Goal: Information Seeking & Learning: Check status

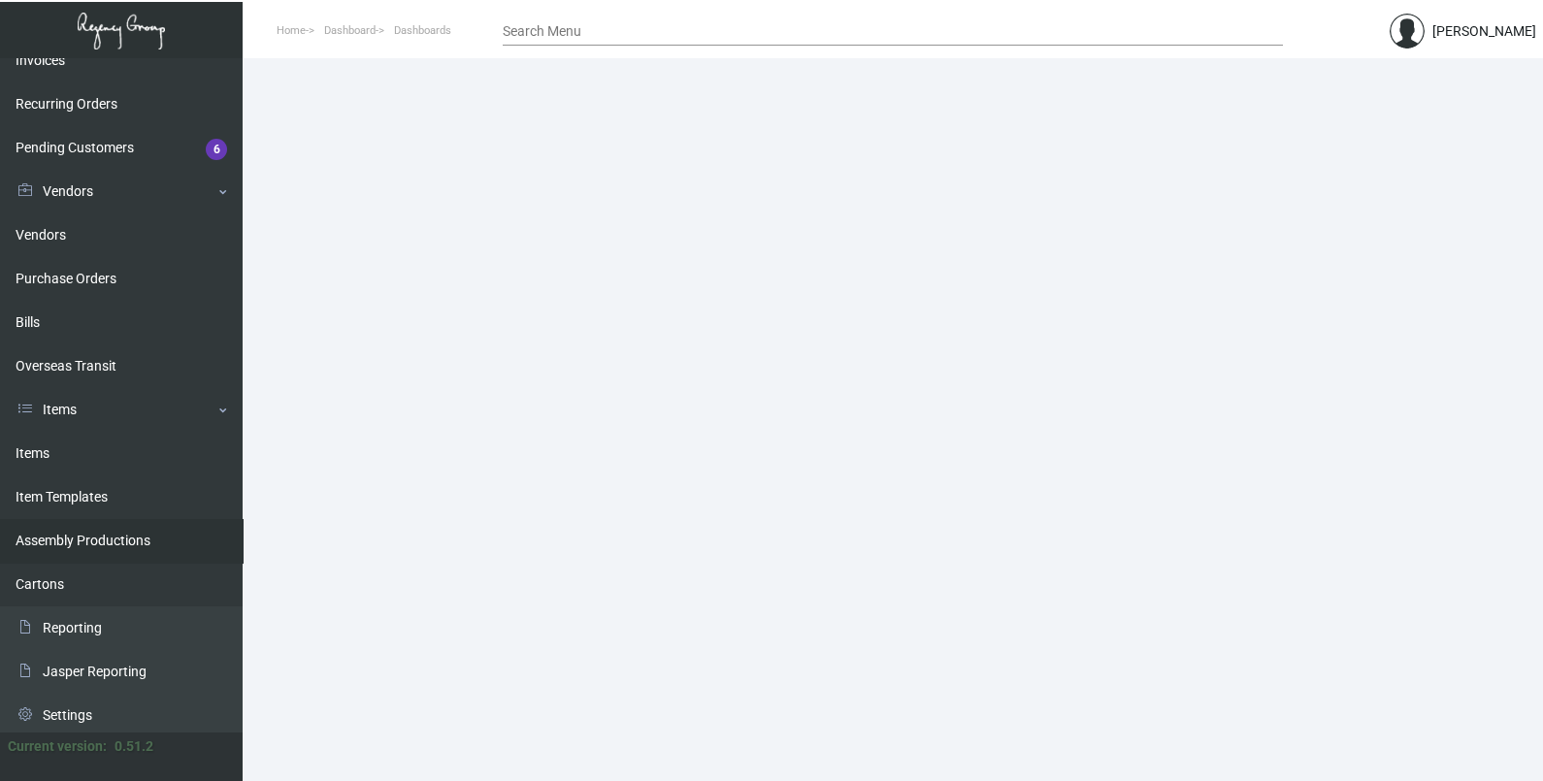
scroll to position [285, 0]
click at [59, 456] on link "Items" at bounding box center [121, 450] width 243 height 44
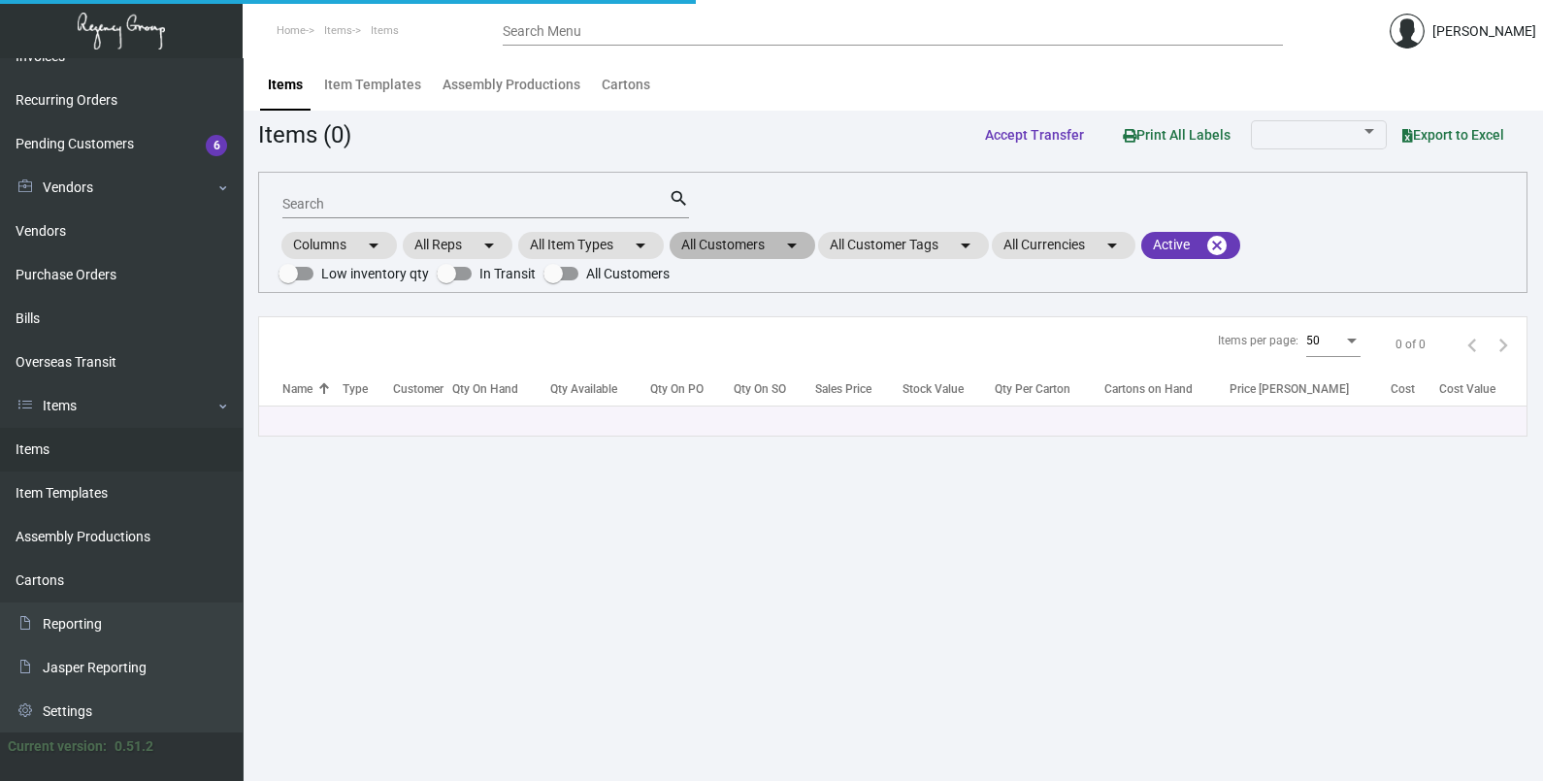
click at [768, 251] on mat-chip "All Customers arrow_drop_down" at bounding box center [742, 245] width 146 height 27
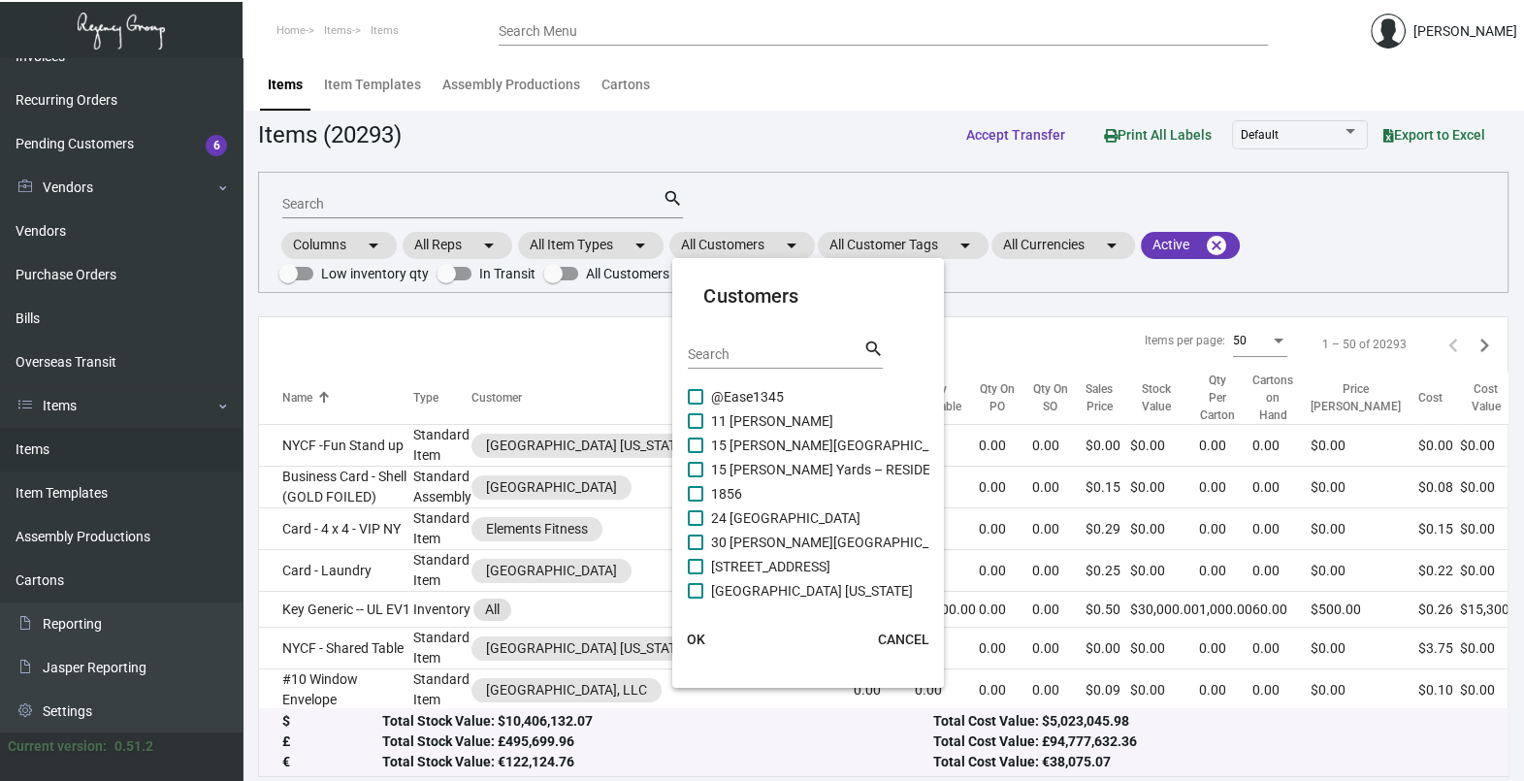
click at [748, 354] on input "Search" at bounding box center [775, 355] width 175 height 16
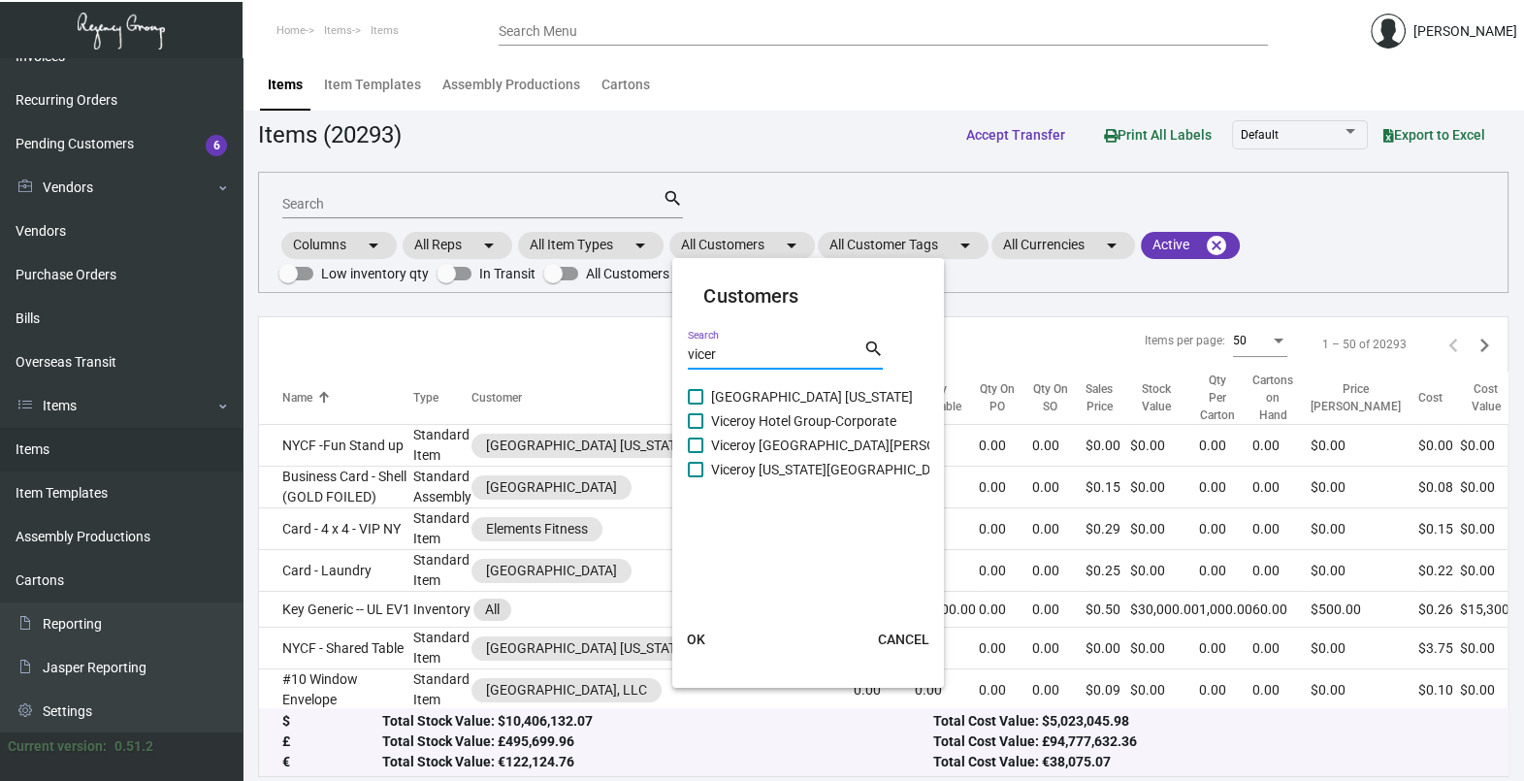
type input "vicer"
click at [765, 442] on span "Viceroy [GEOGRAPHIC_DATA][PERSON_NAME]" at bounding box center [852, 445] width 282 height 23
click at [696, 453] on input "Viceroy [GEOGRAPHIC_DATA][PERSON_NAME]" at bounding box center [695, 453] width 1 height 1
checkbox input "true"
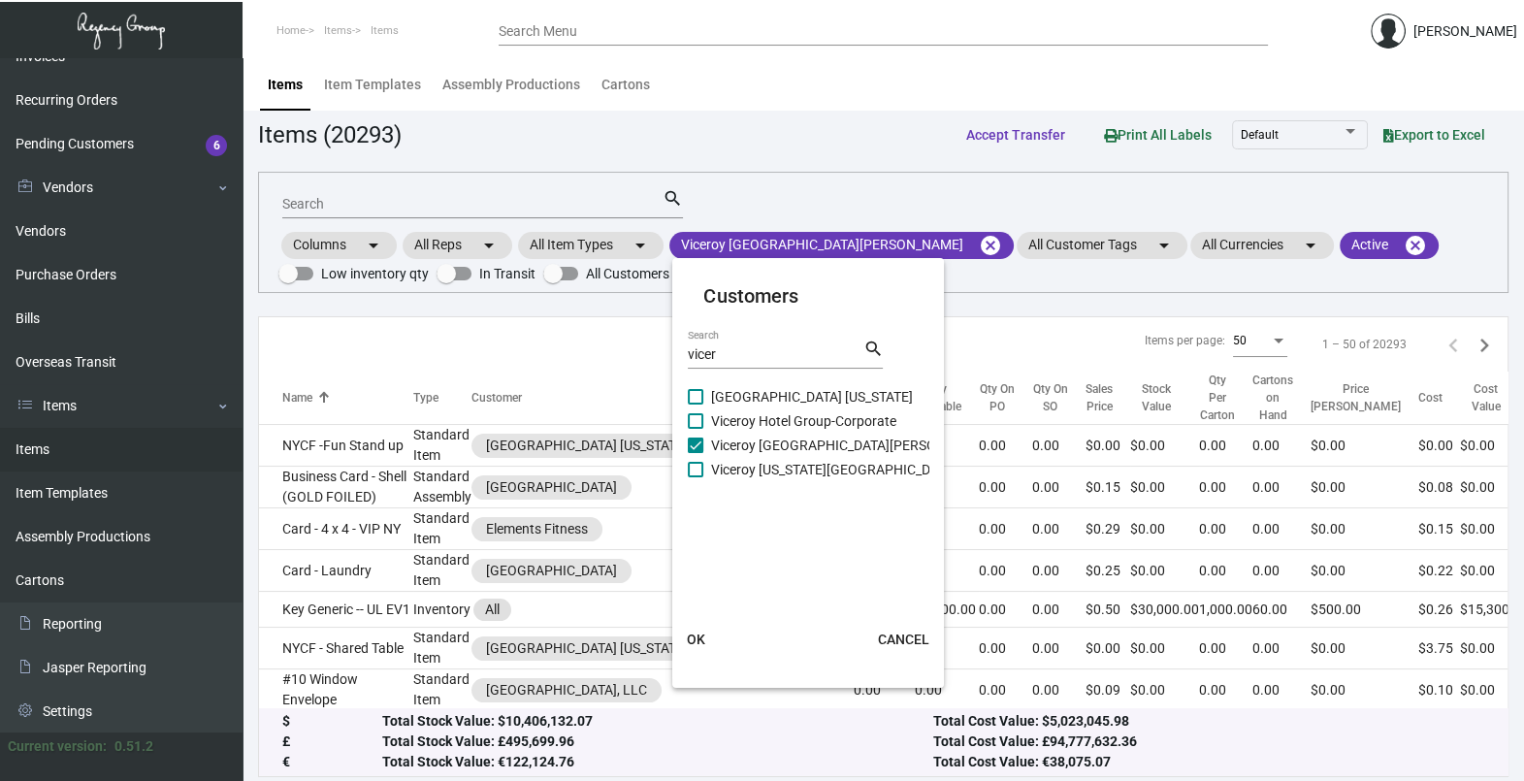
click at [695, 636] on span "OK" at bounding box center [696, 640] width 18 height 16
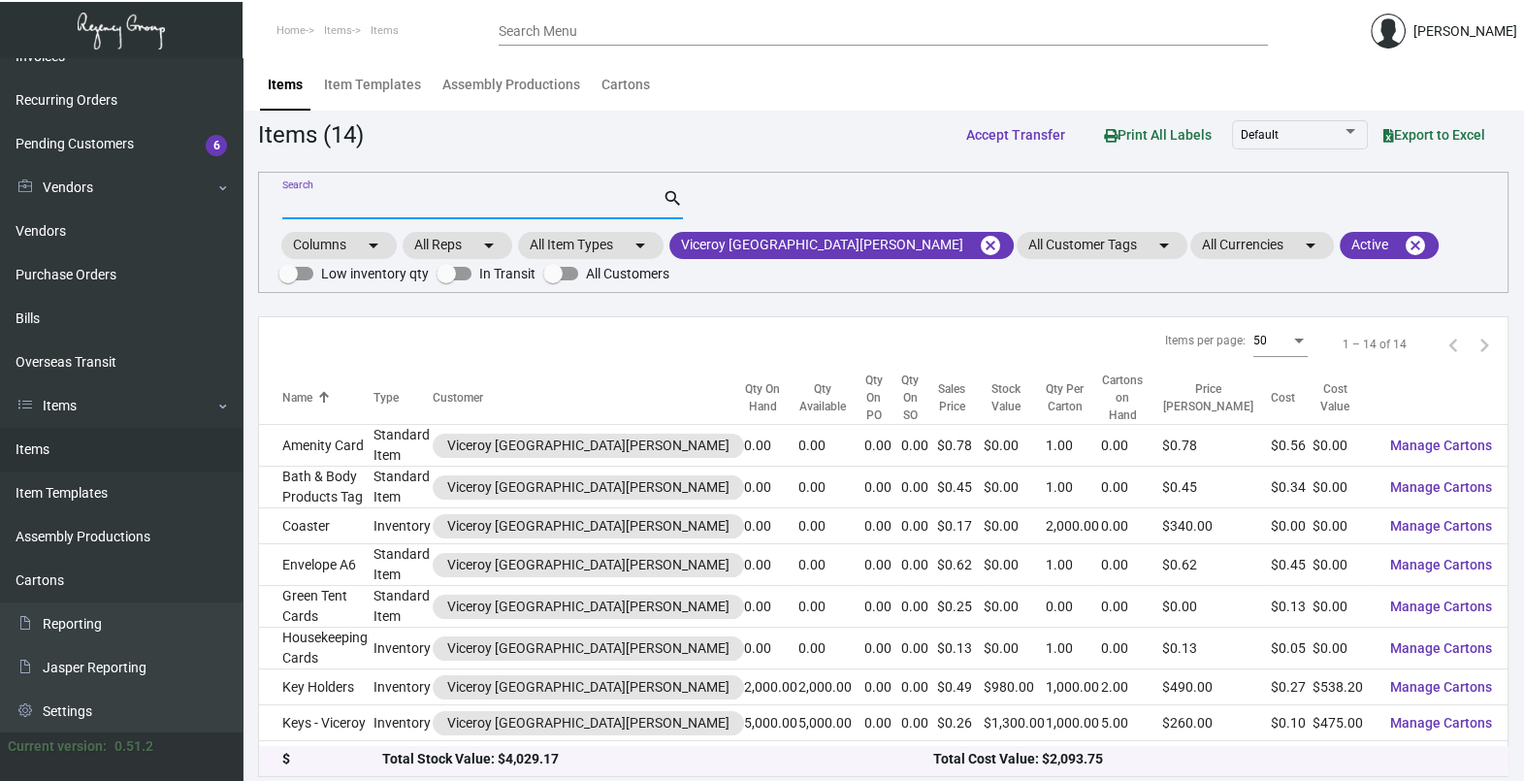
click at [330, 205] on input "Search" at bounding box center [472, 205] width 380 height 16
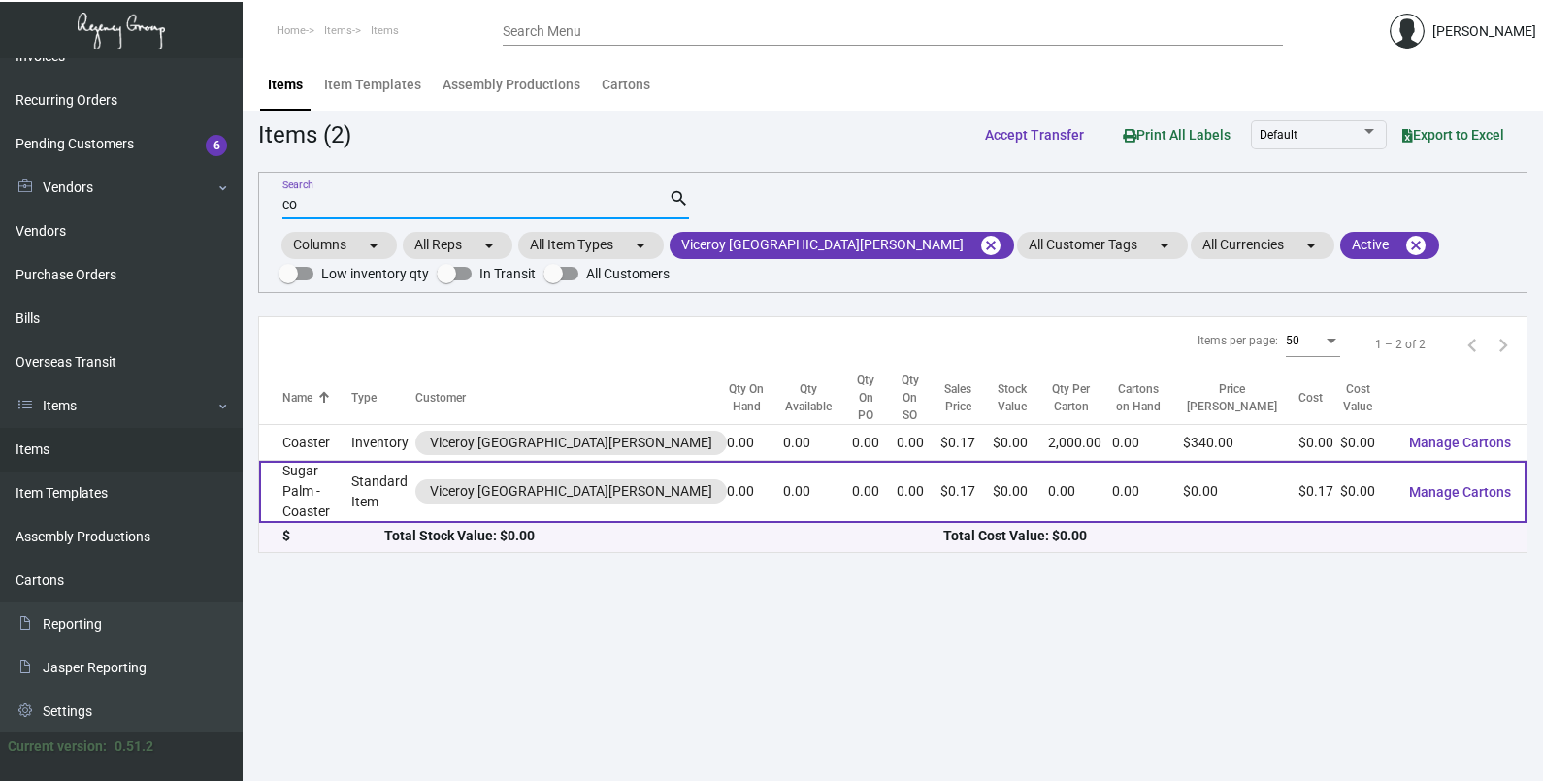
type input "co"
click at [344, 480] on td "Sugar Palm - Coaster" at bounding box center [305, 492] width 92 height 62
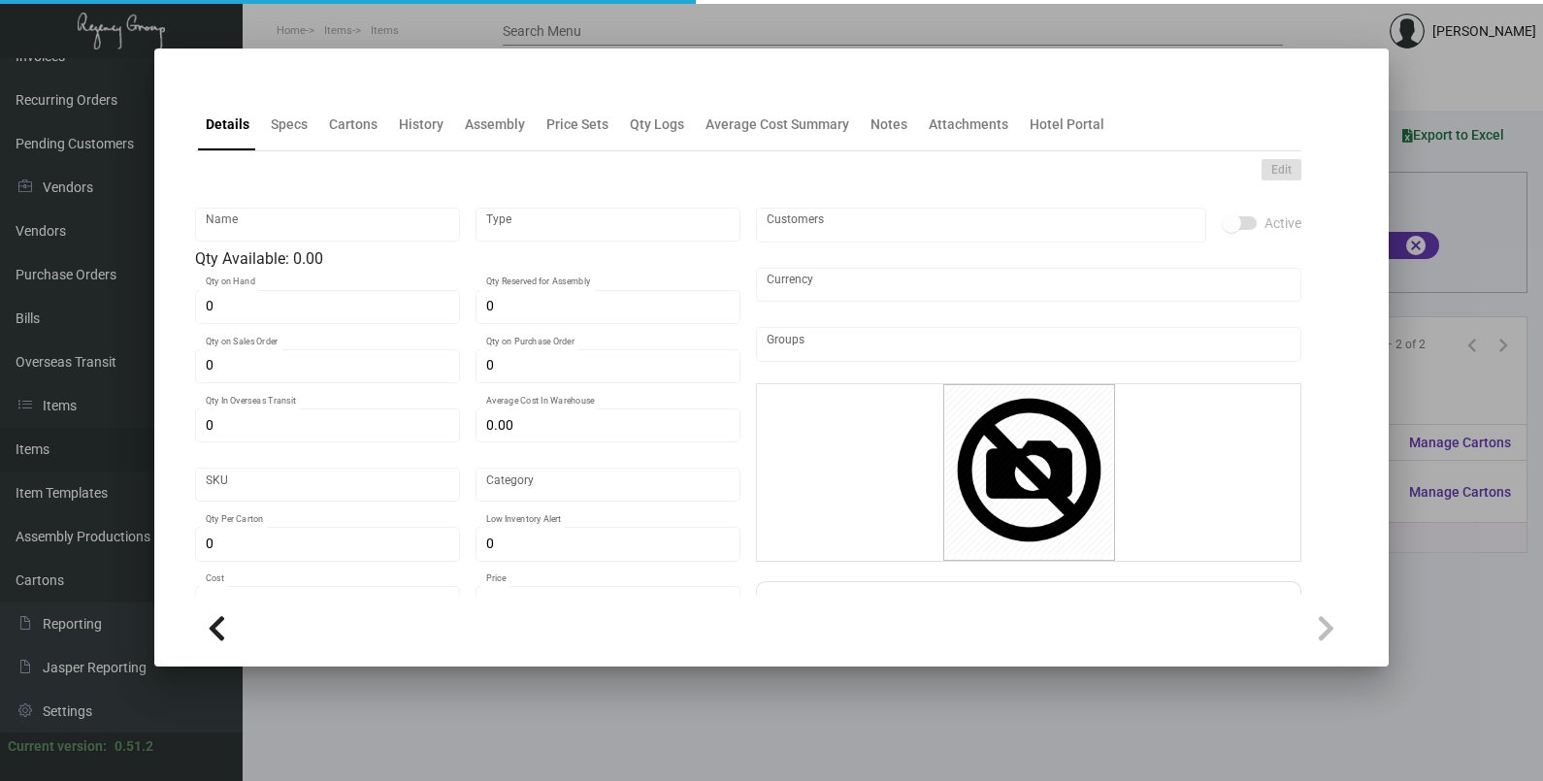
type input "Sugar Palm - Coaster"
type input "Standard Item"
type input "$ 0.00"
type input "Standard"
type input "$ 0.1678"
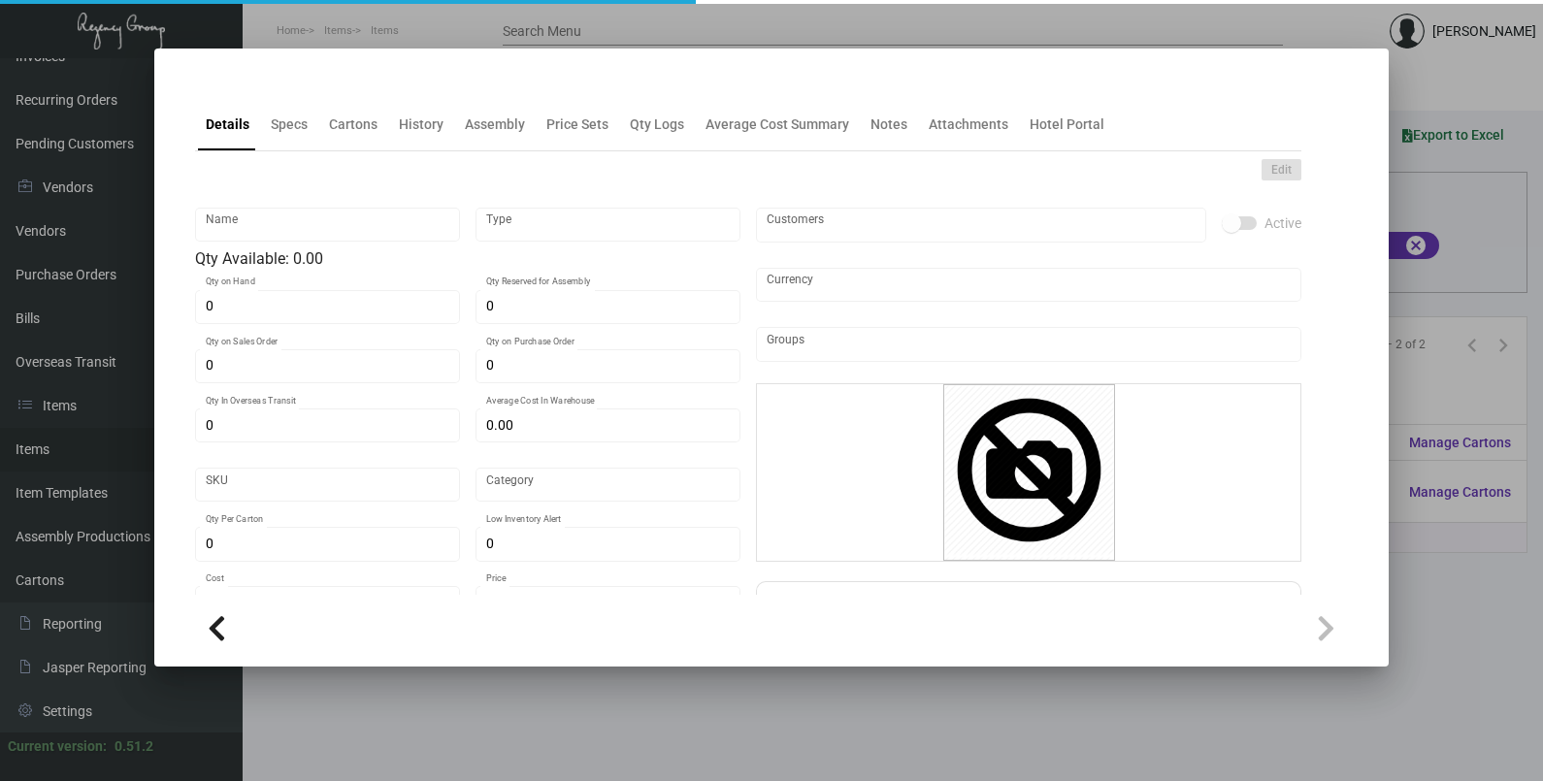
type input "$ 0.17"
checkbox input "true"
type input "United States Dollar $"
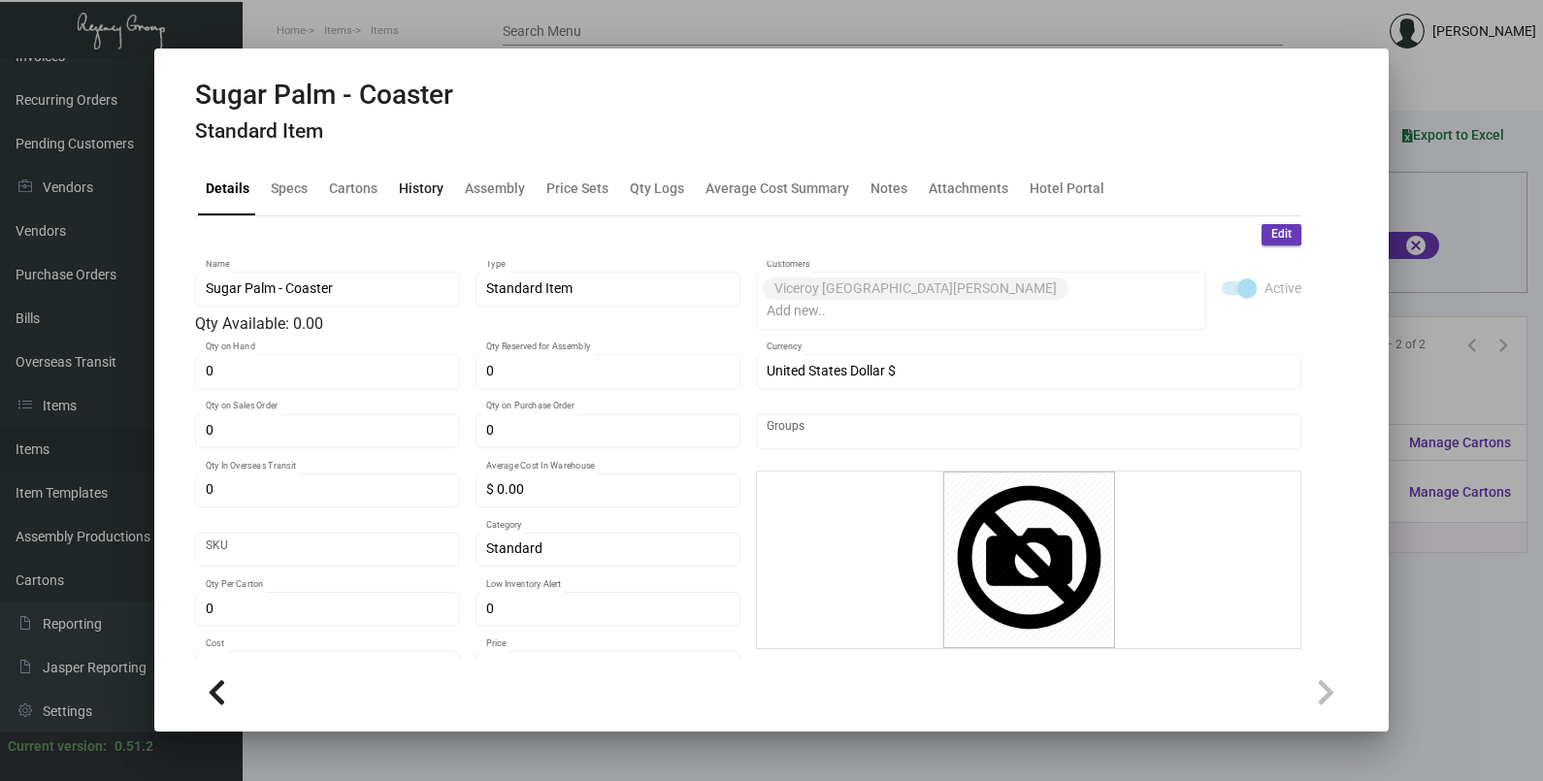
click at [435, 185] on div "History" at bounding box center [421, 189] width 45 height 20
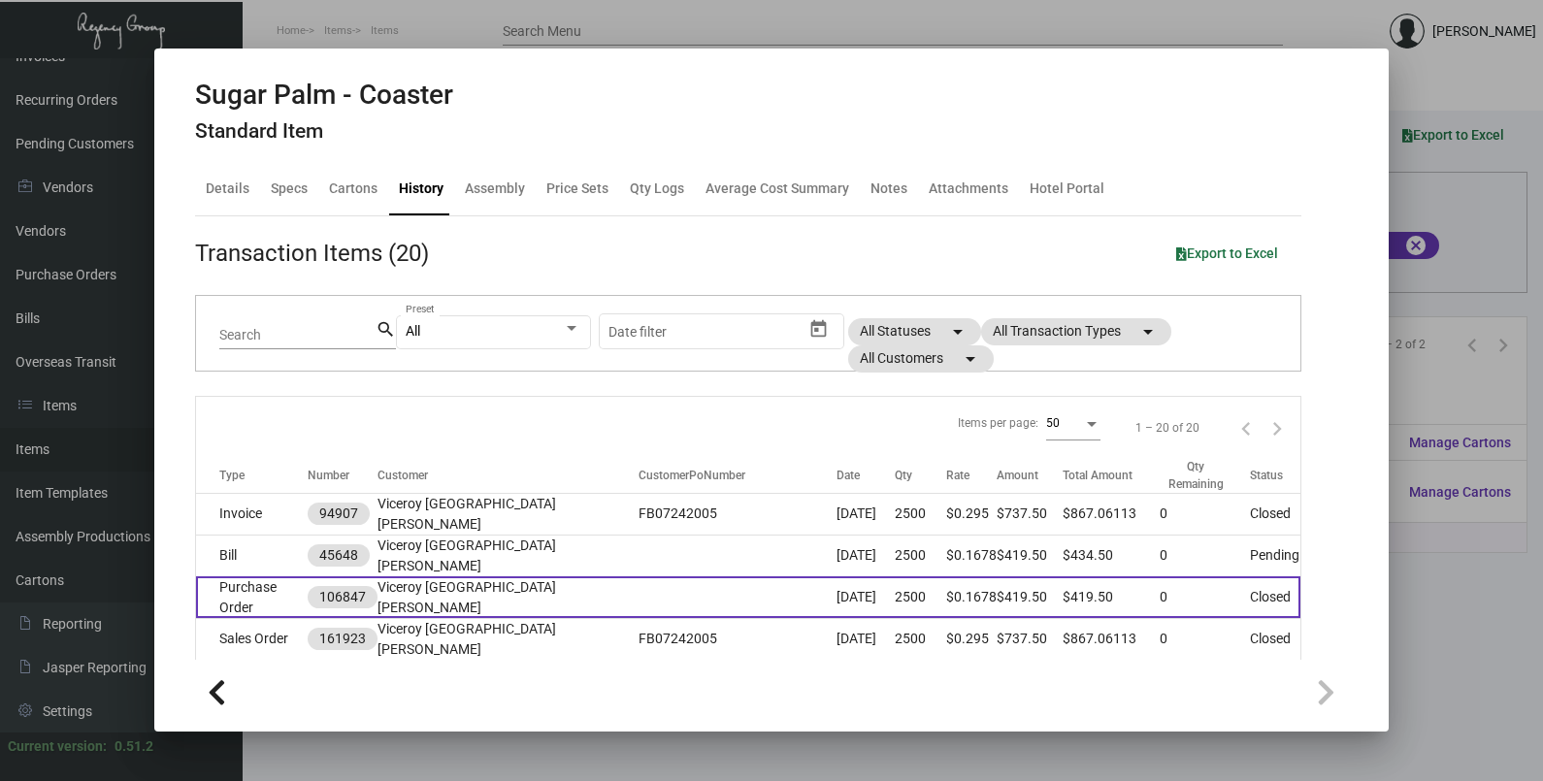
click at [638, 589] on td at bounding box center [737, 597] width 198 height 42
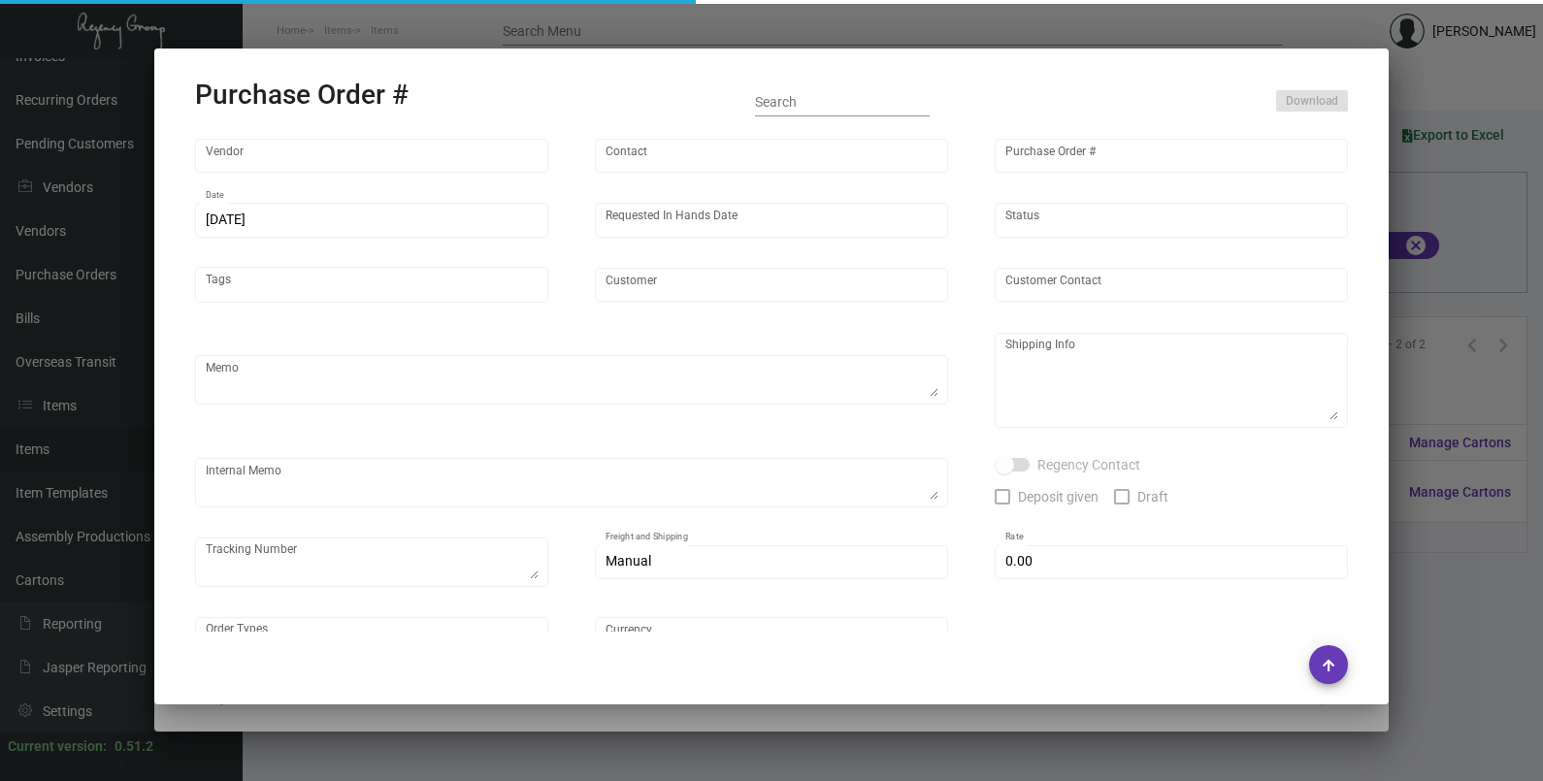
type input "Admatch Corporation"
type input "Order Entry"
type input "106847"
type input "[DATE]"
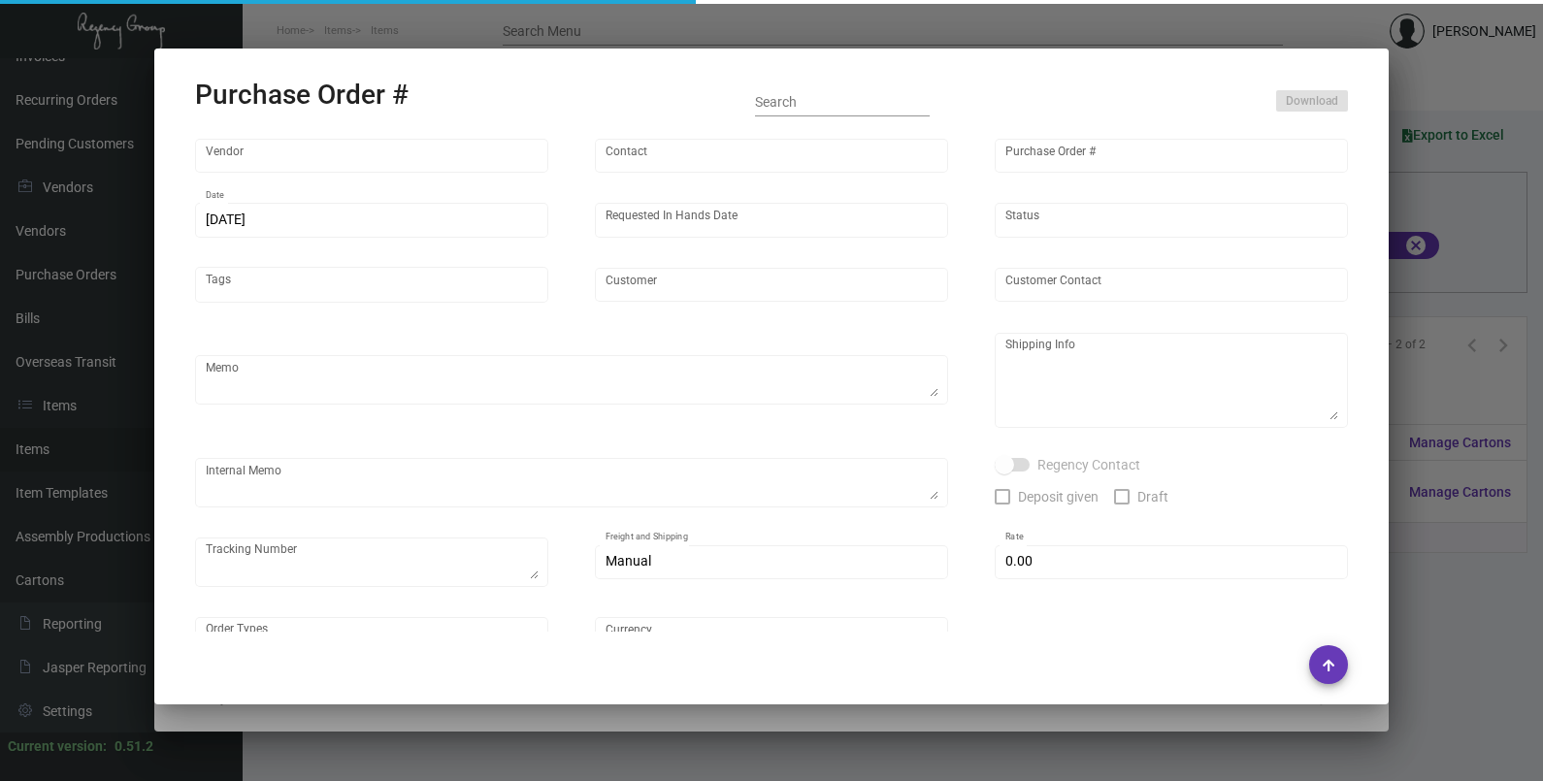
type input "Viceroy [GEOGRAPHIC_DATA][PERSON_NAME]"
type input "[PERSON_NAME]"
type textarea "Repeat Previous PO 105125.When ready to ship, contact: [EMAIL_ADDRESS][DOMAIN_N…"
type textarea "[PERSON_NAME] Viceroy [GEOGRAPHIC_DATA][PERSON_NAME] [STREET_ADDRESS]"
type input "$ 0.00"
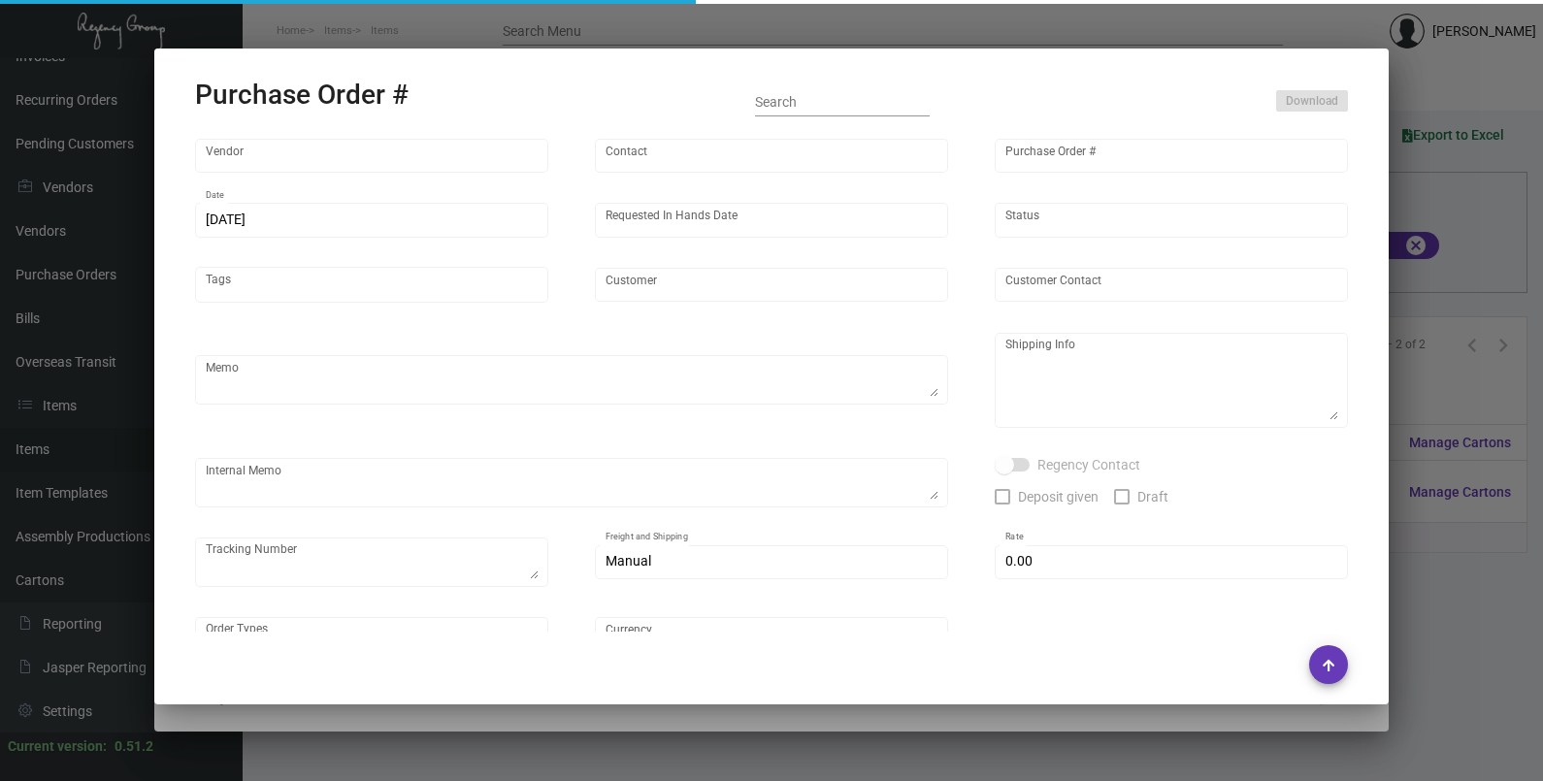
type input "United States Dollar $"
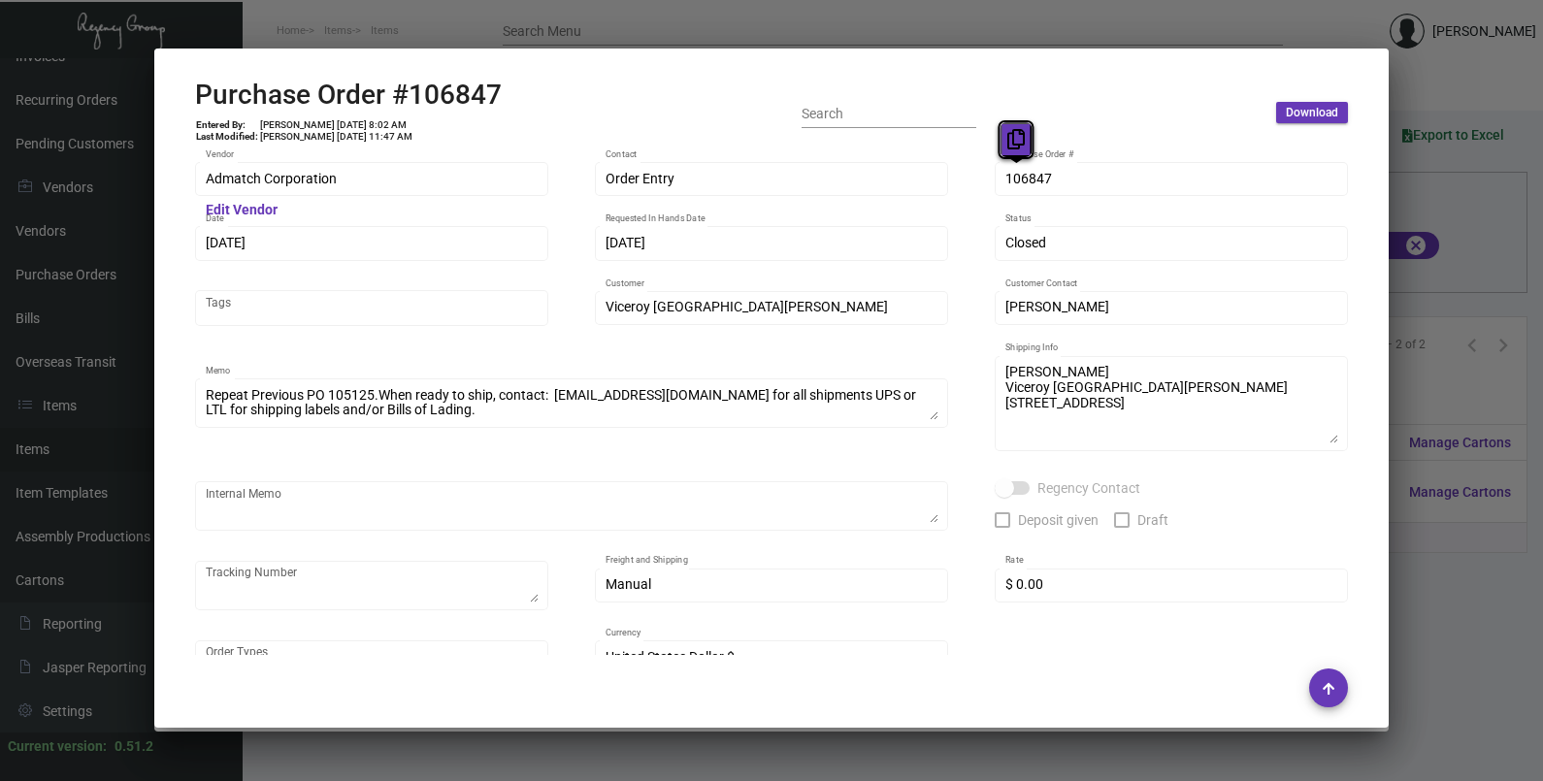
click at [1025, 151] on button at bounding box center [1016, 139] width 32 height 35
drag, startPoint x: 247, startPoint y: 245, endPoint x: 268, endPoint y: 208, distance: 43.0
click at [243, 209] on icon at bounding box center [238, 204] width 17 height 20
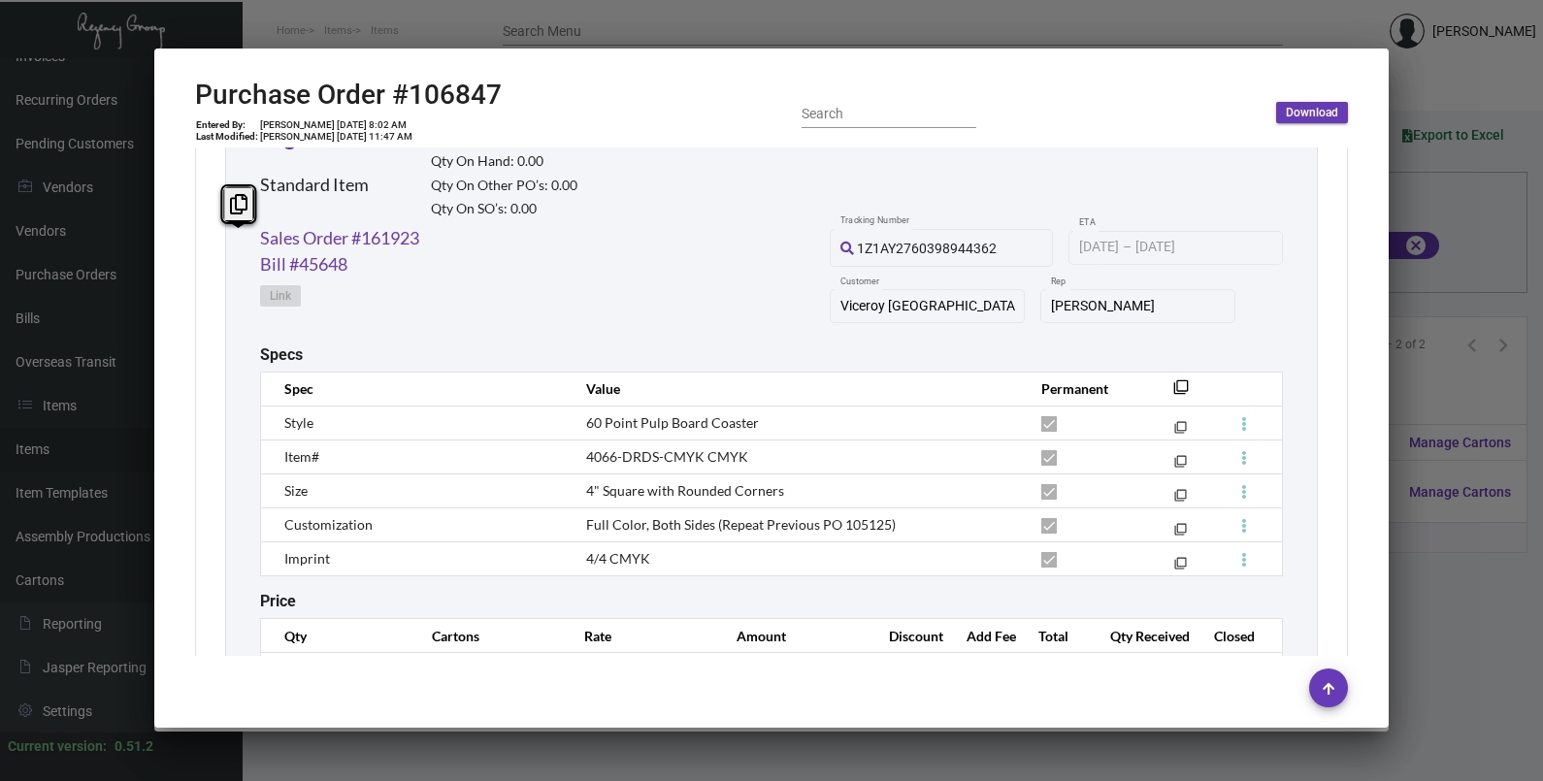
scroll to position [1058, 0]
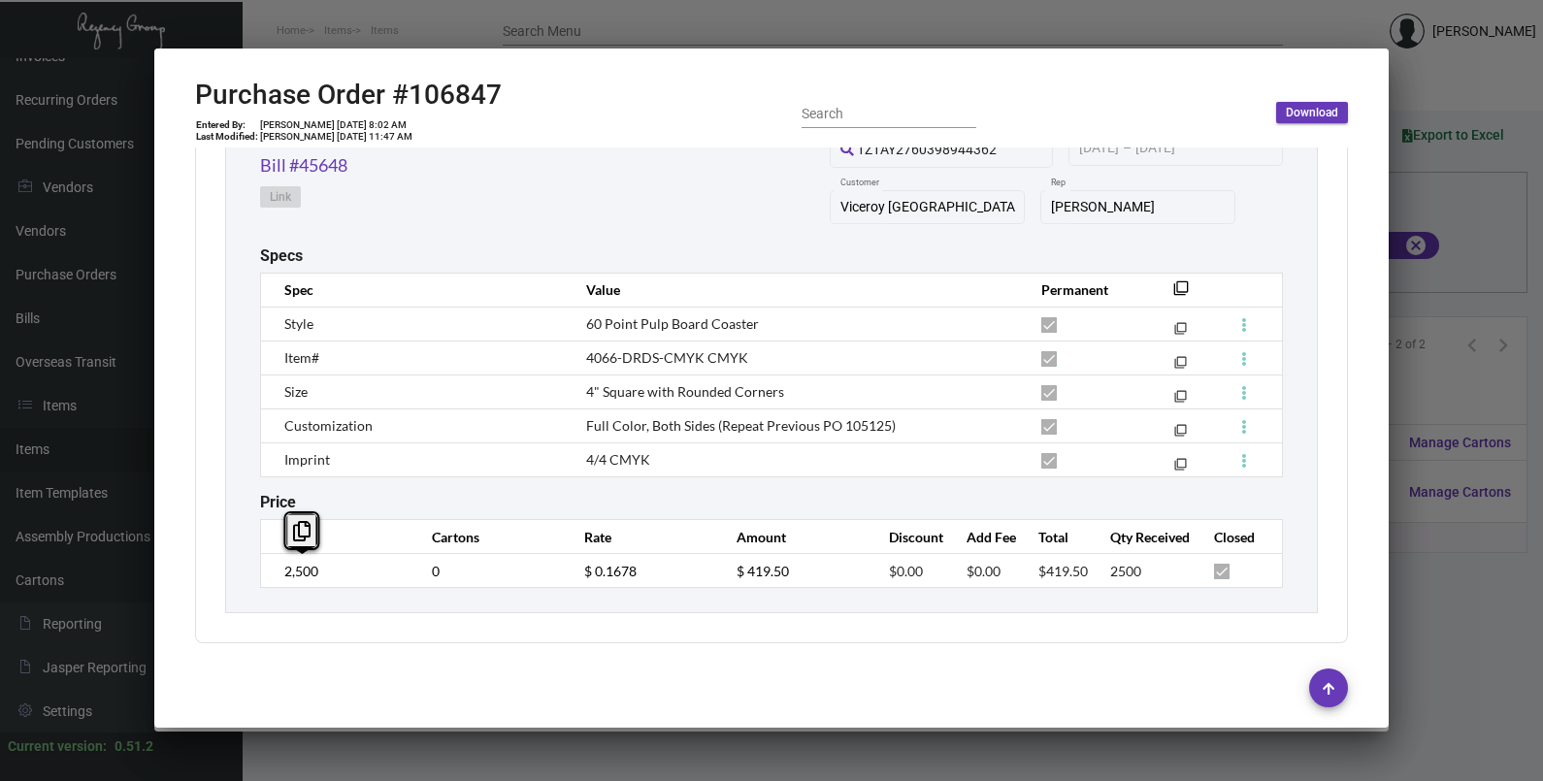
click at [281, 580] on td "2,500" at bounding box center [337, 571] width 152 height 34
click at [577, 585] on td "$ 0.1678" at bounding box center [641, 571] width 152 height 34
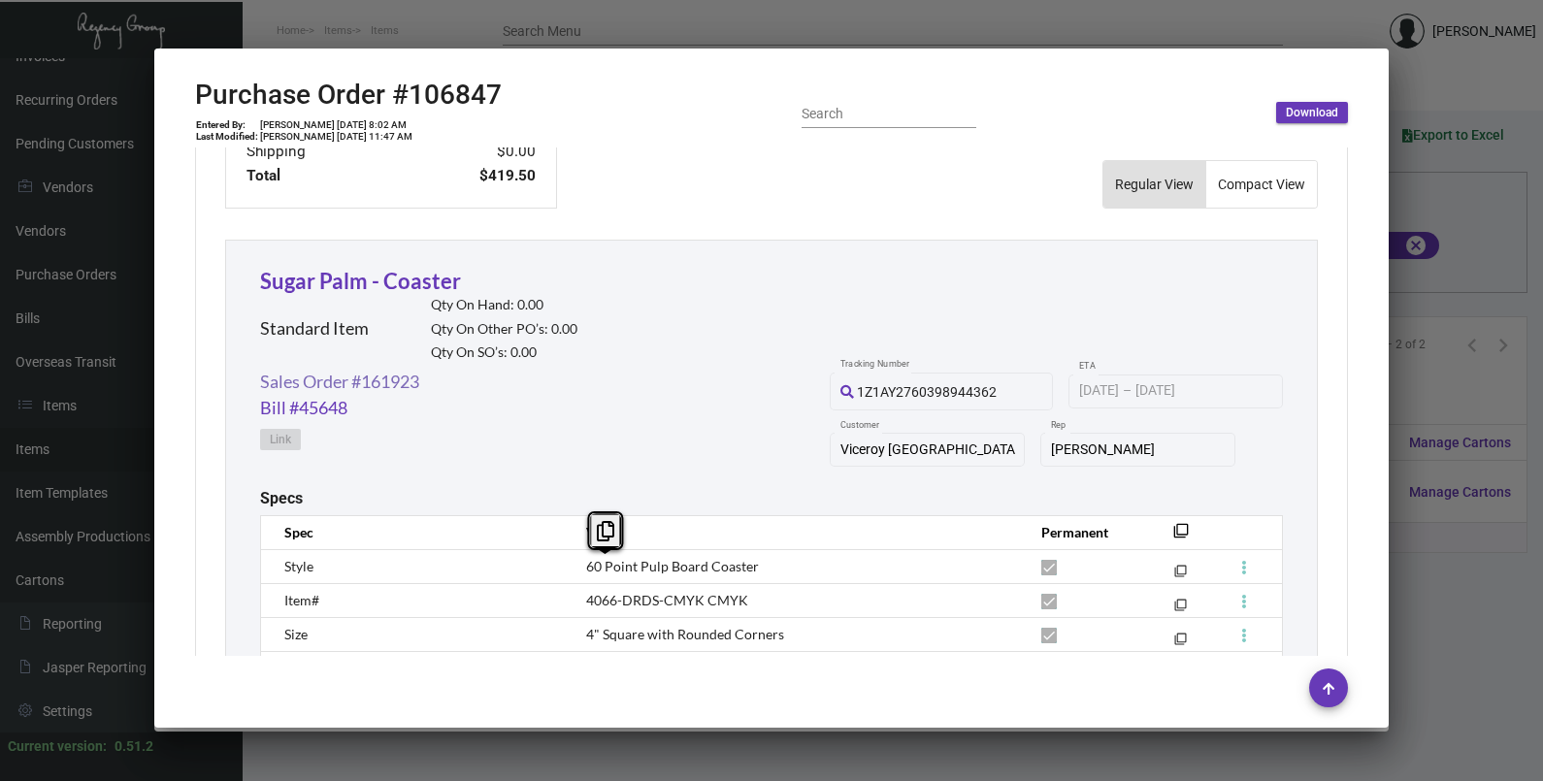
click at [347, 383] on link "Sales Order #161923" at bounding box center [339, 382] width 159 height 26
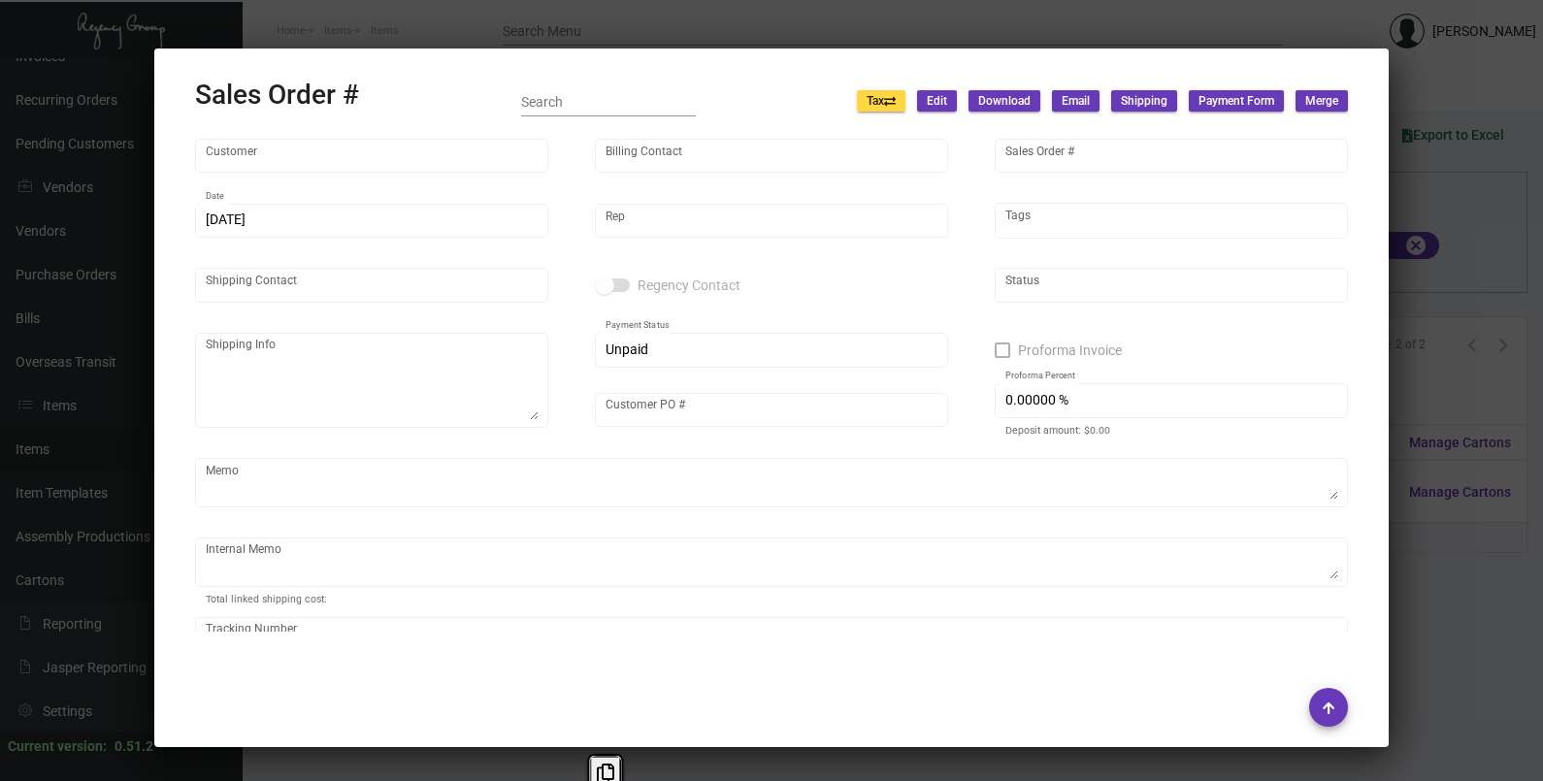
type input "Viceroy [GEOGRAPHIC_DATA][PERSON_NAME]"
type input "[PERSON_NAME]"
type input "161923"
type input "[DATE]"
type input "[PERSON_NAME]"
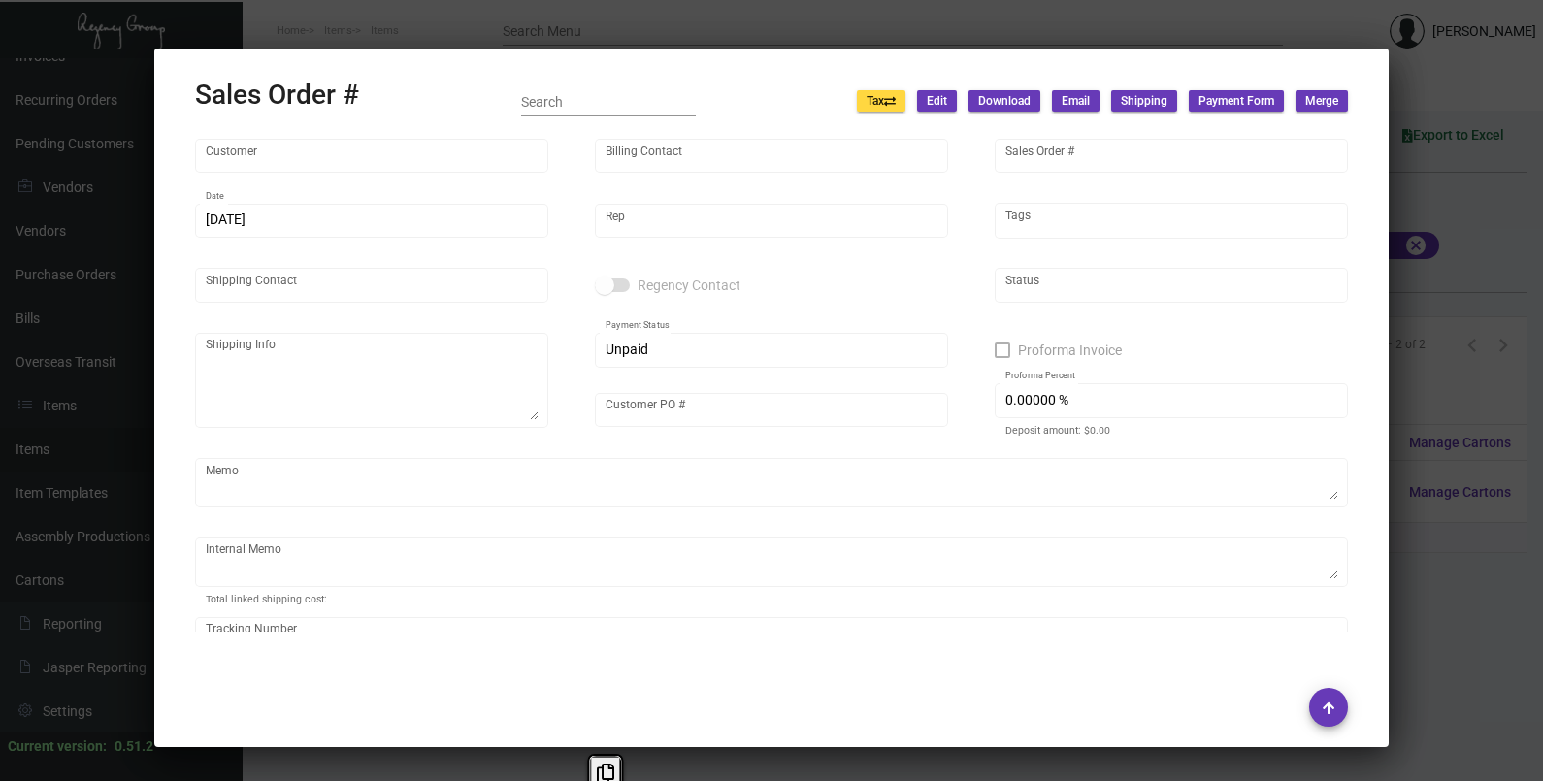
type input "[PERSON_NAME]"
type textarea "[PERSON_NAME] Viceroy [GEOGRAPHIC_DATA][PERSON_NAME] [STREET_ADDRESS]"
type input "FB07242005"
type textarea "[DATE] Shipped from Admatch by UPS Ground Cost $27.69"
type input "United States Dollar $"
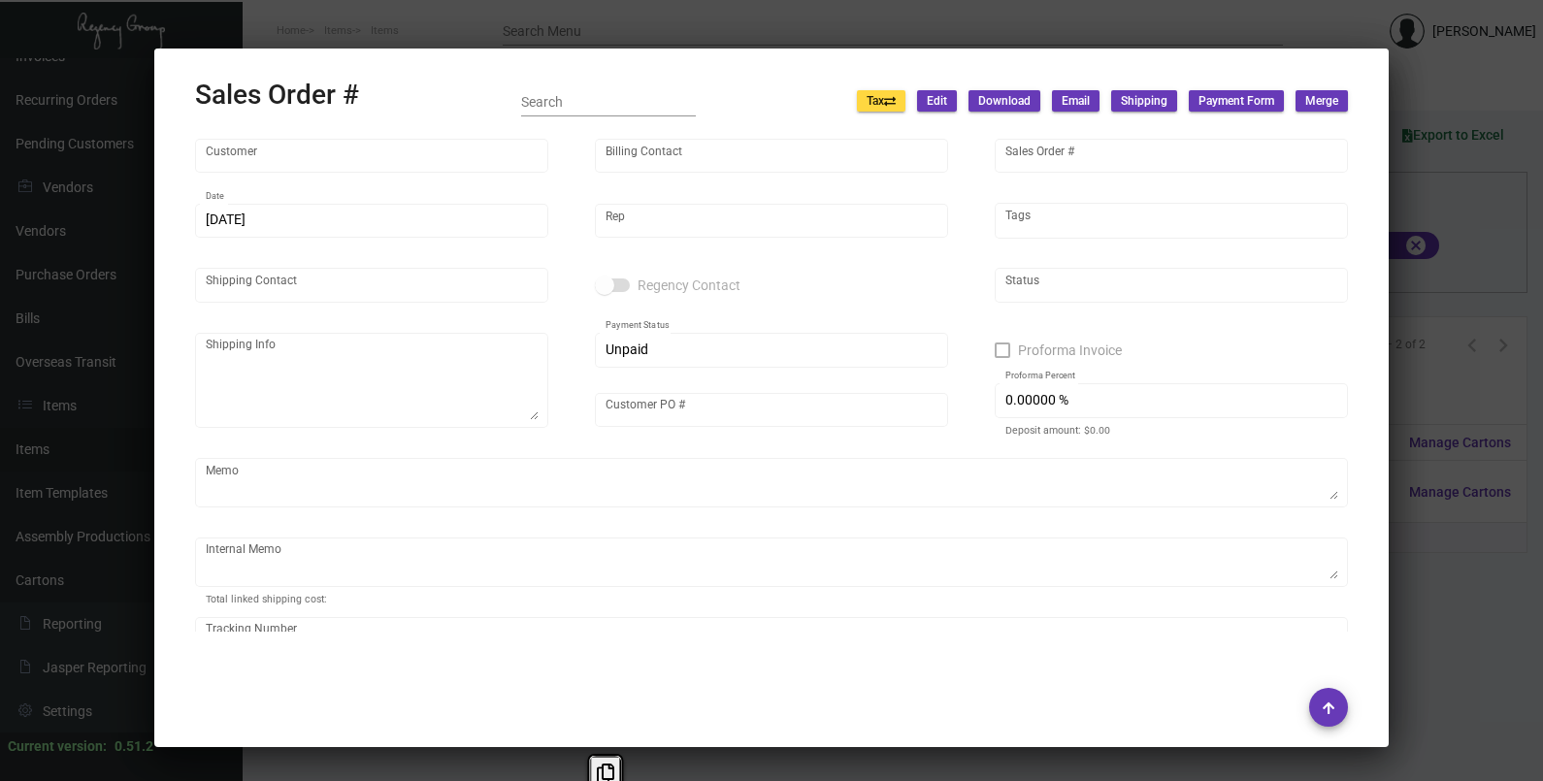
type input "$ 48.95"
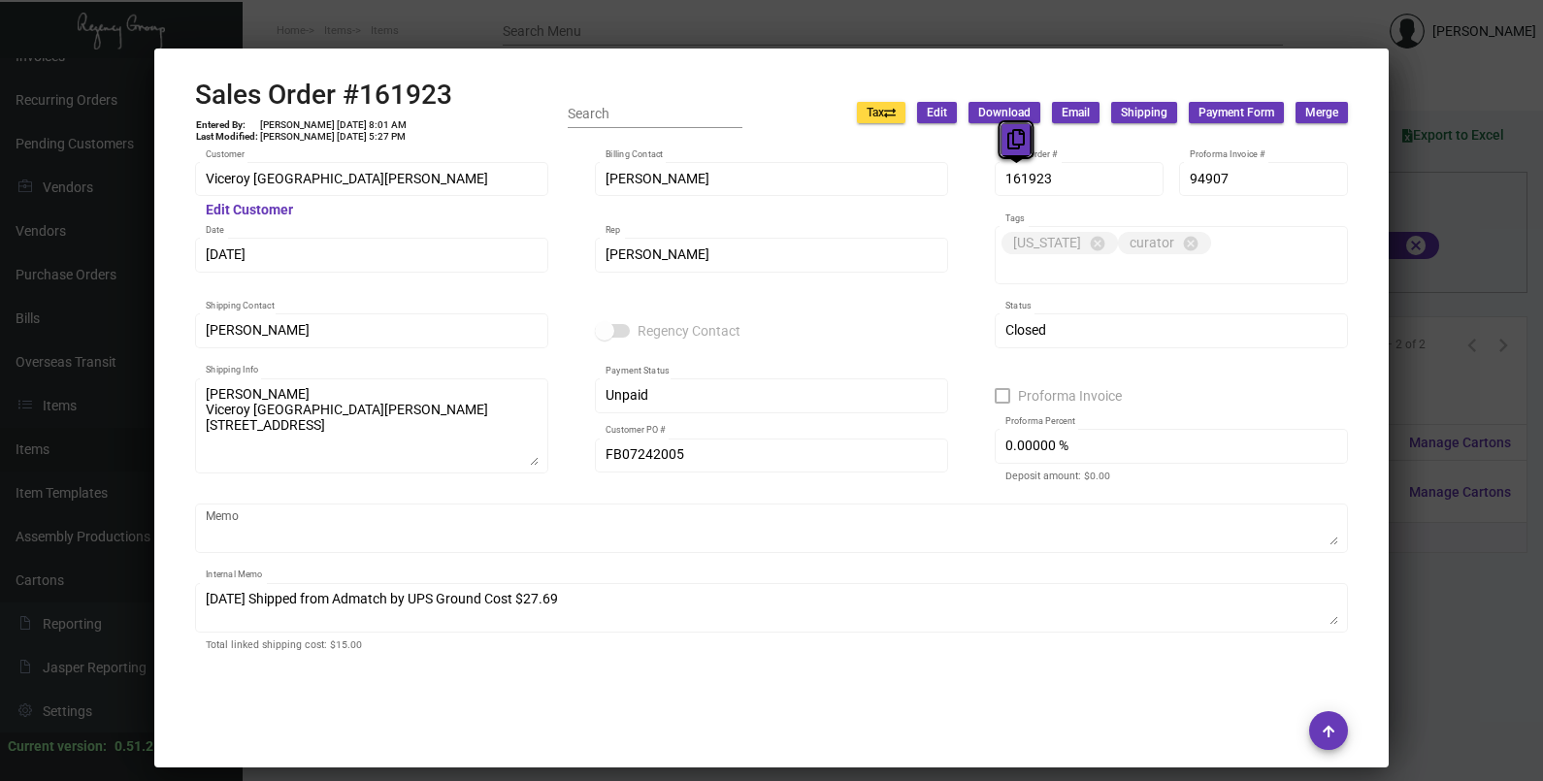
drag, startPoint x: 1025, startPoint y: 177, endPoint x: 1017, endPoint y: 138, distance: 39.6
click at [1017, 138] on icon at bounding box center [1015, 139] width 17 height 20
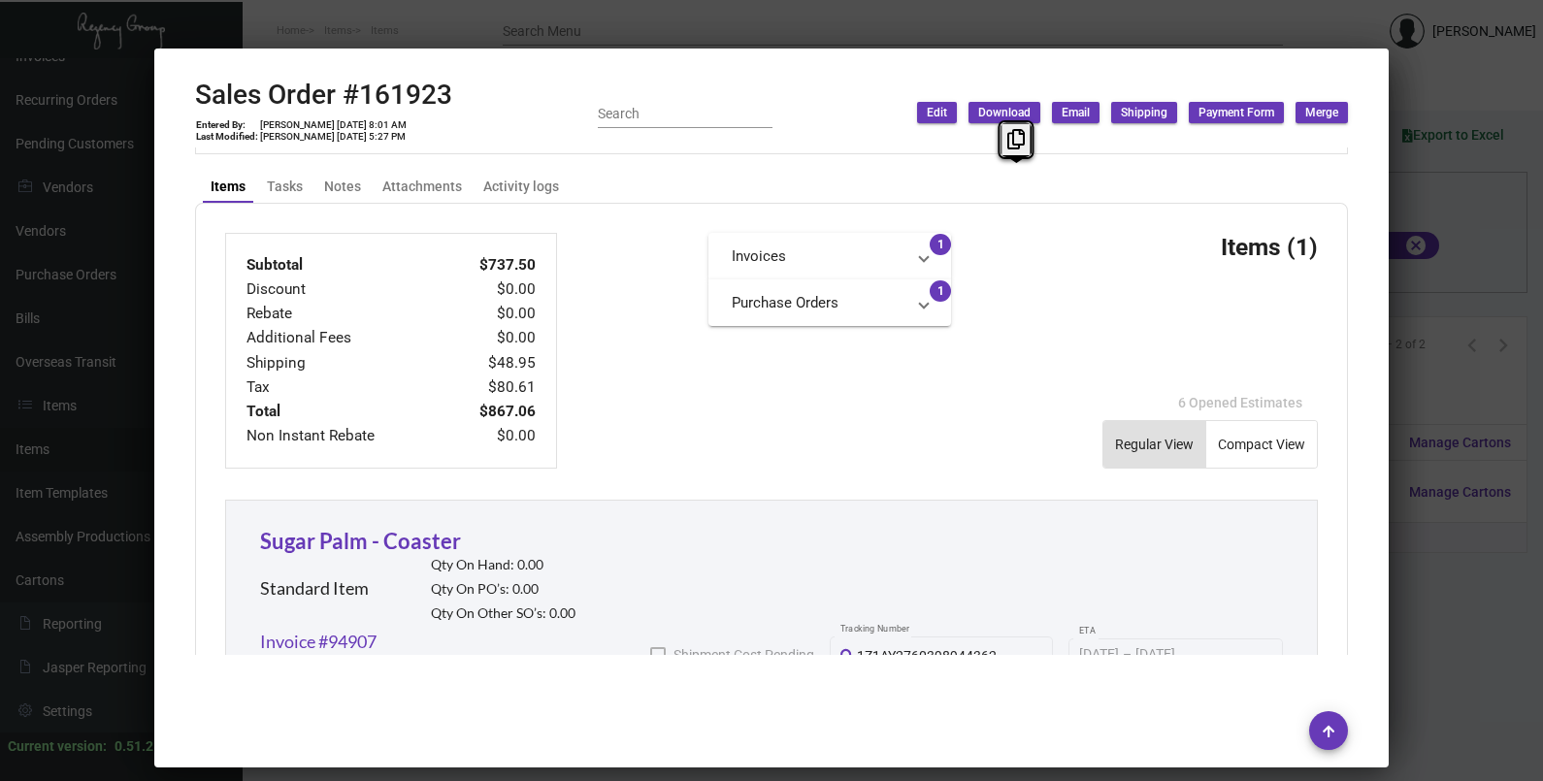
scroll to position [1136, 0]
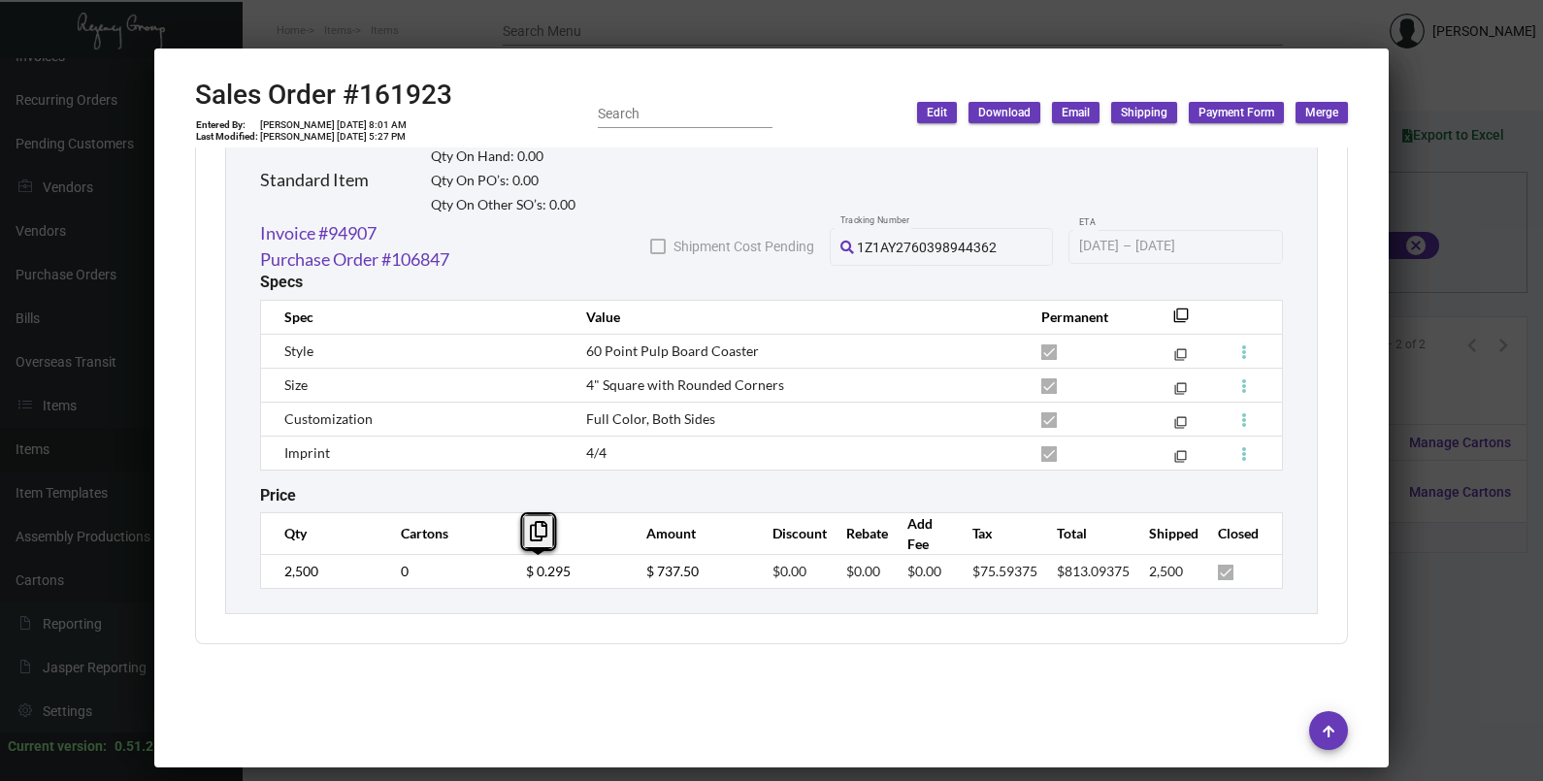
click at [490, 569] on tr "2,500 0 $ 0.295 $ 737.50 $0.00 $0.00 $0.00 $75.59375 $813.09375 2,500" at bounding box center [772, 571] width 1022 height 34
click at [1431, 234] on div at bounding box center [771, 390] width 1543 height 781
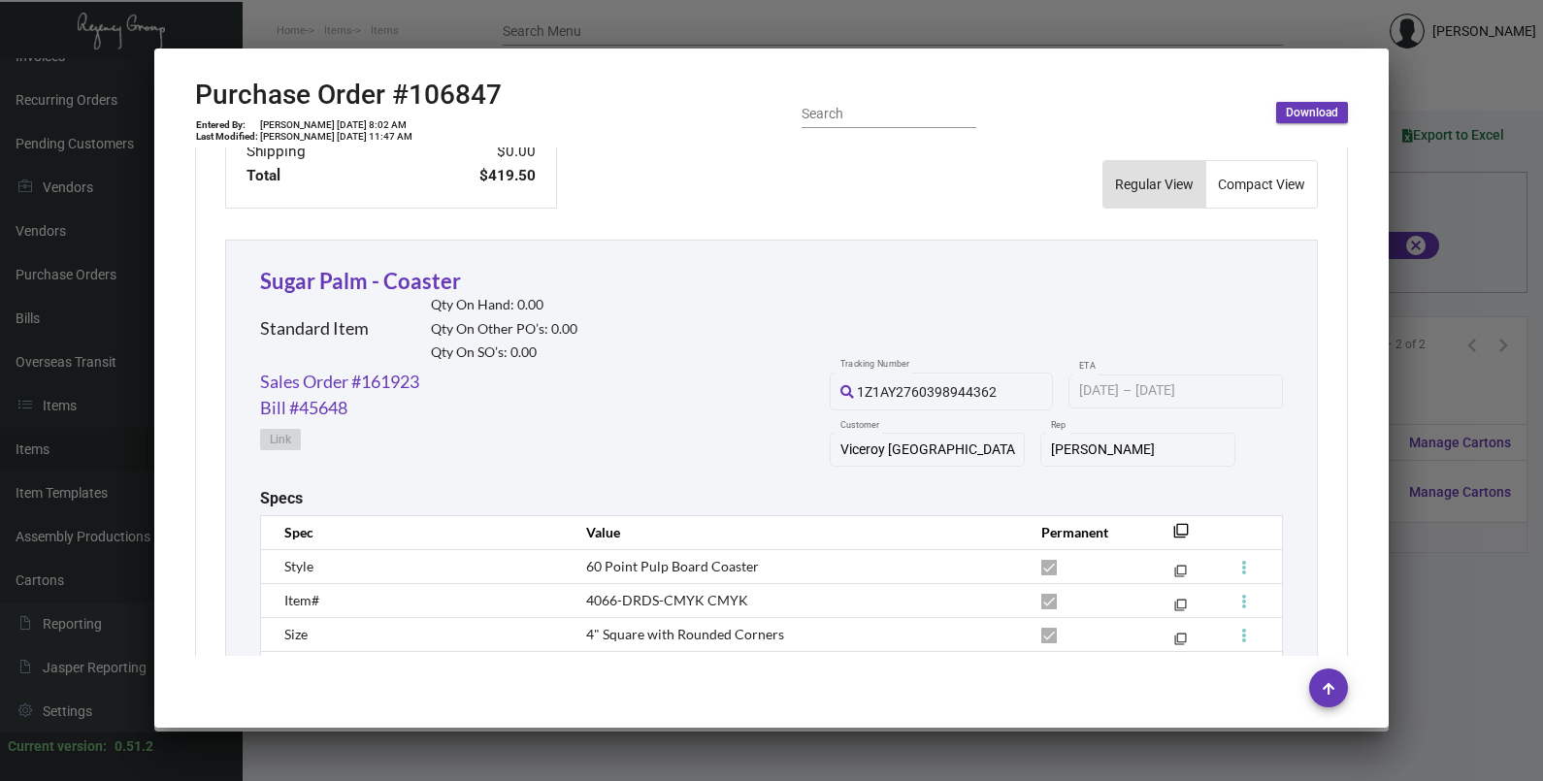
click at [1431, 234] on div at bounding box center [771, 390] width 1543 height 781
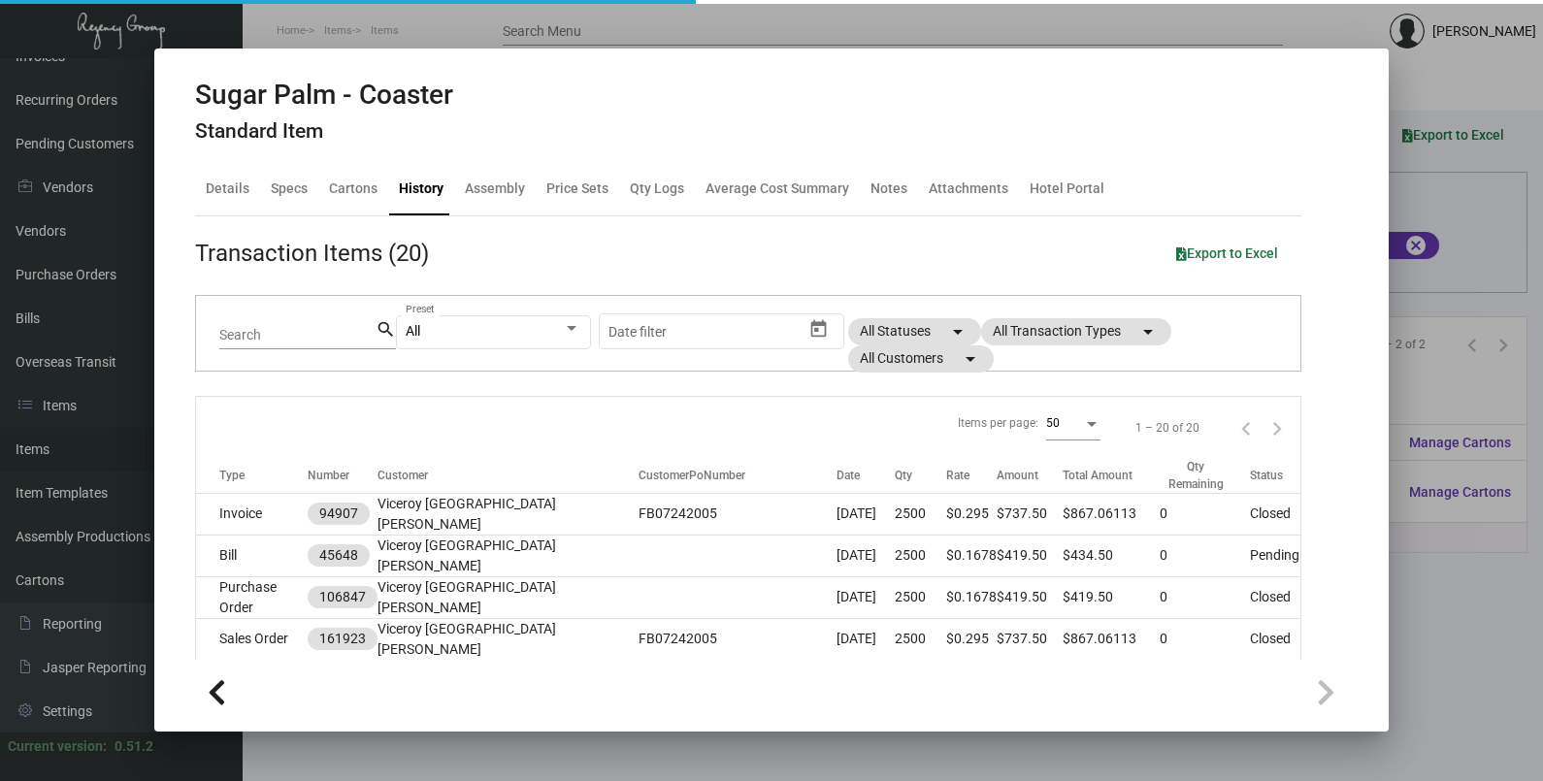
click at [1431, 234] on div at bounding box center [771, 390] width 1543 height 781
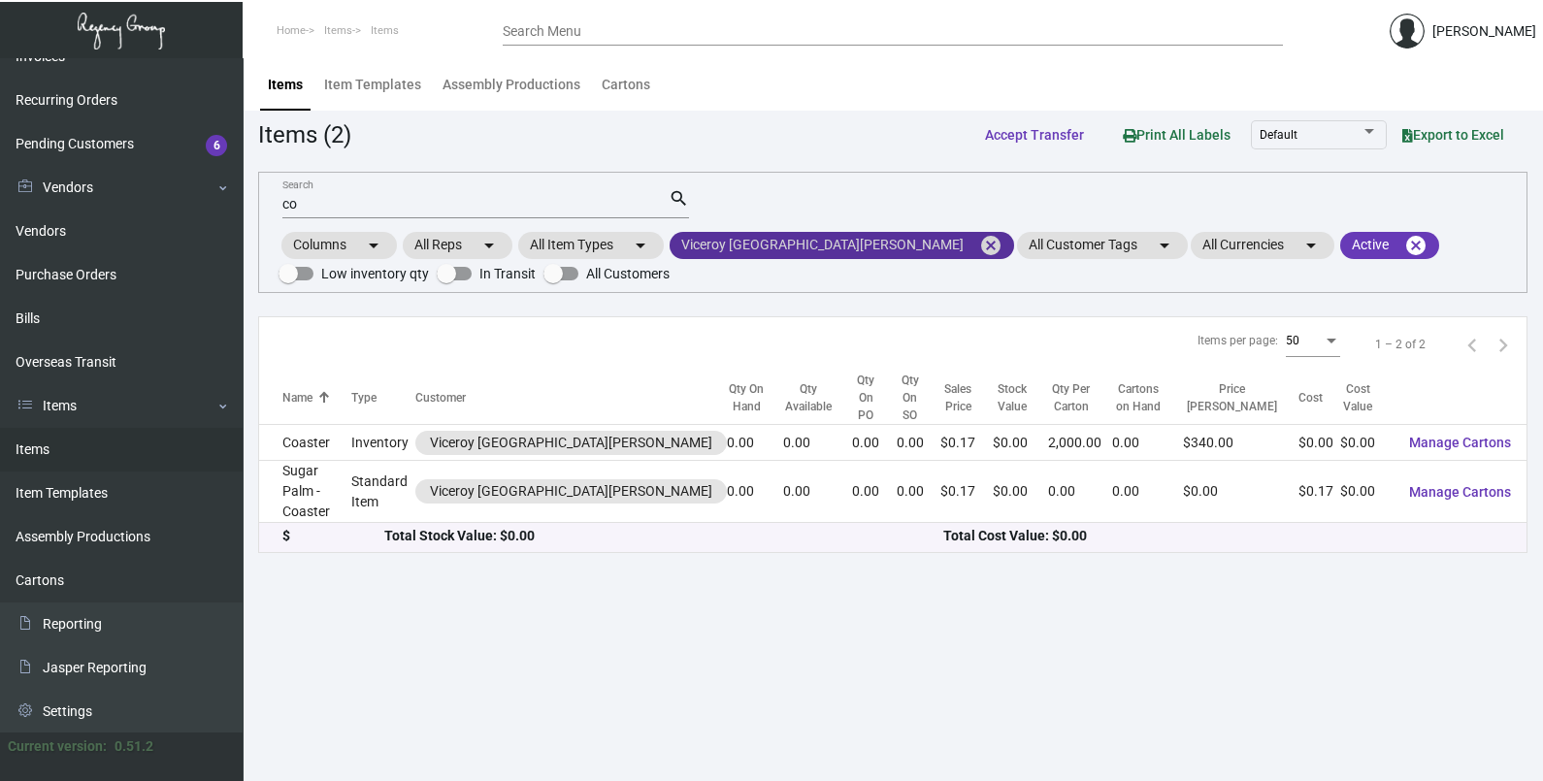
click at [979, 249] on mat-icon "cancel" at bounding box center [990, 245] width 23 height 23
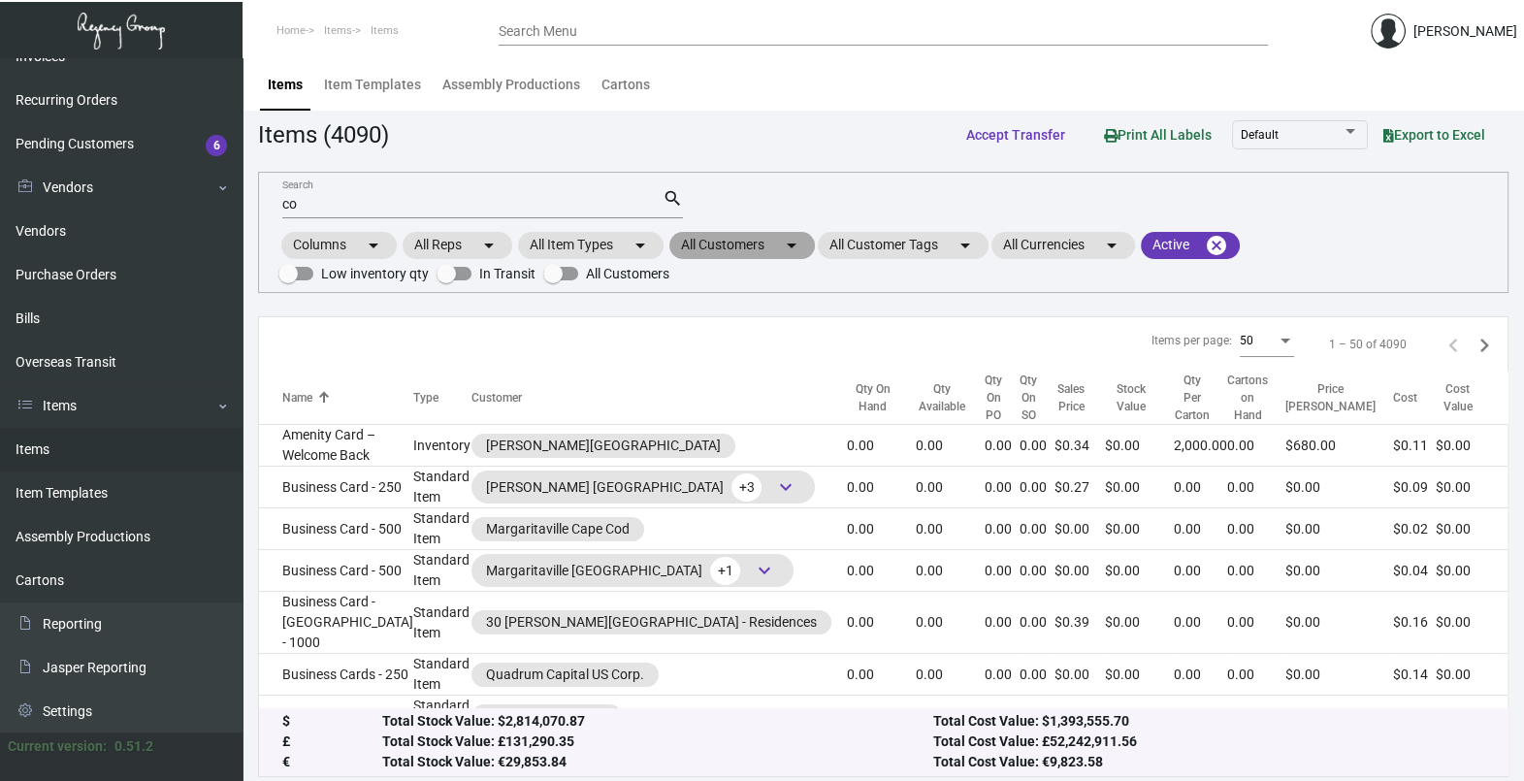
click at [798, 245] on mat-icon "arrow_drop_down" at bounding box center [791, 245] width 23 height 23
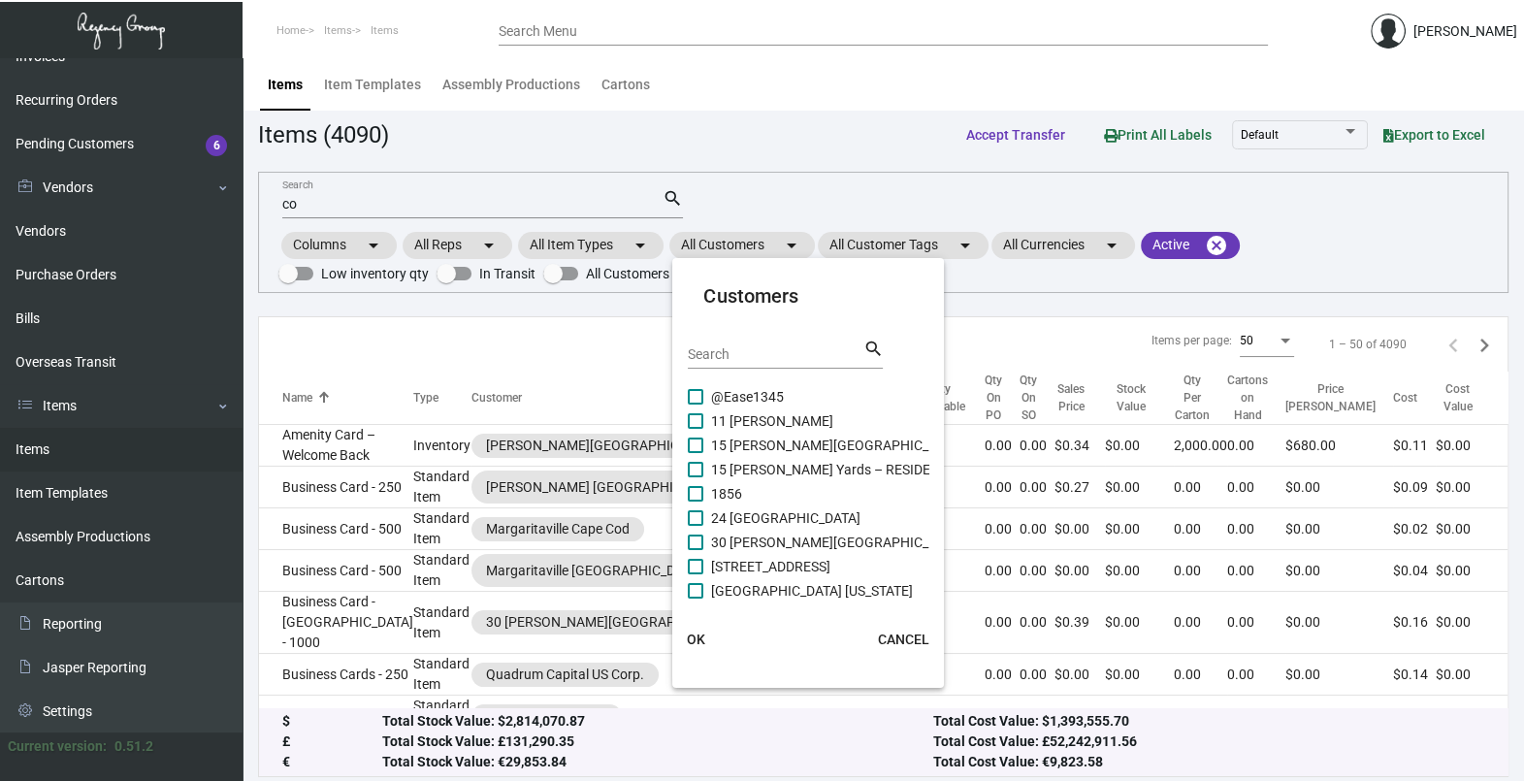
click at [748, 355] on input "Search" at bounding box center [775, 355] width 175 height 16
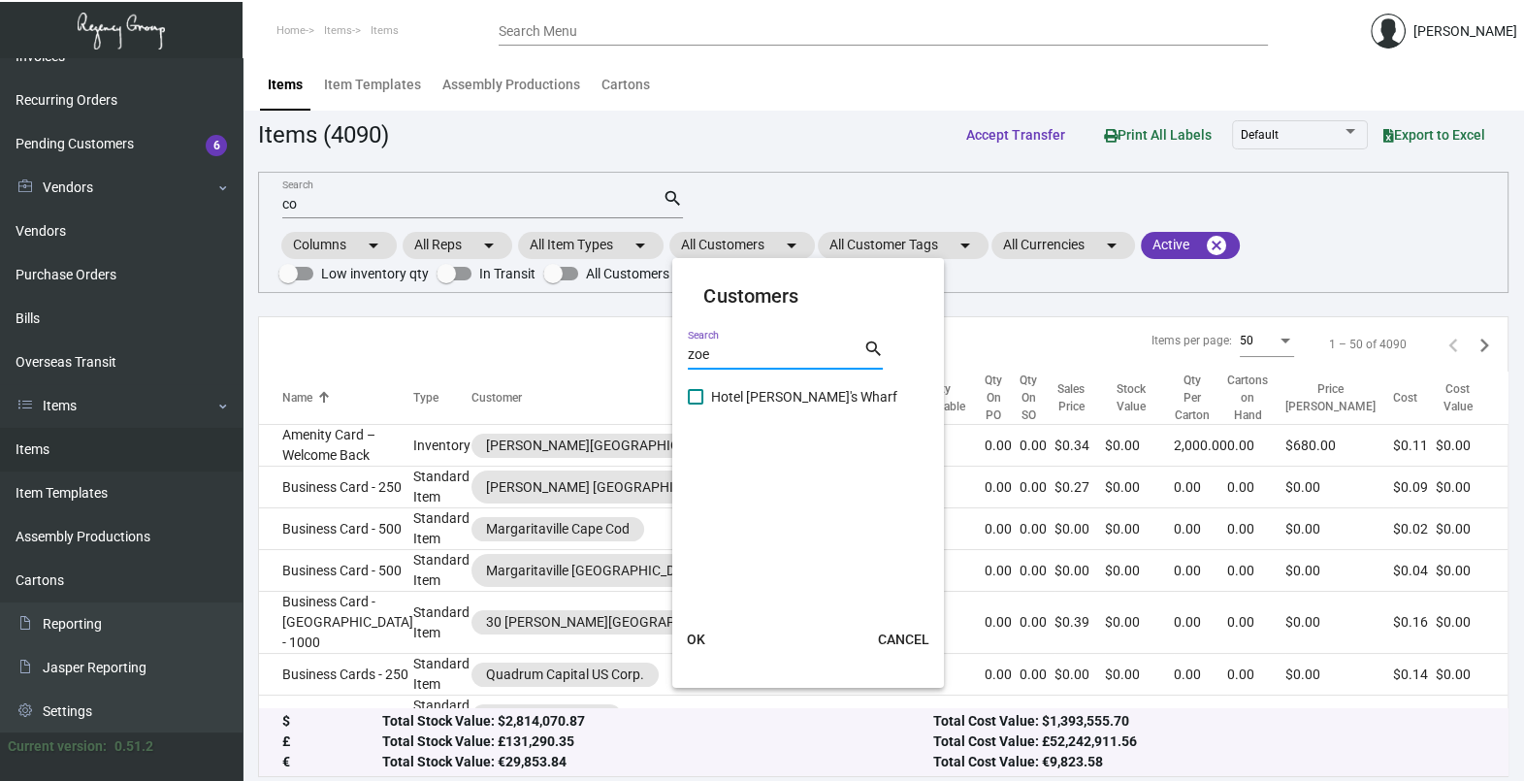
type input "zoe"
click at [732, 399] on span "Hotel [PERSON_NAME]'s Wharf" at bounding box center [804, 396] width 186 height 23
click at [696, 405] on input "Hotel [PERSON_NAME]'s Wharf" at bounding box center [695, 405] width 1 height 1
checkbox input "true"
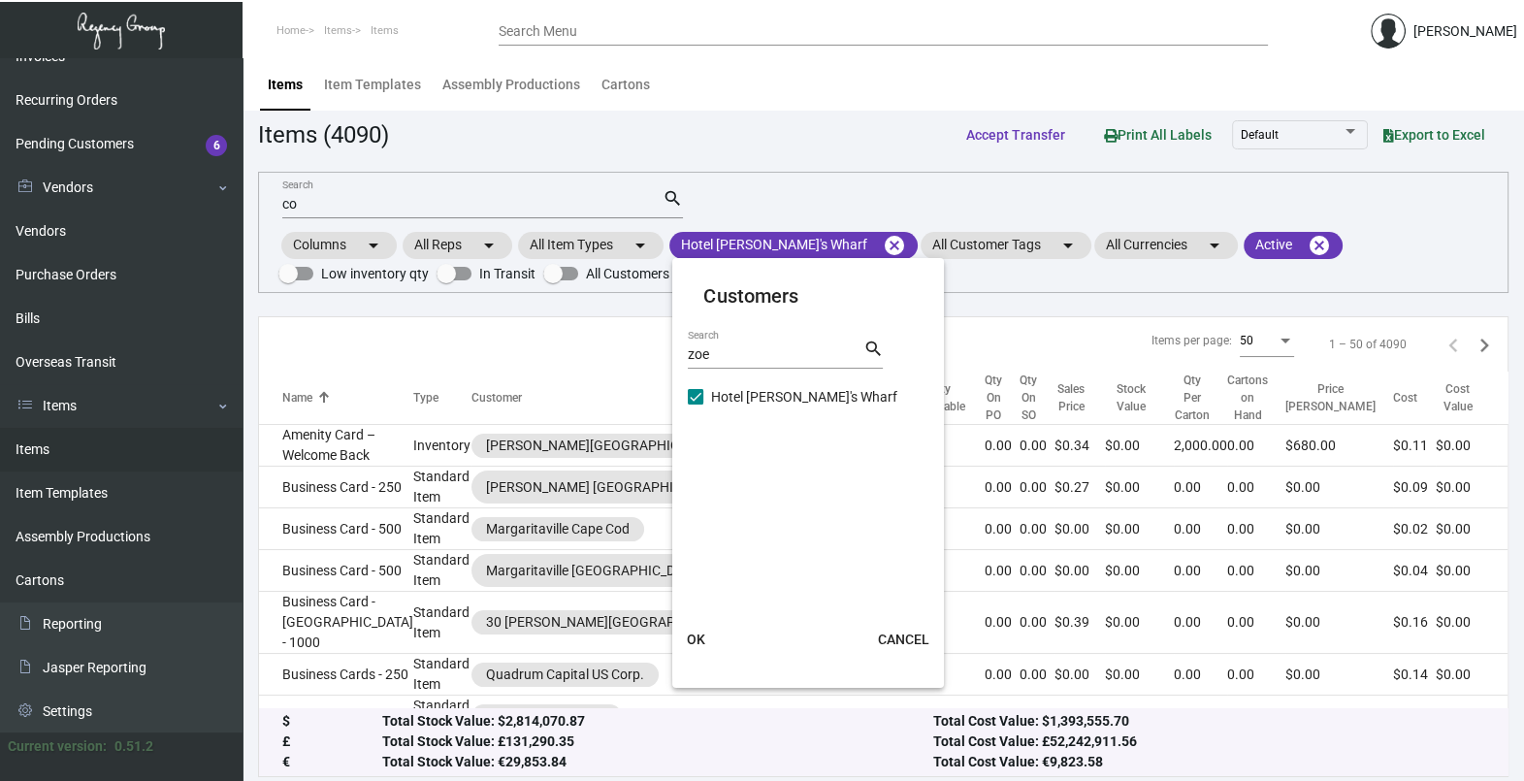
click at [701, 630] on button "OK" at bounding box center [696, 639] width 62 height 35
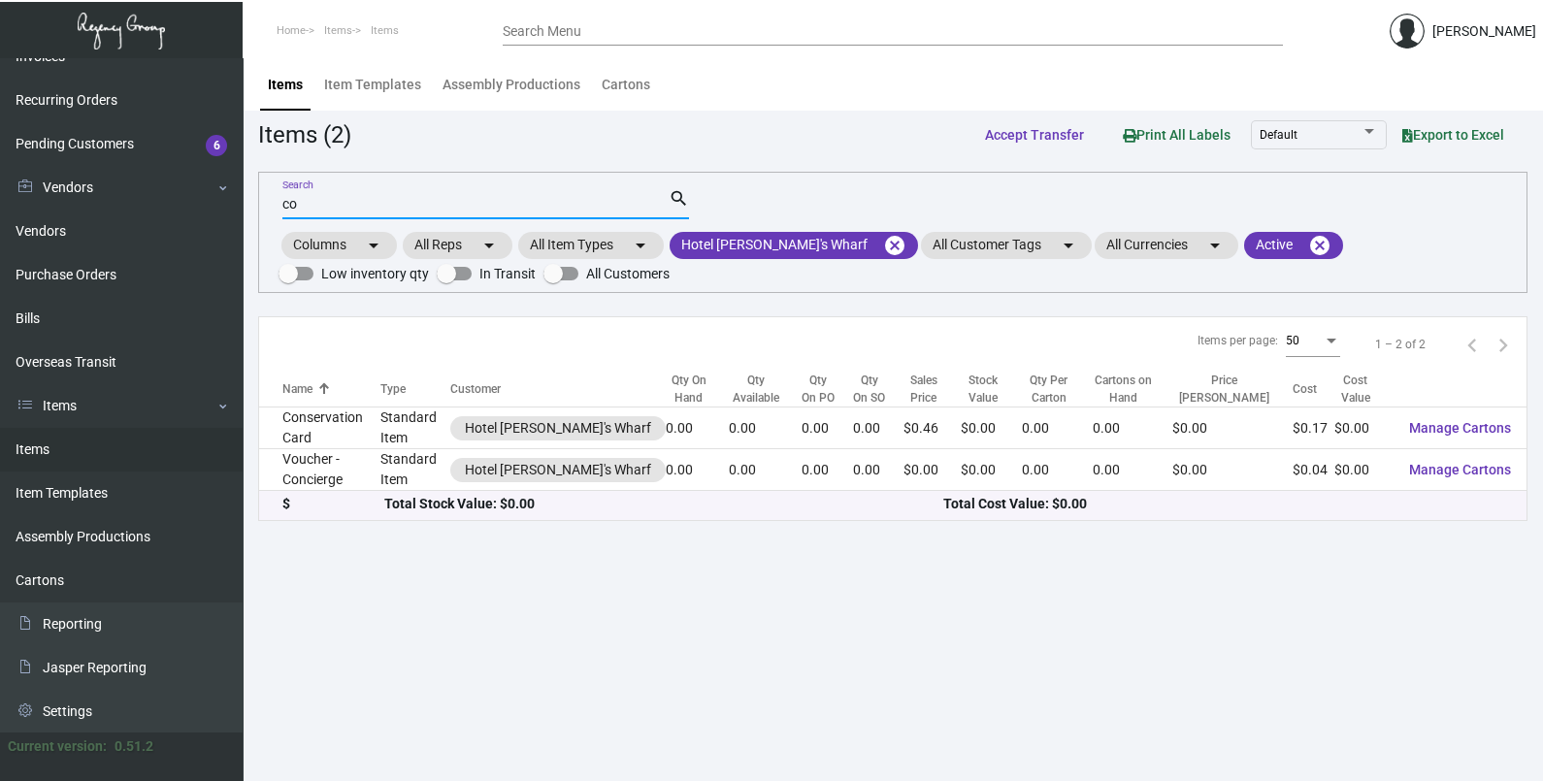
click at [337, 210] on input "co" at bounding box center [475, 205] width 386 height 16
type input "c"
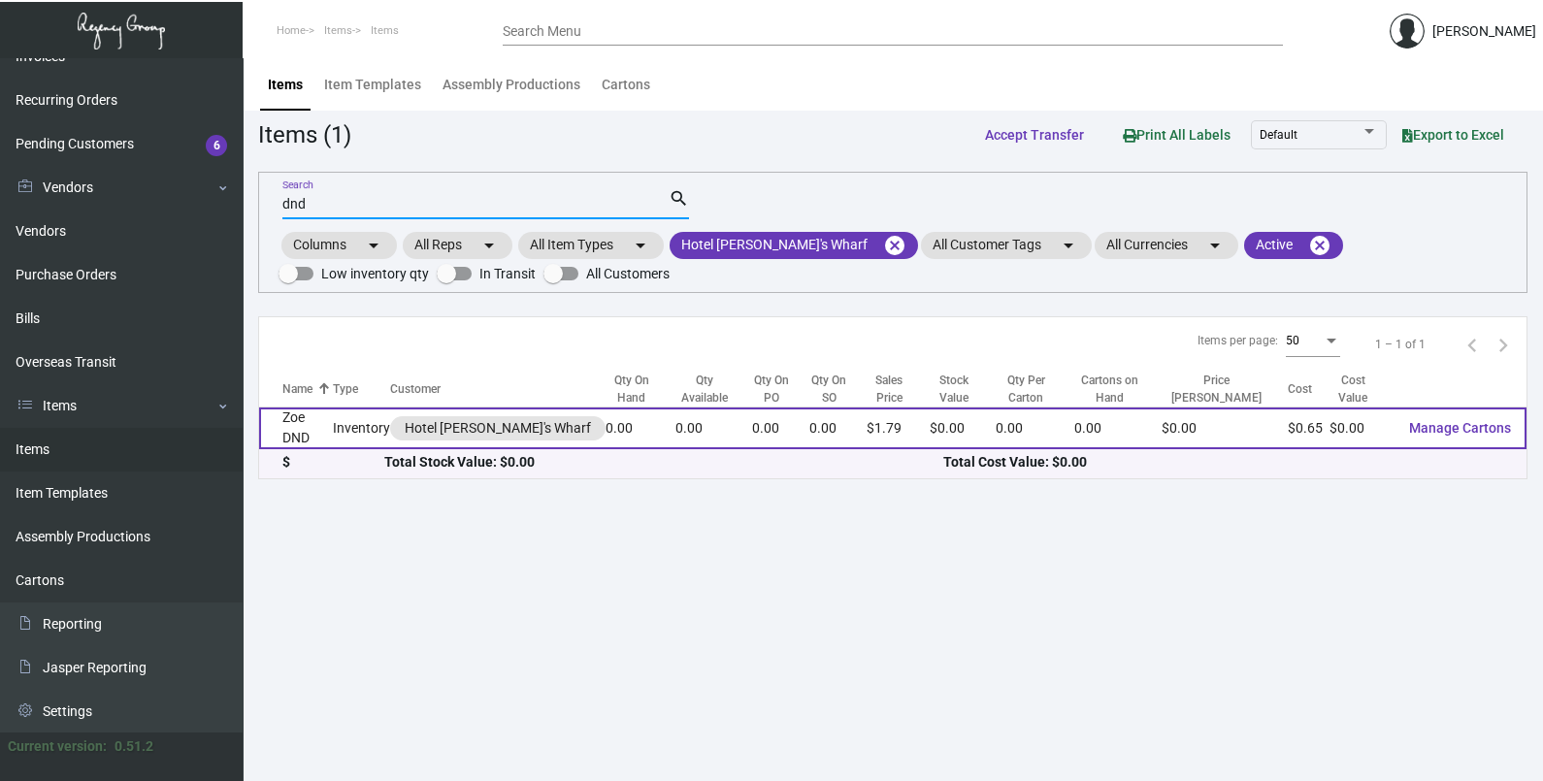
type input "dnd"
click at [288, 427] on td "Zoe DND" at bounding box center [296, 429] width 74 height 42
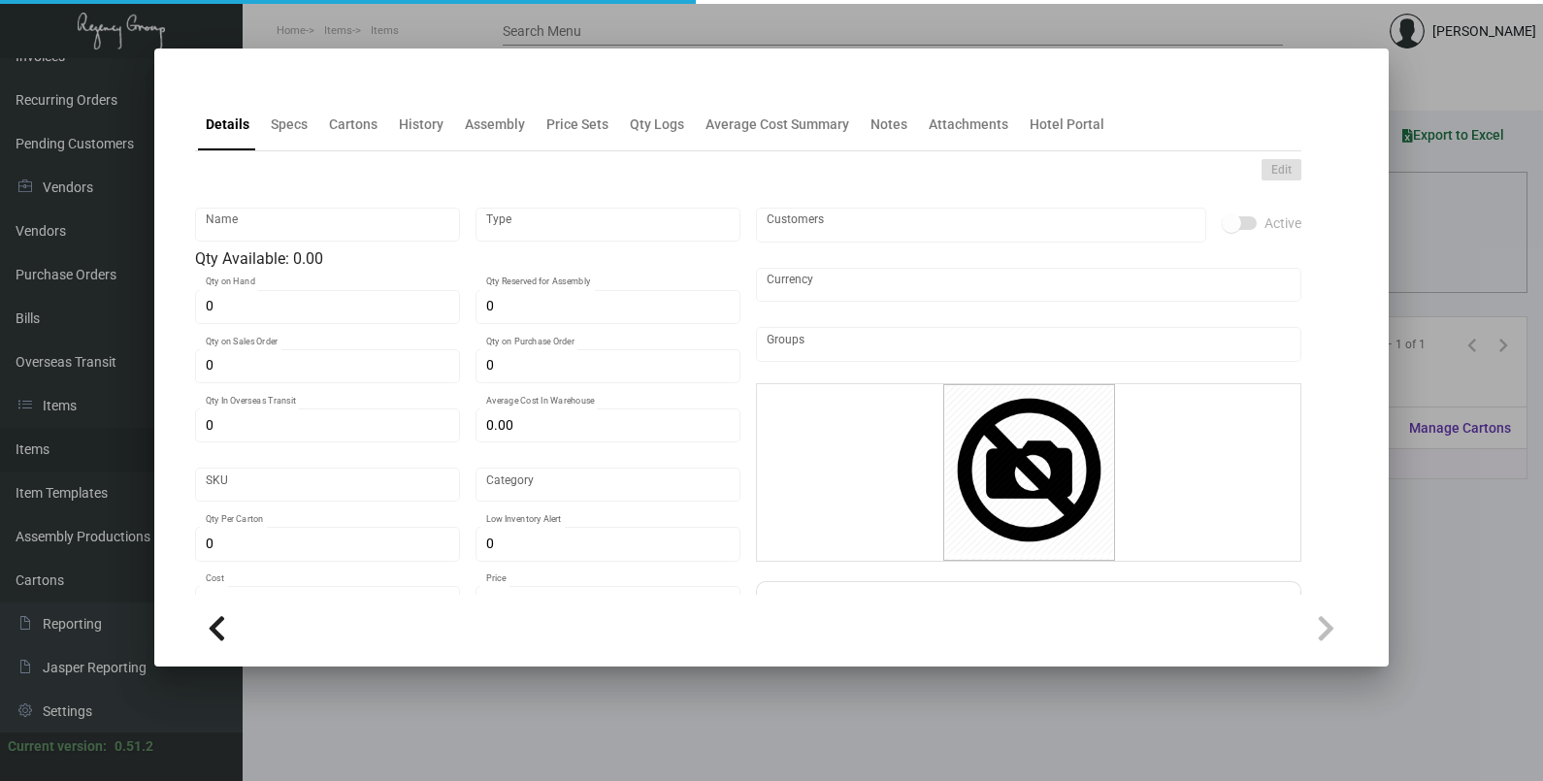
type input "Zoe DND"
type input "Inventory"
type input "$ 0.00"
type input "Standard"
type input "$ 0.65"
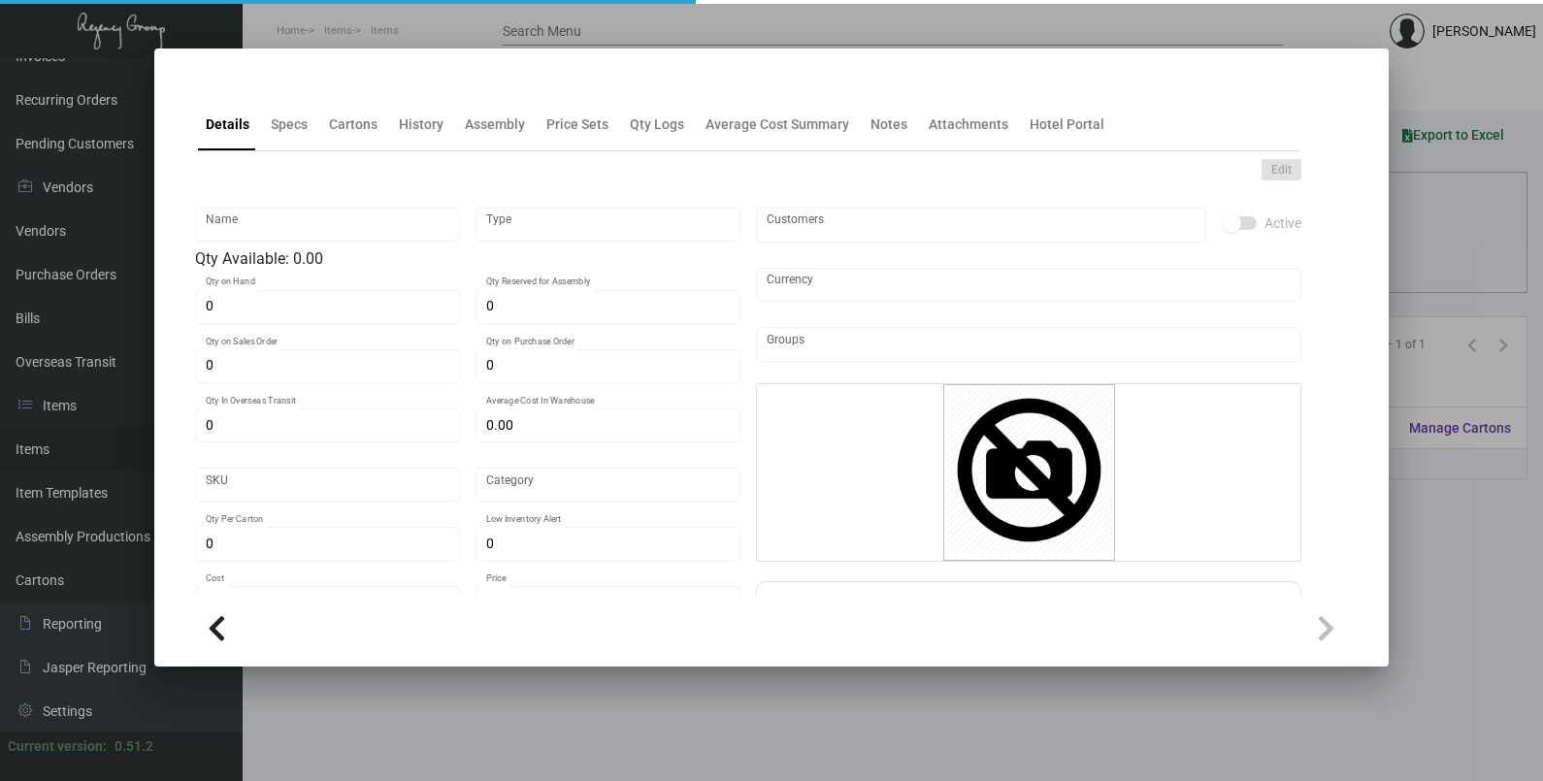
type input "$ 1.79"
checkbox input "true"
type input "United States Dollar $"
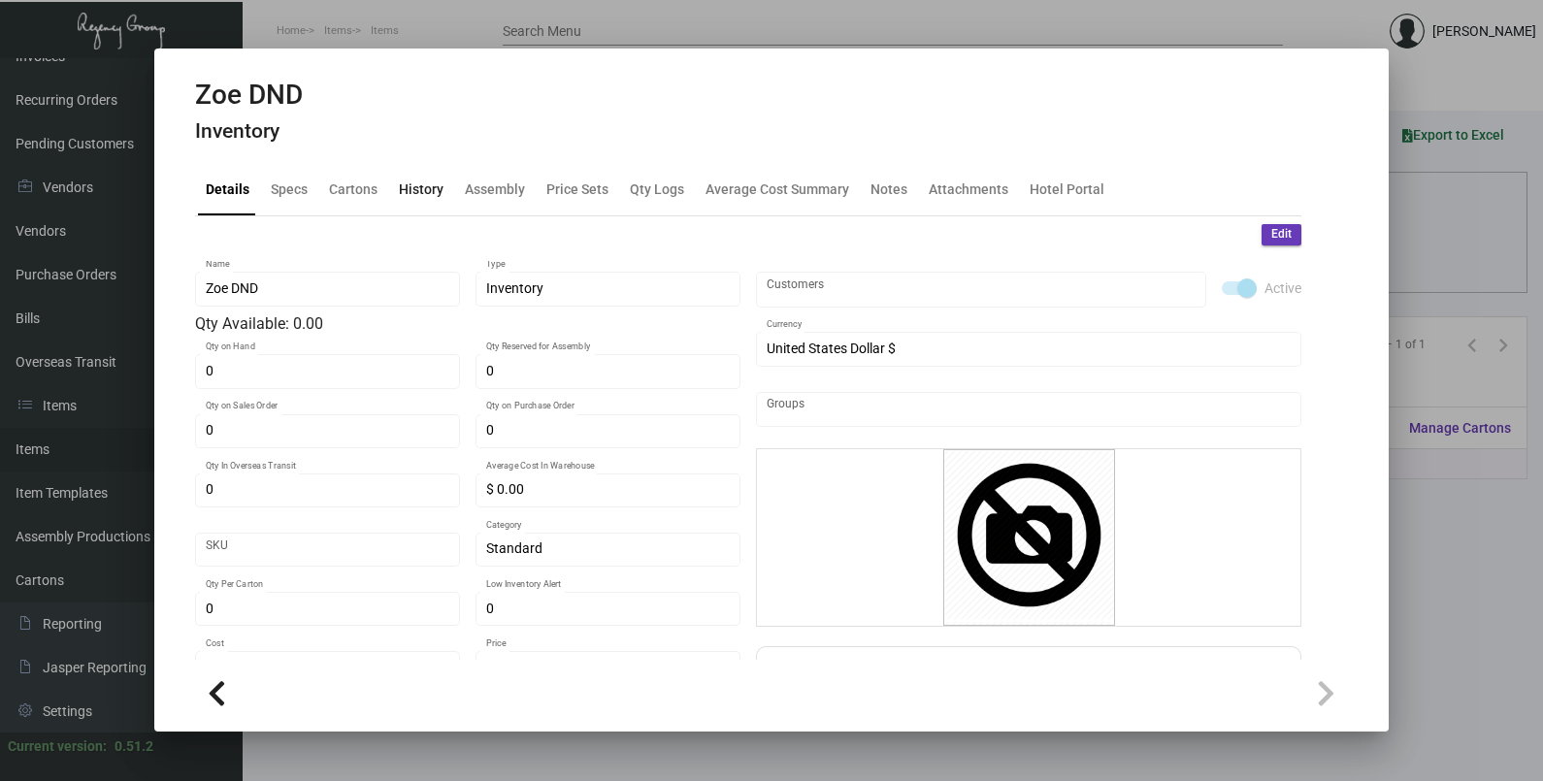
click at [403, 189] on div "History" at bounding box center [421, 189] width 45 height 20
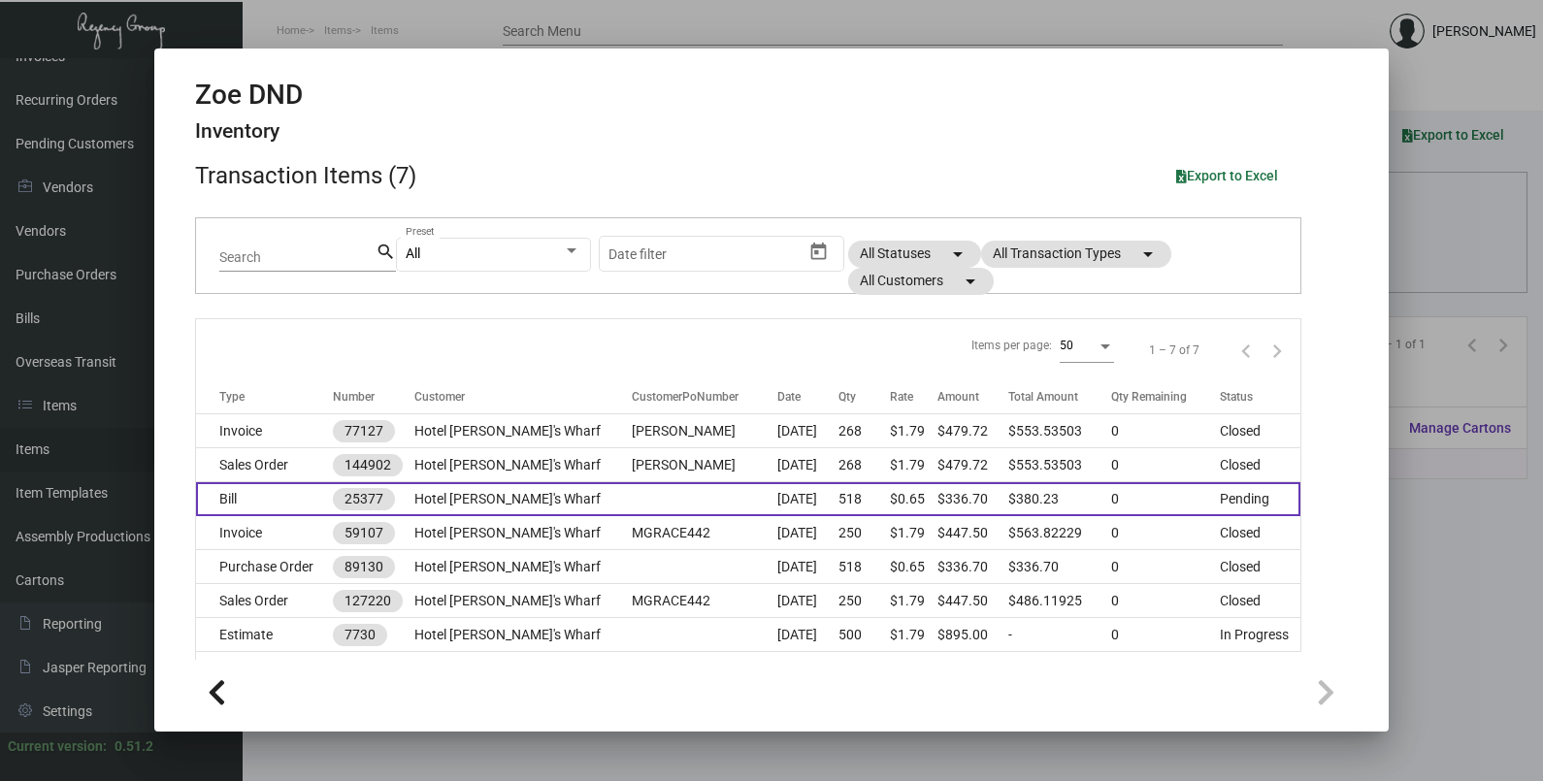
scroll to position [115, 0]
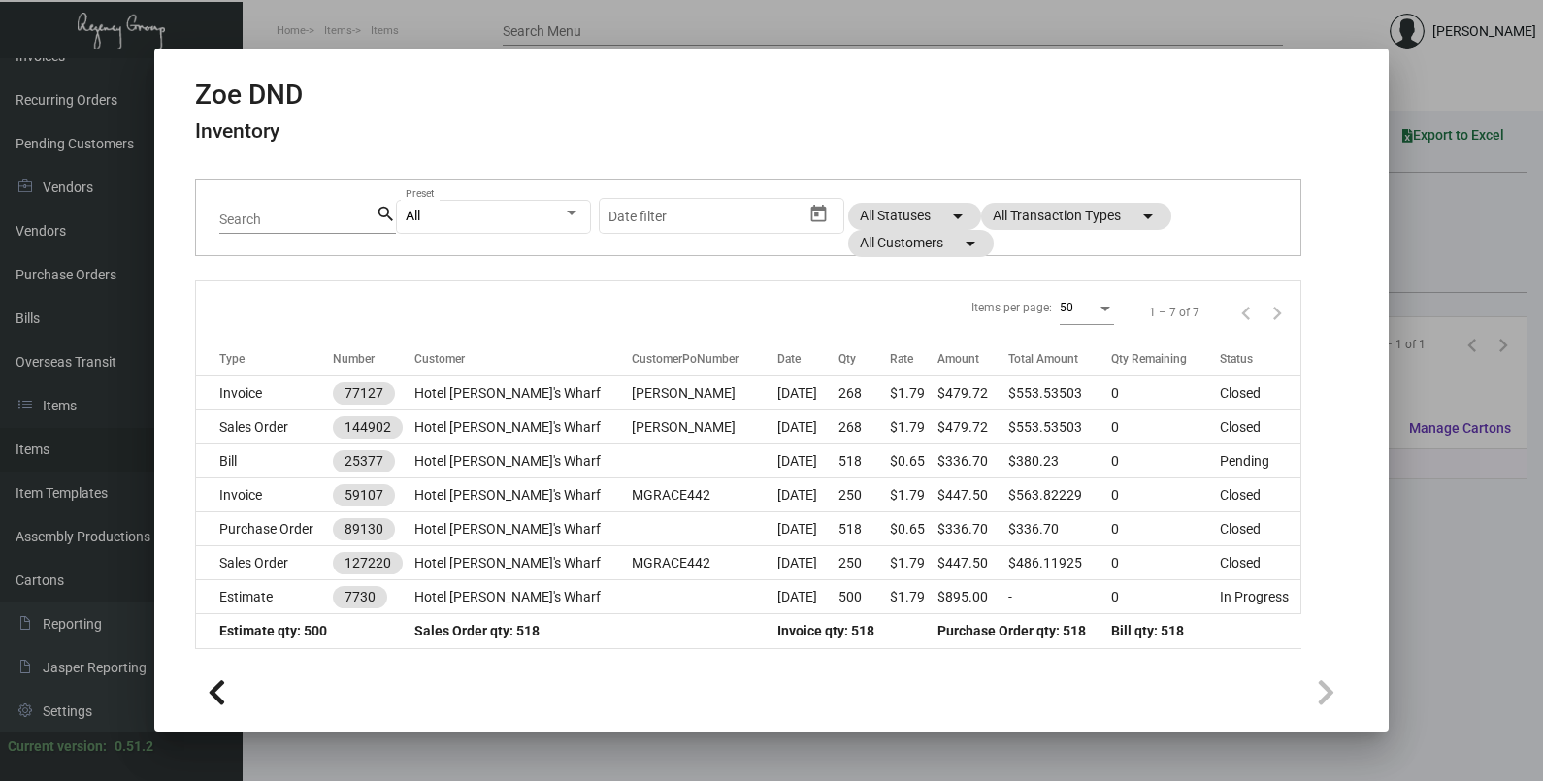
click at [1440, 268] on div at bounding box center [771, 390] width 1543 height 781
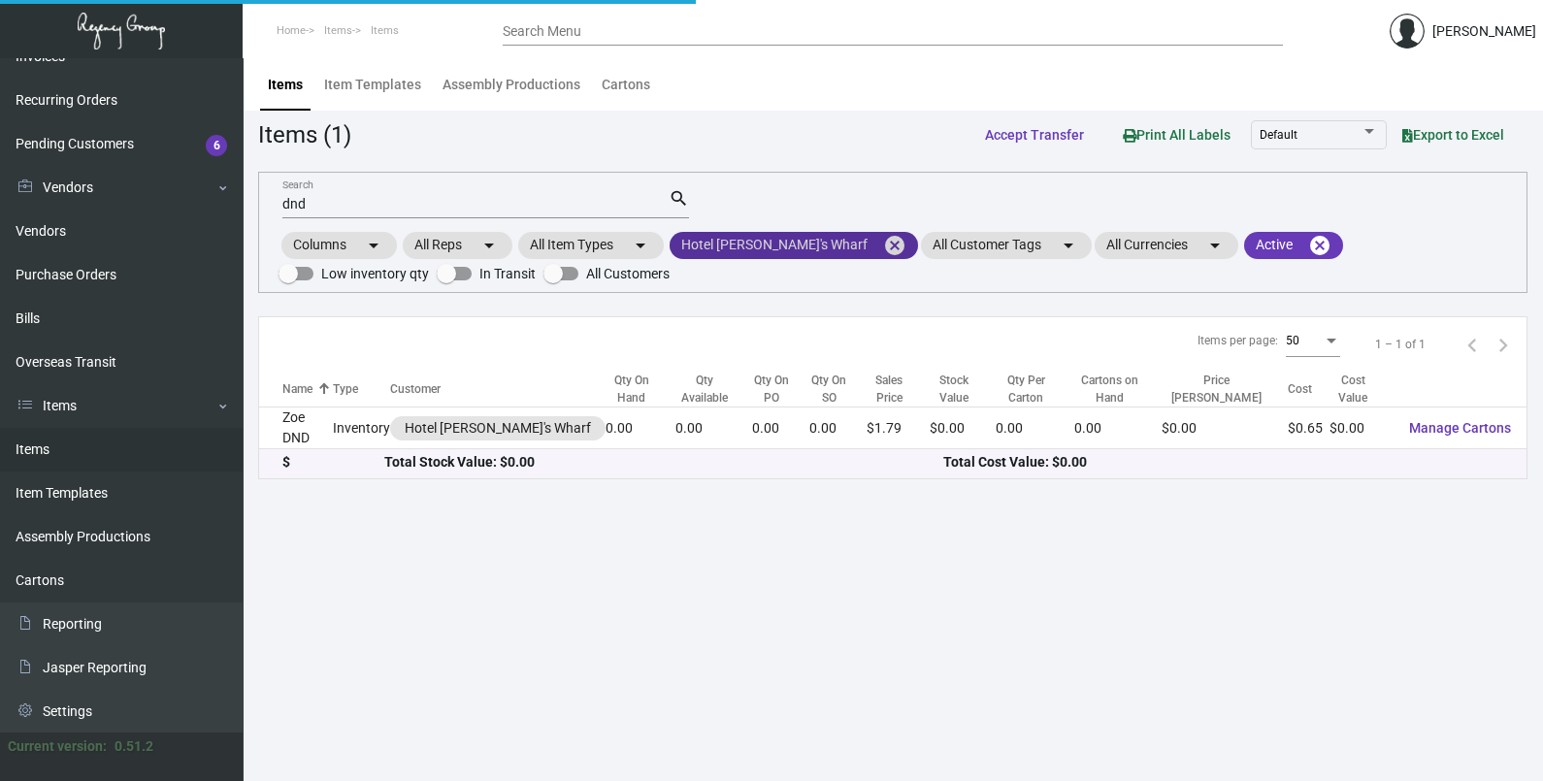
click at [883, 240] on mat-icon "cancel" at bounding box center [894, 245] width 23 height 23
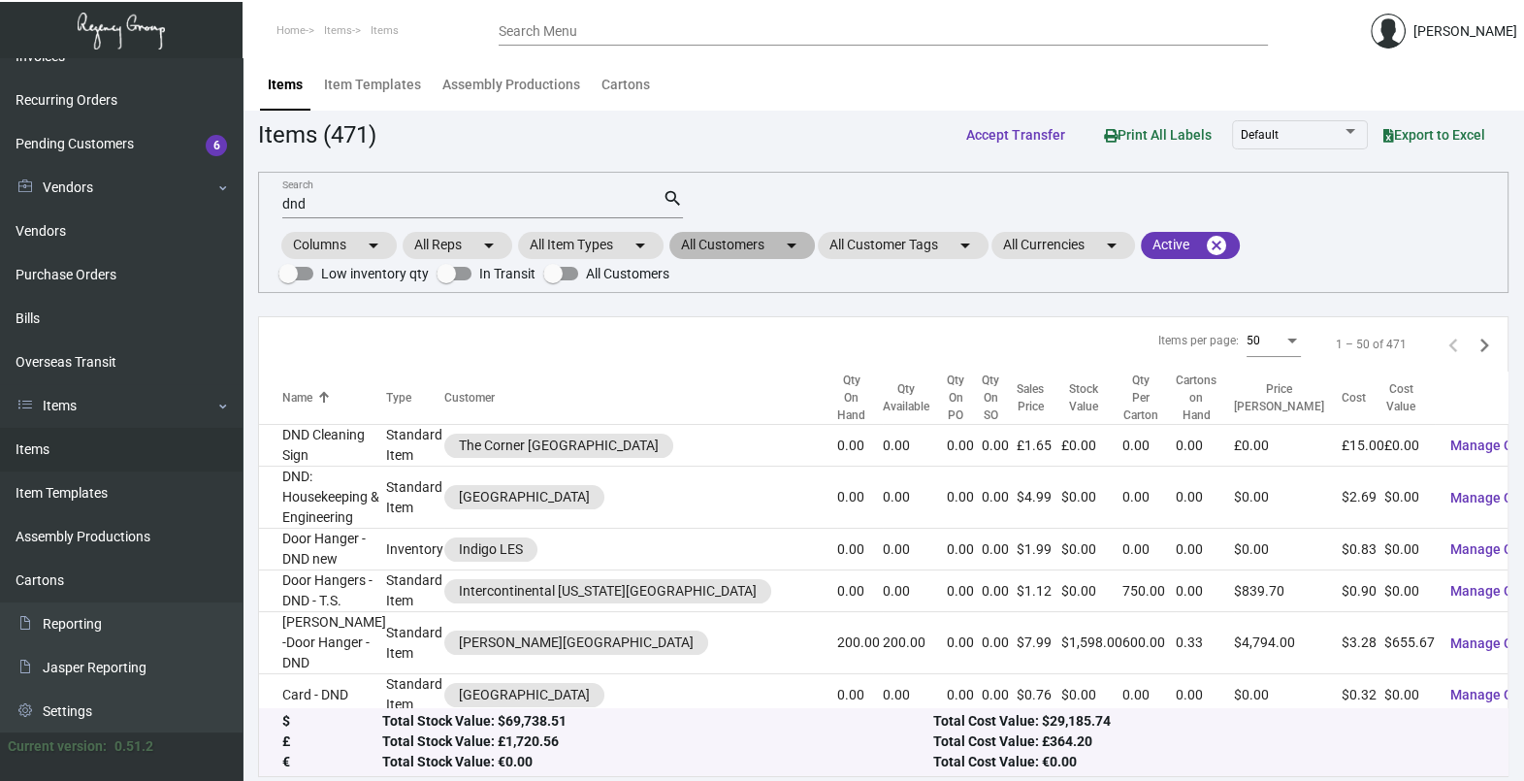
click at [714, 250] on mat-chip "All Customers arrow_drop_down" at bounding box center [742, 245] width 146 height 27
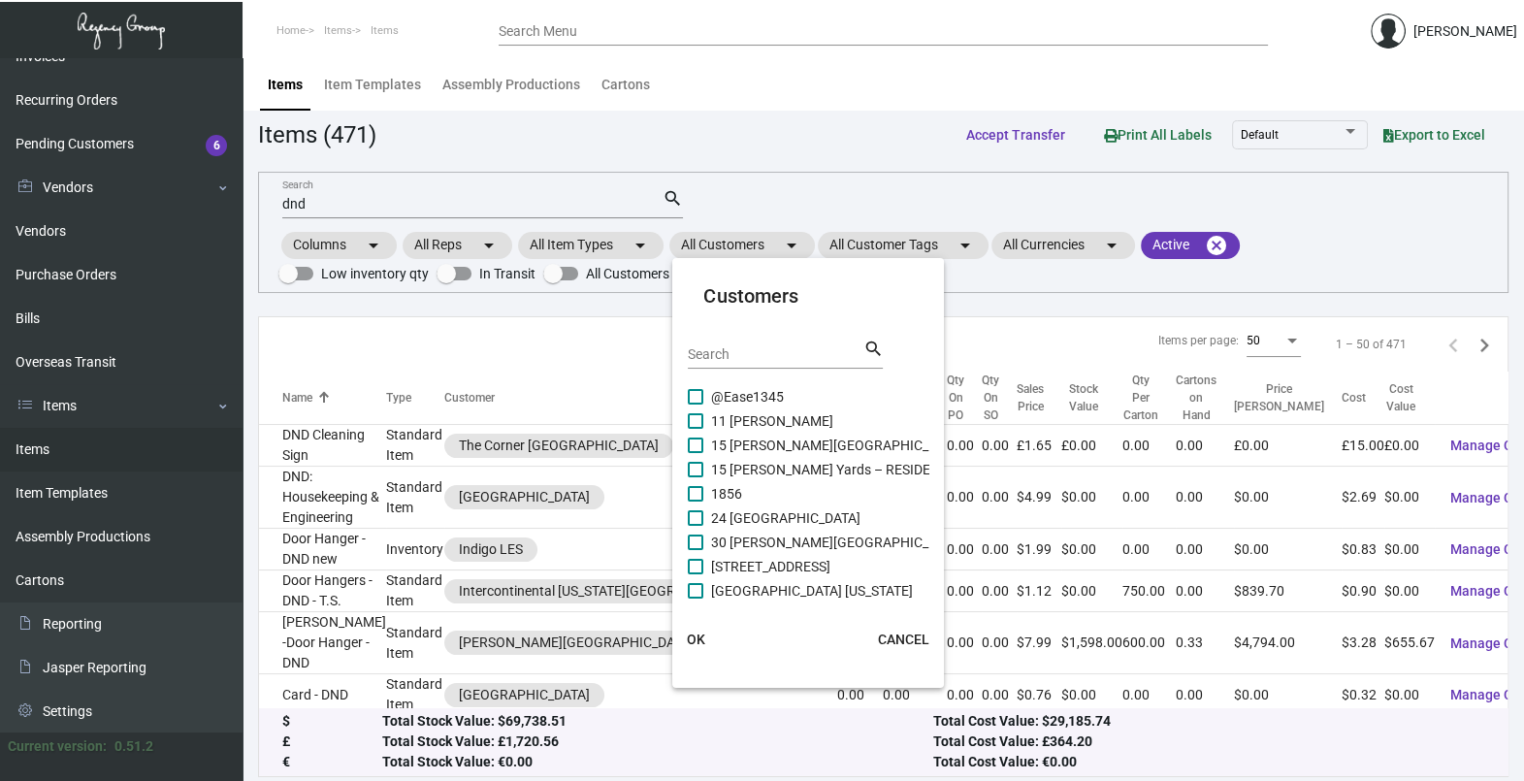
click at [736, 359] on input "Search" at bounding box center [775, 355] width 175 height 16
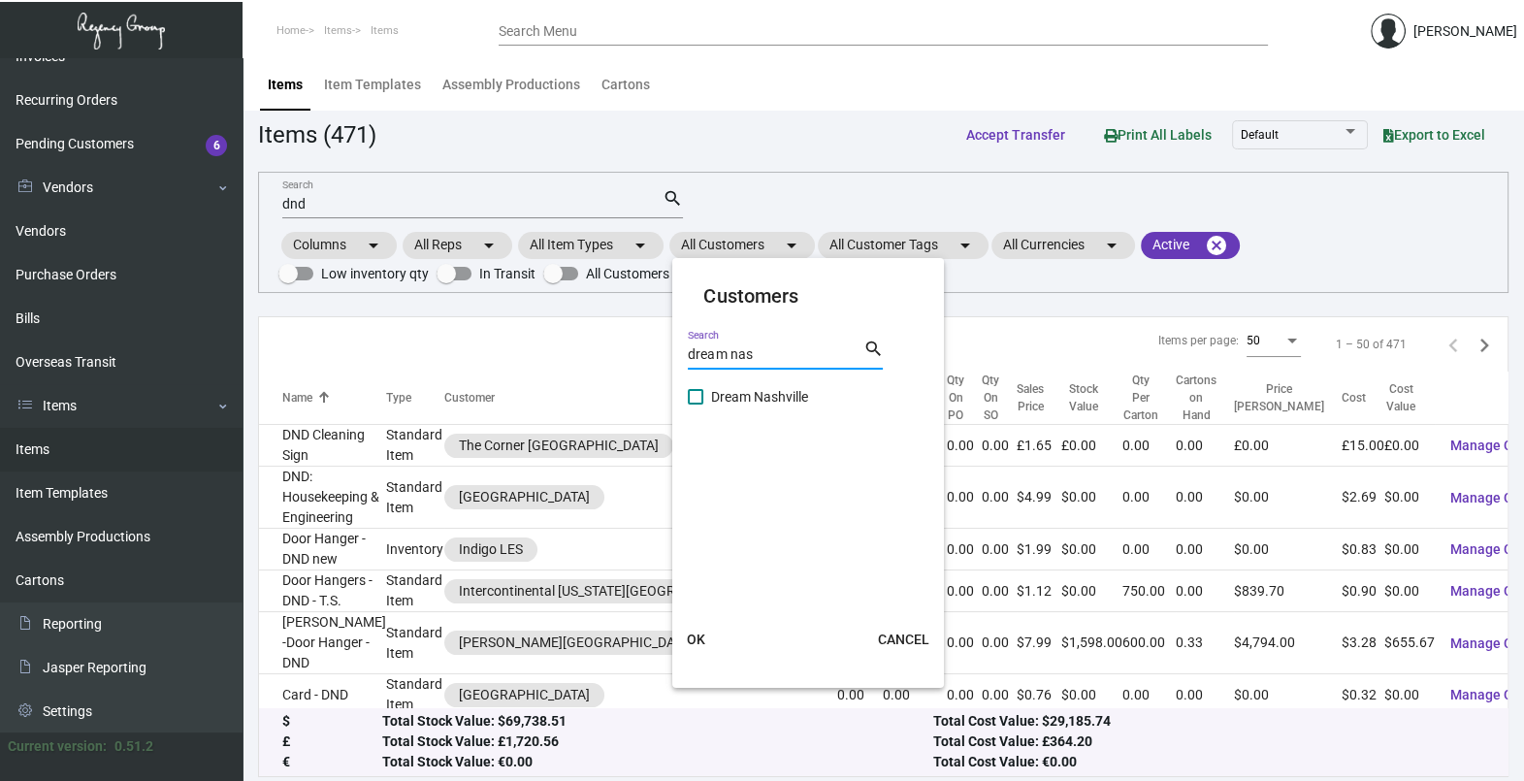
type input "dream nas"
click at [747, 393] on span "Dream Nashville" at bounding box center [759, 396] width 97 height 23
click at [696, 405] on input "Dream Nashville" at bounding box center [695, 405] width 1 height 1
checkbox input "true"
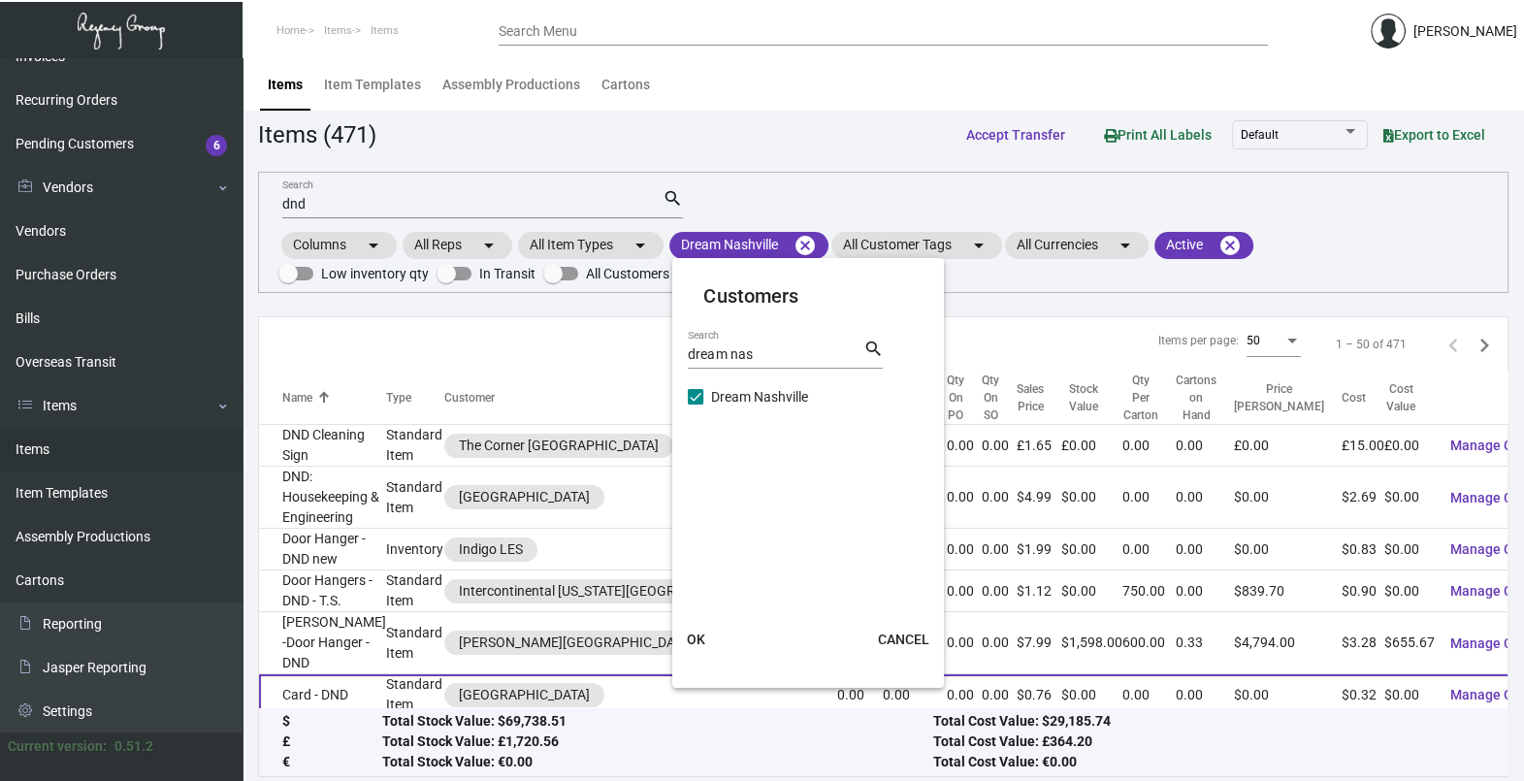
drag, startPoint x: 703, startPoint y: 627, endPoint x: 728, endPoint y: 634, distance: 25.2
click at [703, 627] on button "OK" at bounding box center [696, 639] width 62 height 35
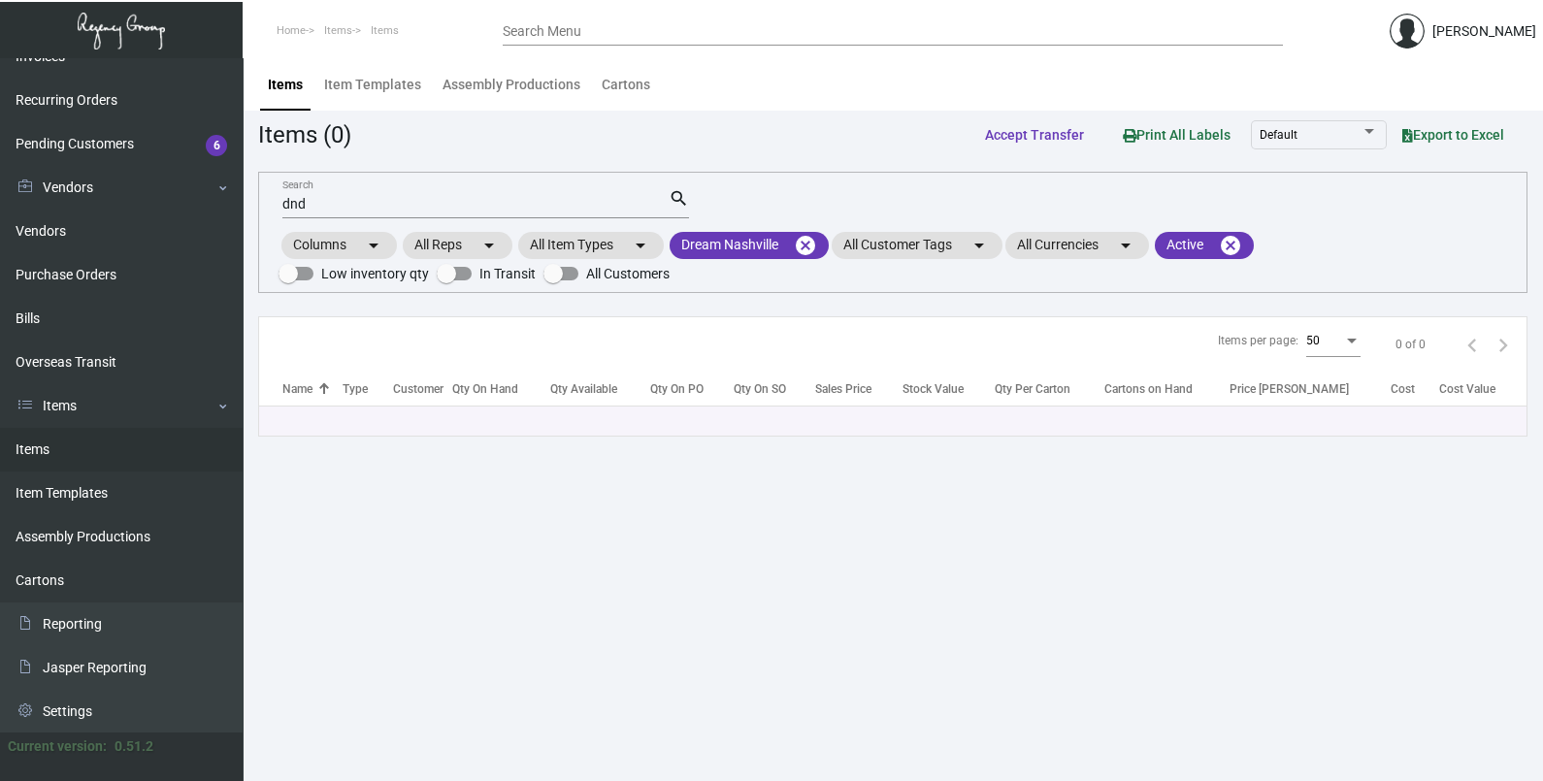
click at [383, 206] on input "dnd" at bounding box center [475, 205] width 386 height 16
type input "d"
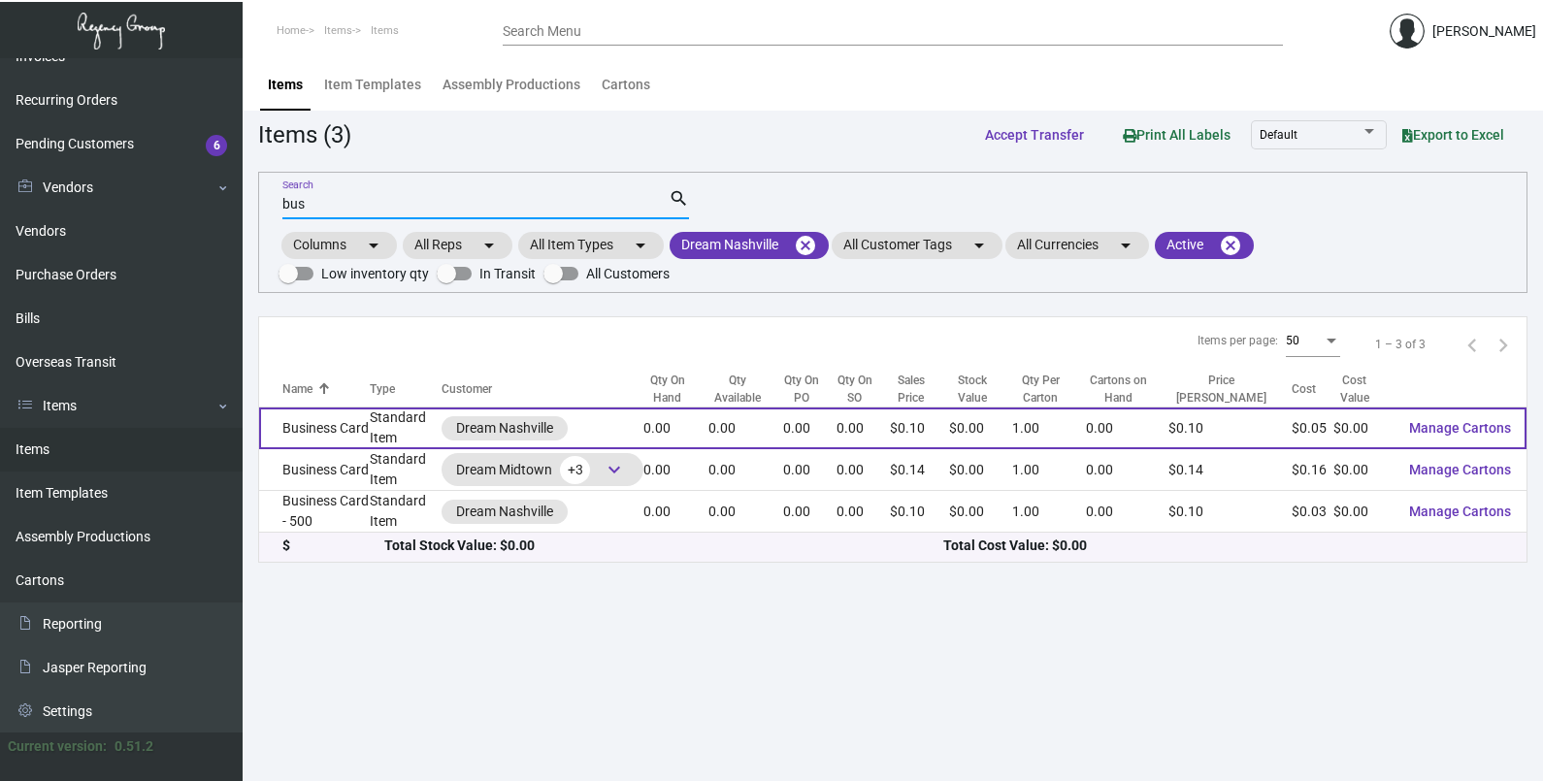
type input "bus"
click at [359, 427] on td "Business Card" at bounding box center [314, 429] width 111 height 42
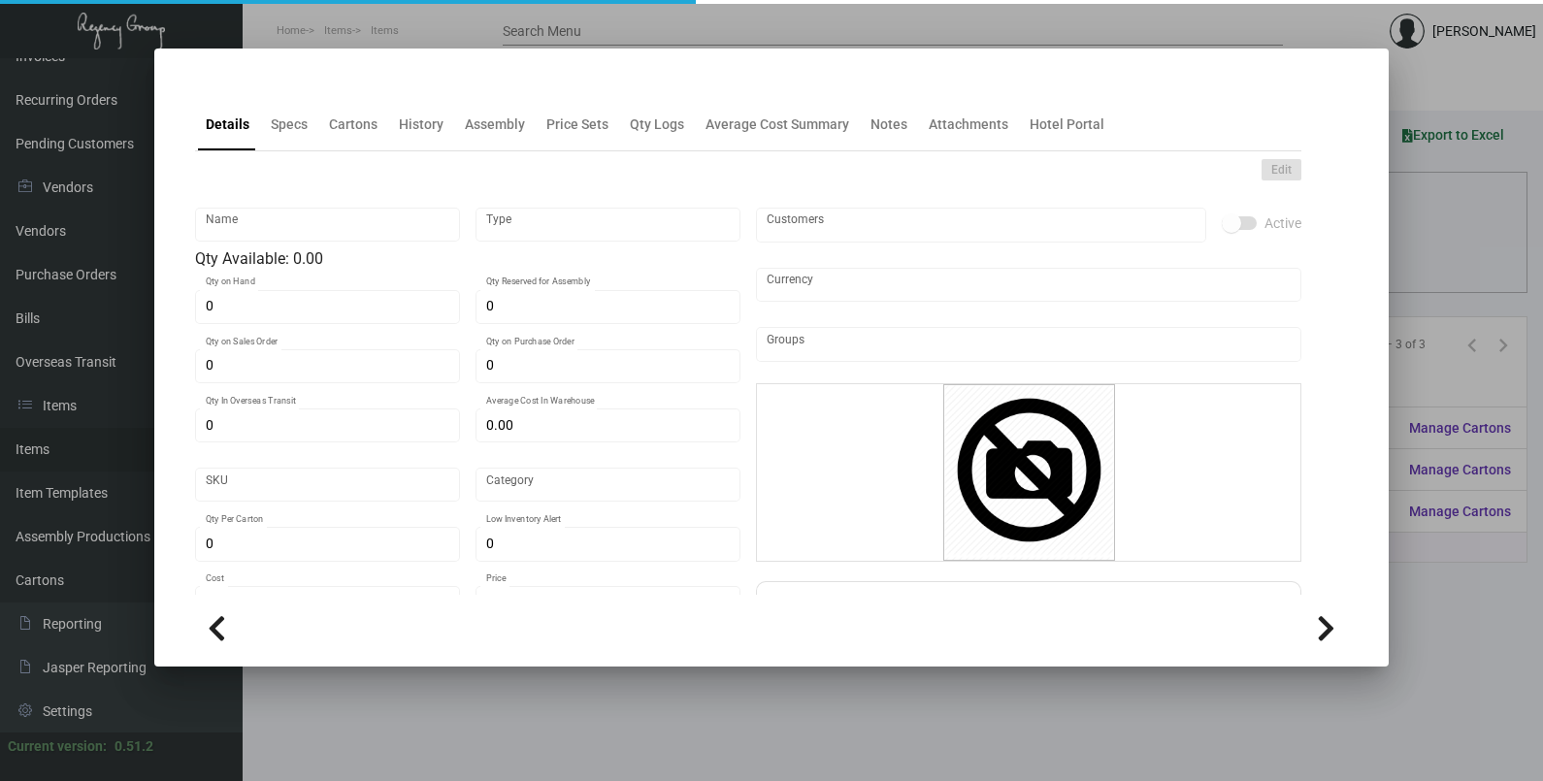
type input "Business Card"
type input "Standard Item"
type input "$ 0.00"
type input "607-Business Card-50"
type input "Standard"
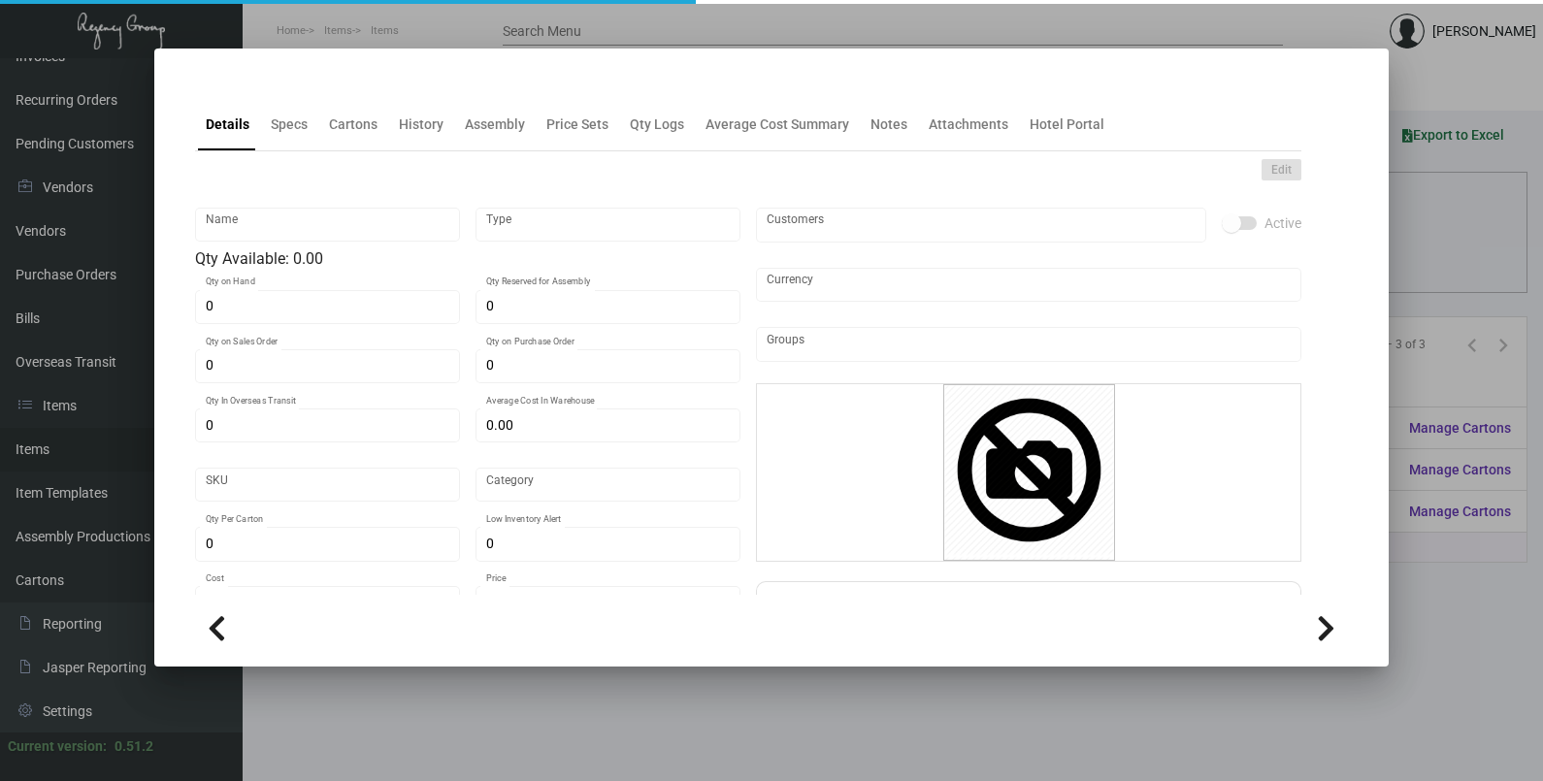
type input "1"
type input "$ 0.04752"
type input "$ 0.098"
checkbox input "true"
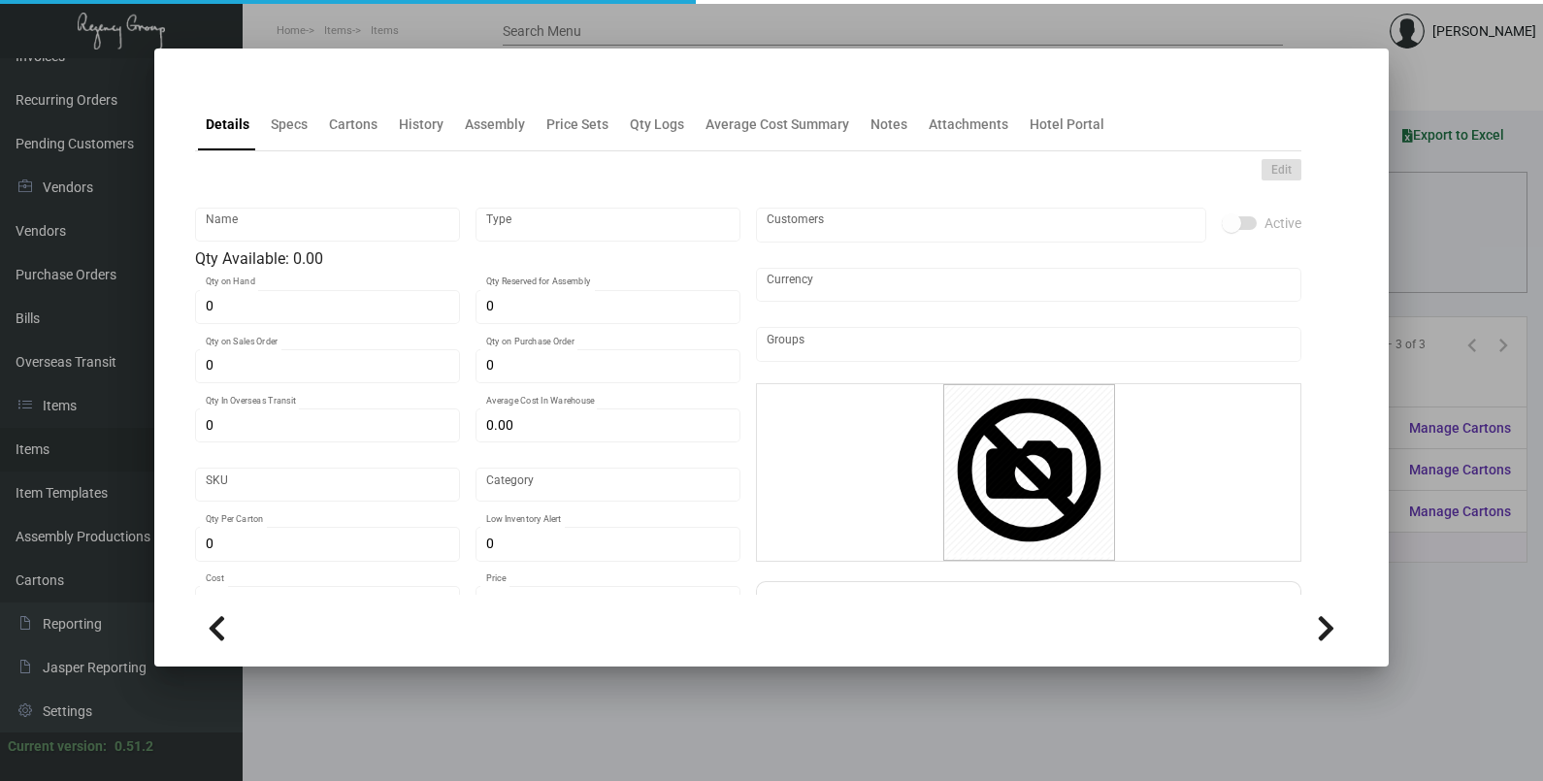
type input "United States Dollar $"
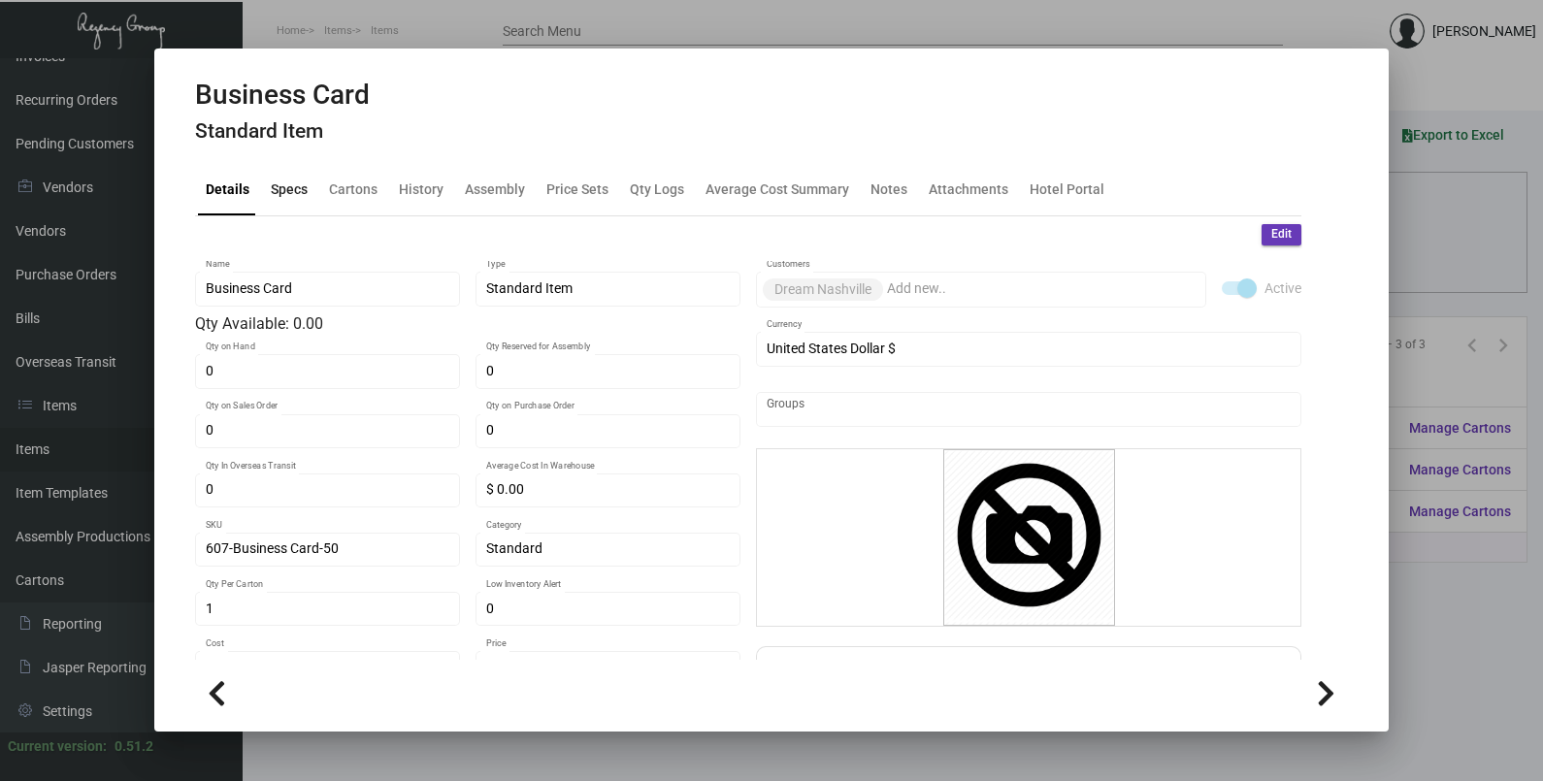
click at [272, 184] on div "Specs" at bounding box center [289, 189] width 37 height 20
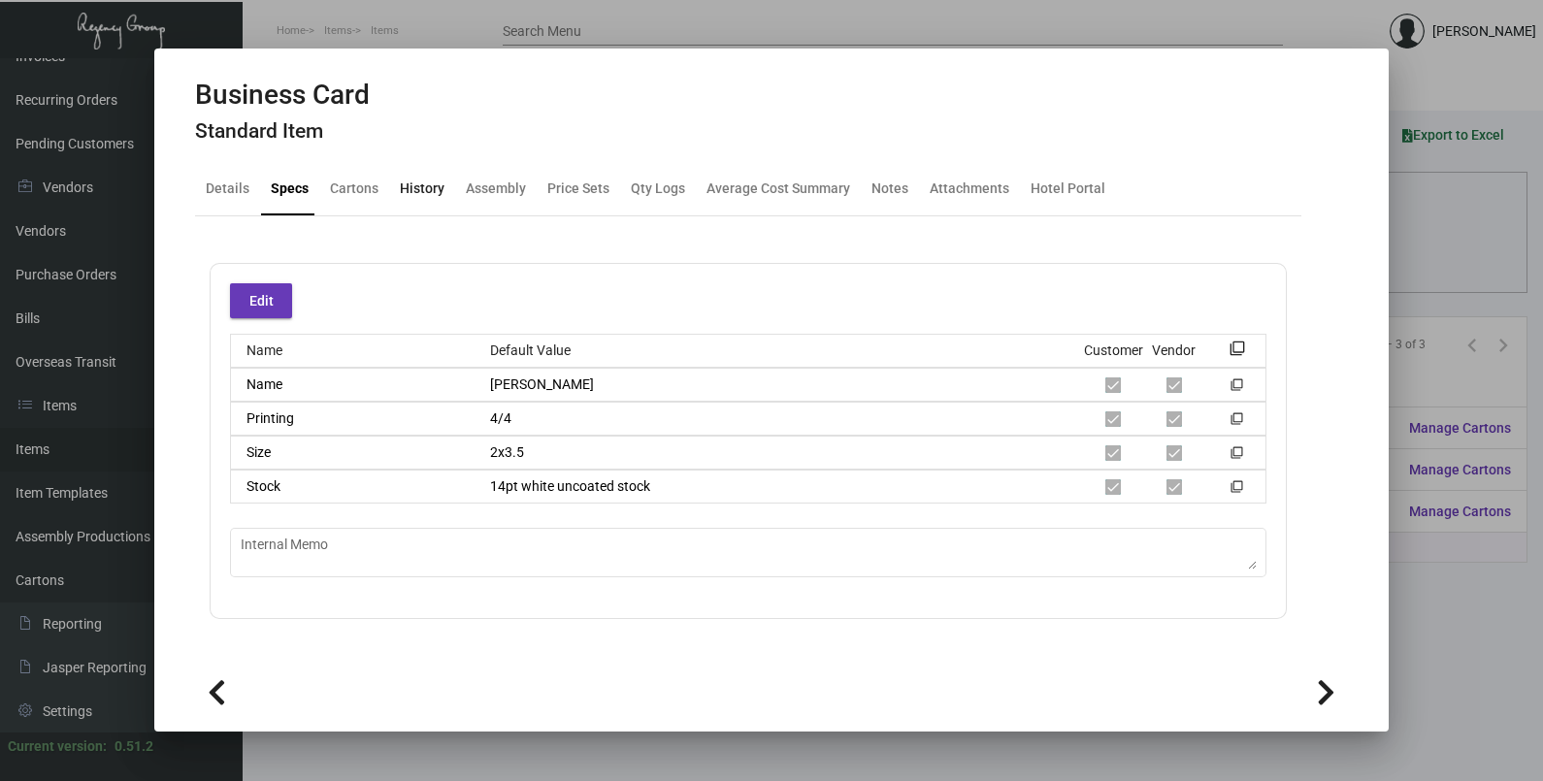
click at [427, 198] on div "History" at bounding box center [422, 189] width 45 height 20
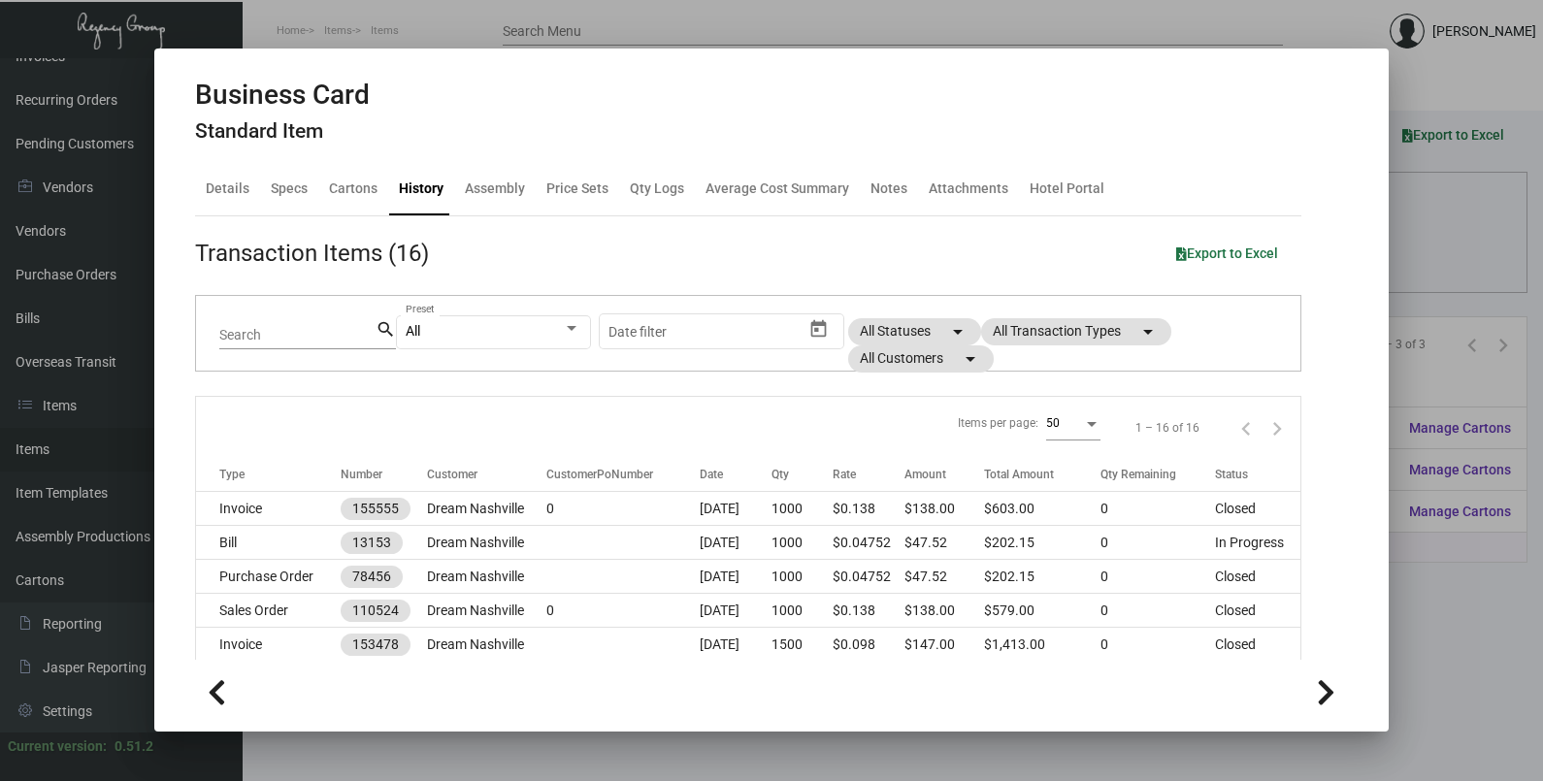
click at [1415, 230] on div at bounding box center [771, 390] width 1543 height 781
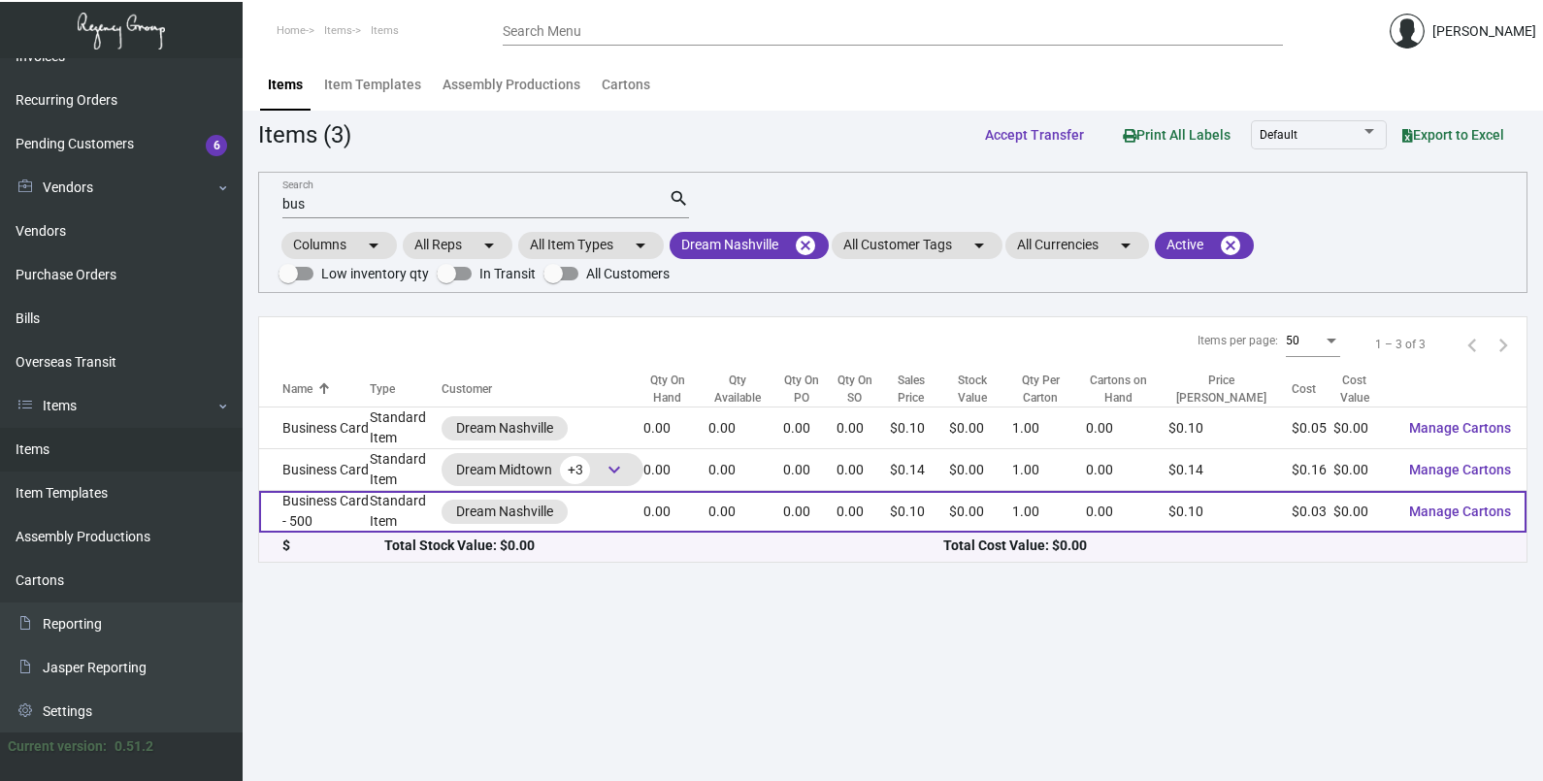
click at [626, 509] on div "Dream Nashville" at bounding box center [542, 512] width 202 height 24
click at [370, 509] on td "Business Card - 500" at bounding box center [314, 512] width 111 height 42
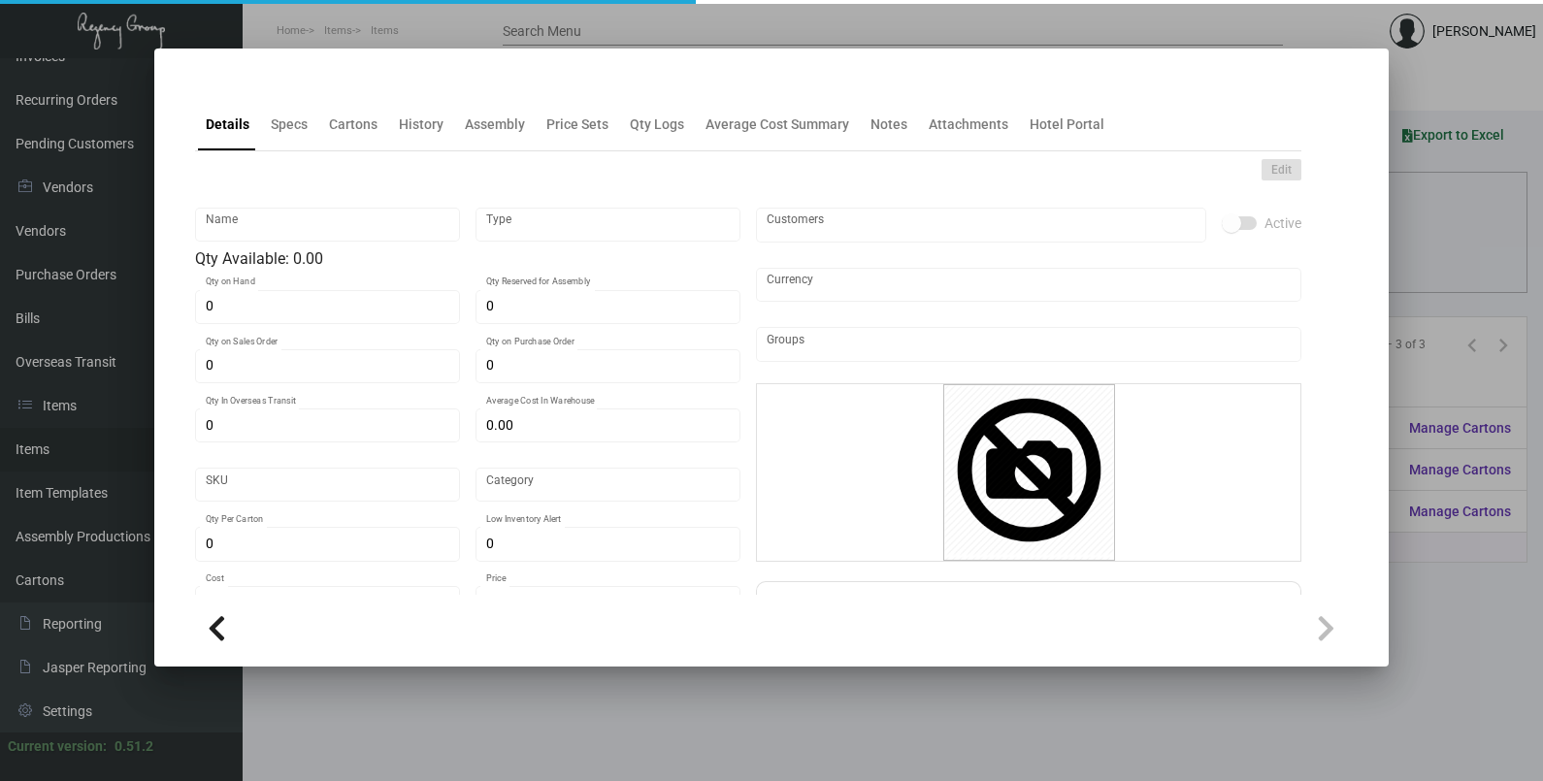
type input "Business Card - 500"
type input "Standard Item"
type input "$ 0.00"
type input "607-Business Card-56"
type input "Standard"
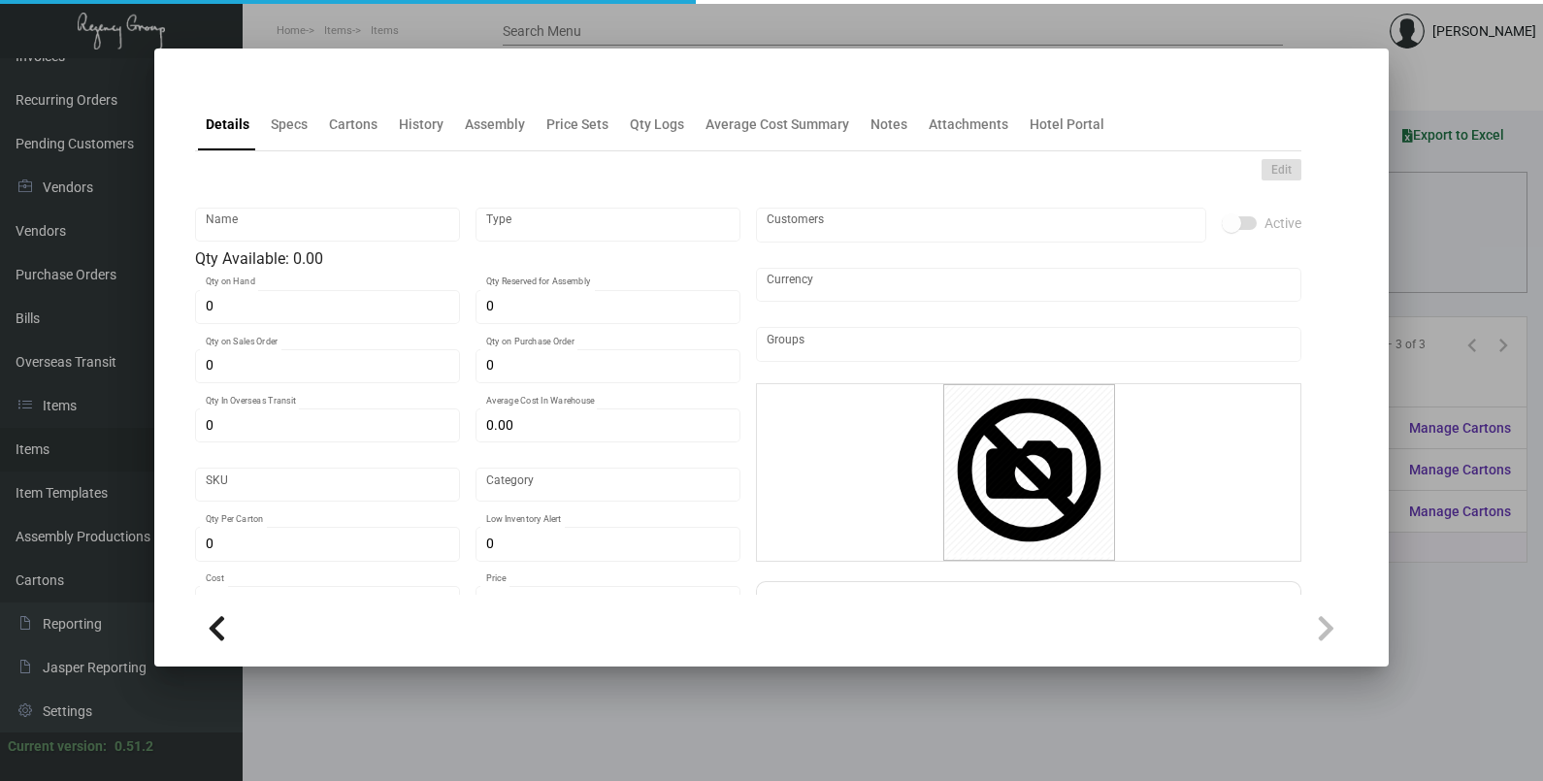
type input "1"
type input "$ 0.02956"
type input "$ 0.098"
checkbox input "true"
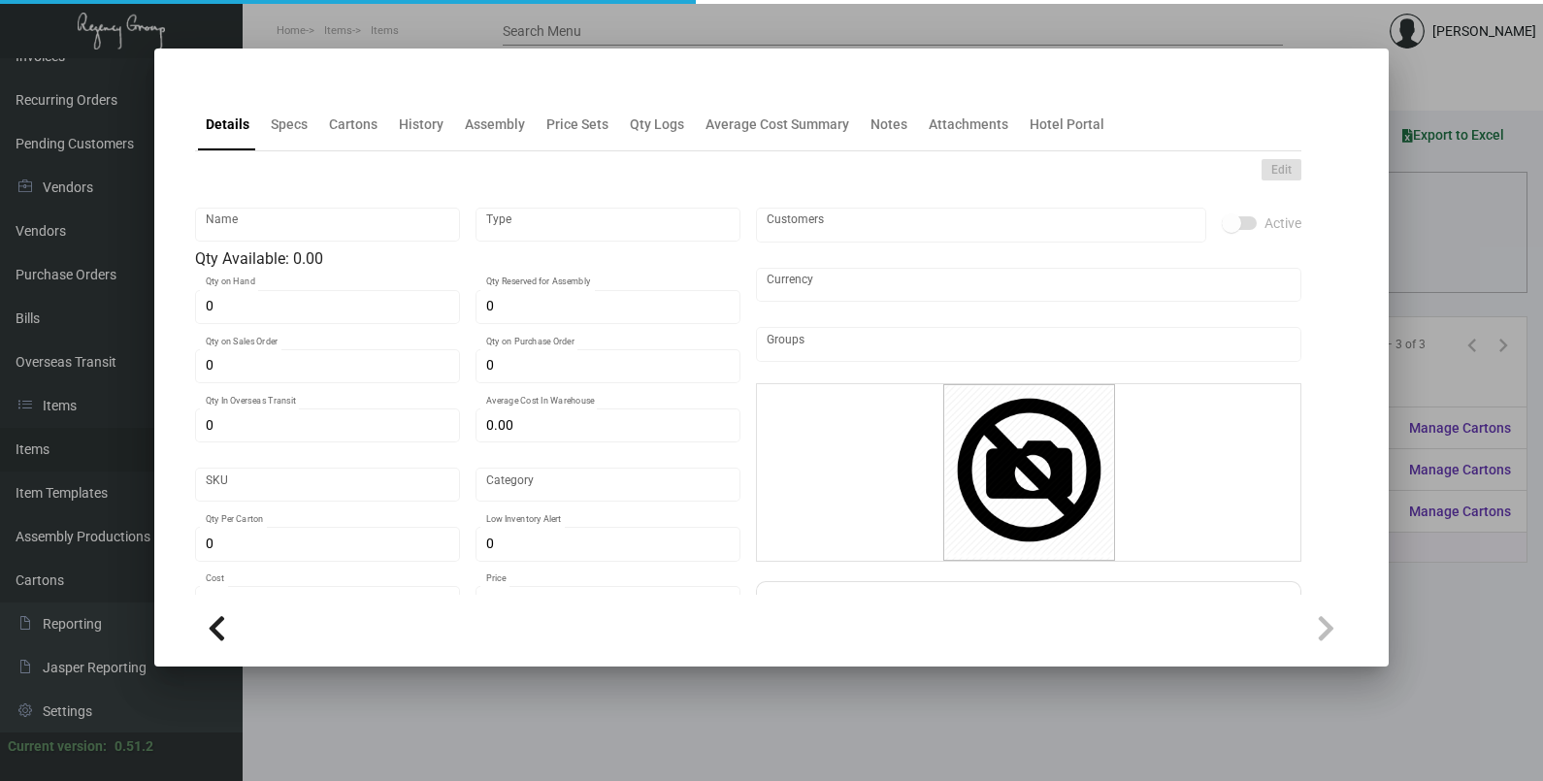
type input "United States Dollar $"
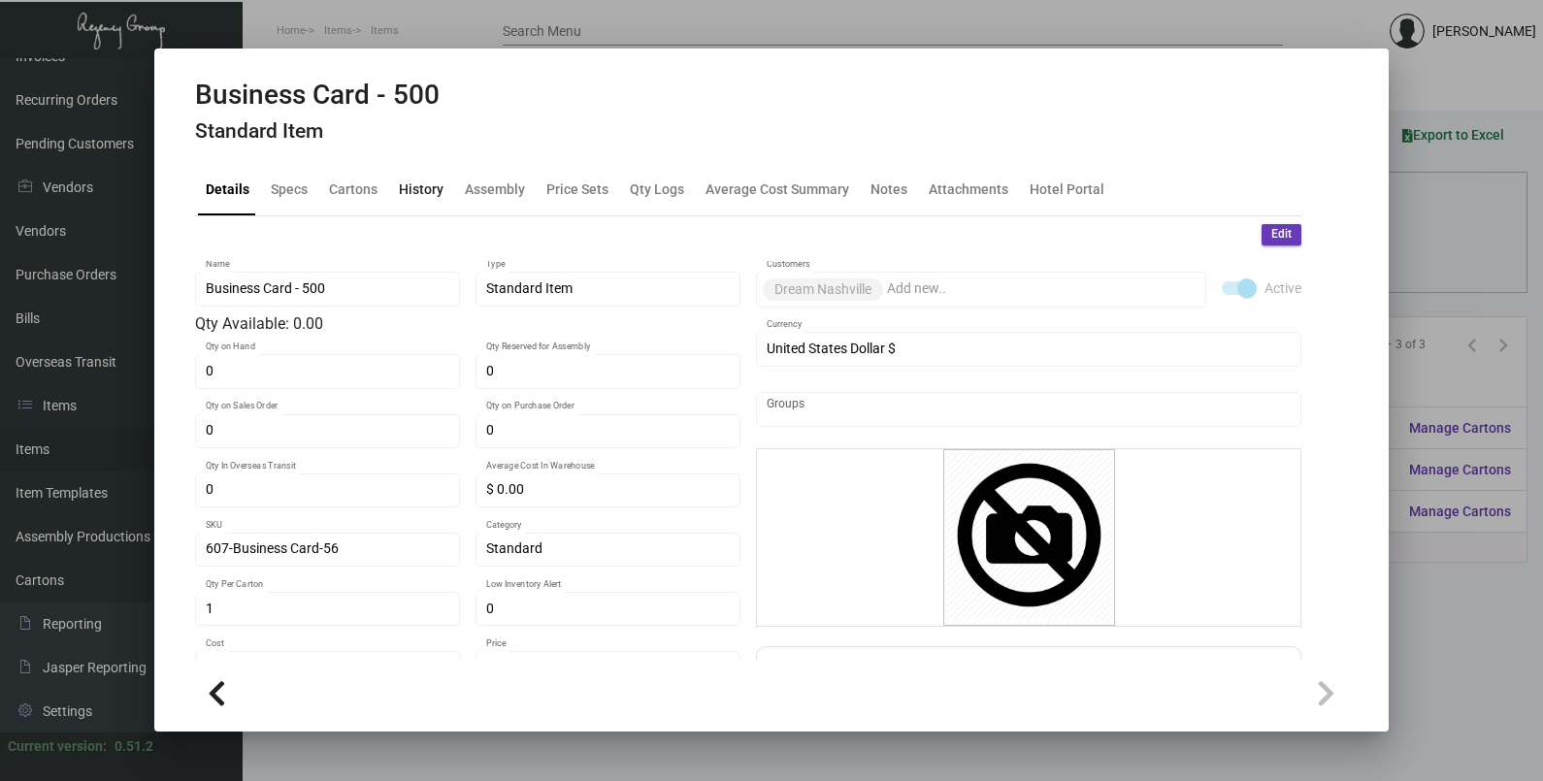
click at [429, 198] on div "History" at bounding box center [421, 189] width 45 height 20
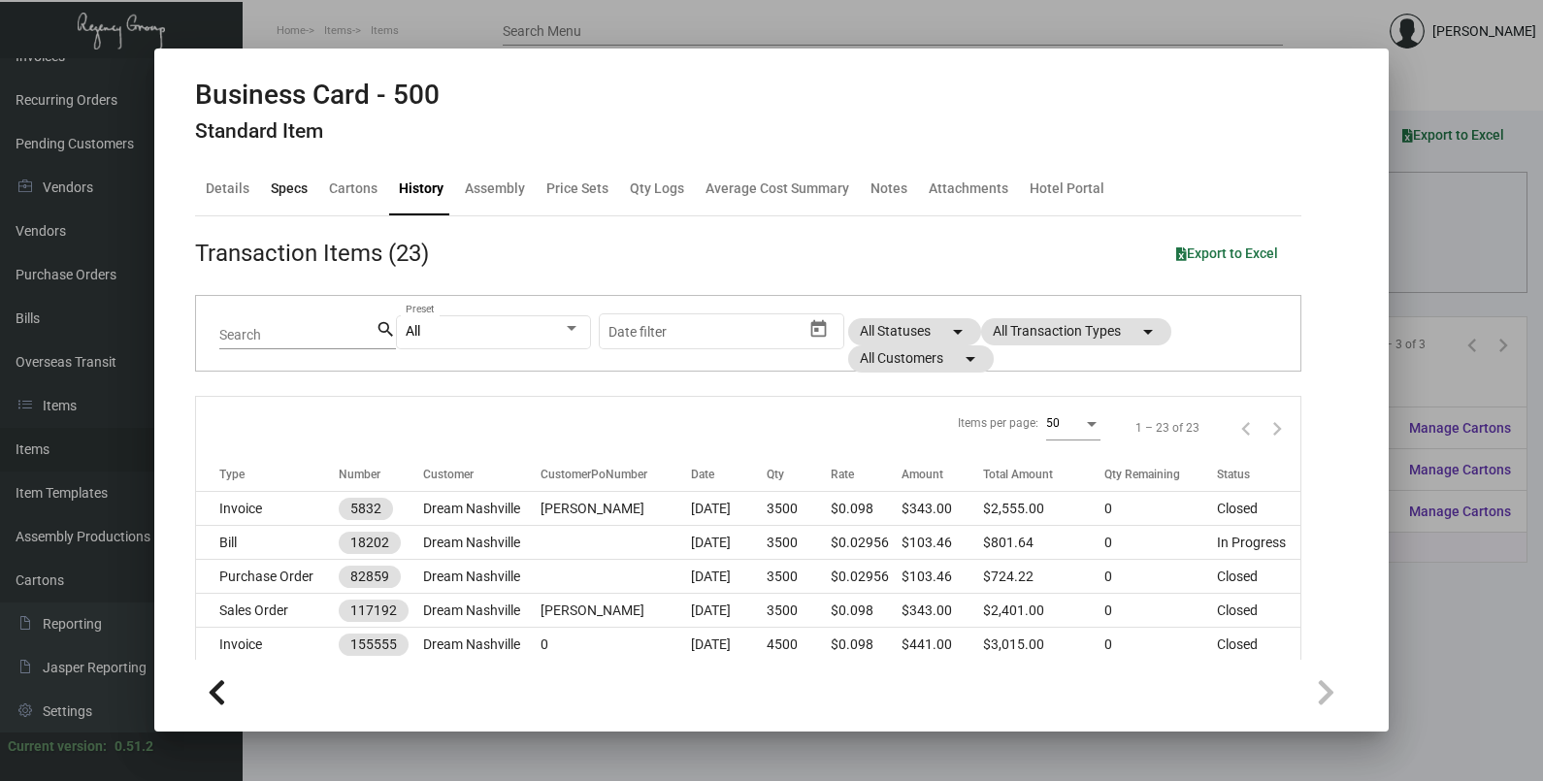
click at [277, 194] on div "Specs" at bounding box center [289, 189] width 37 height 20
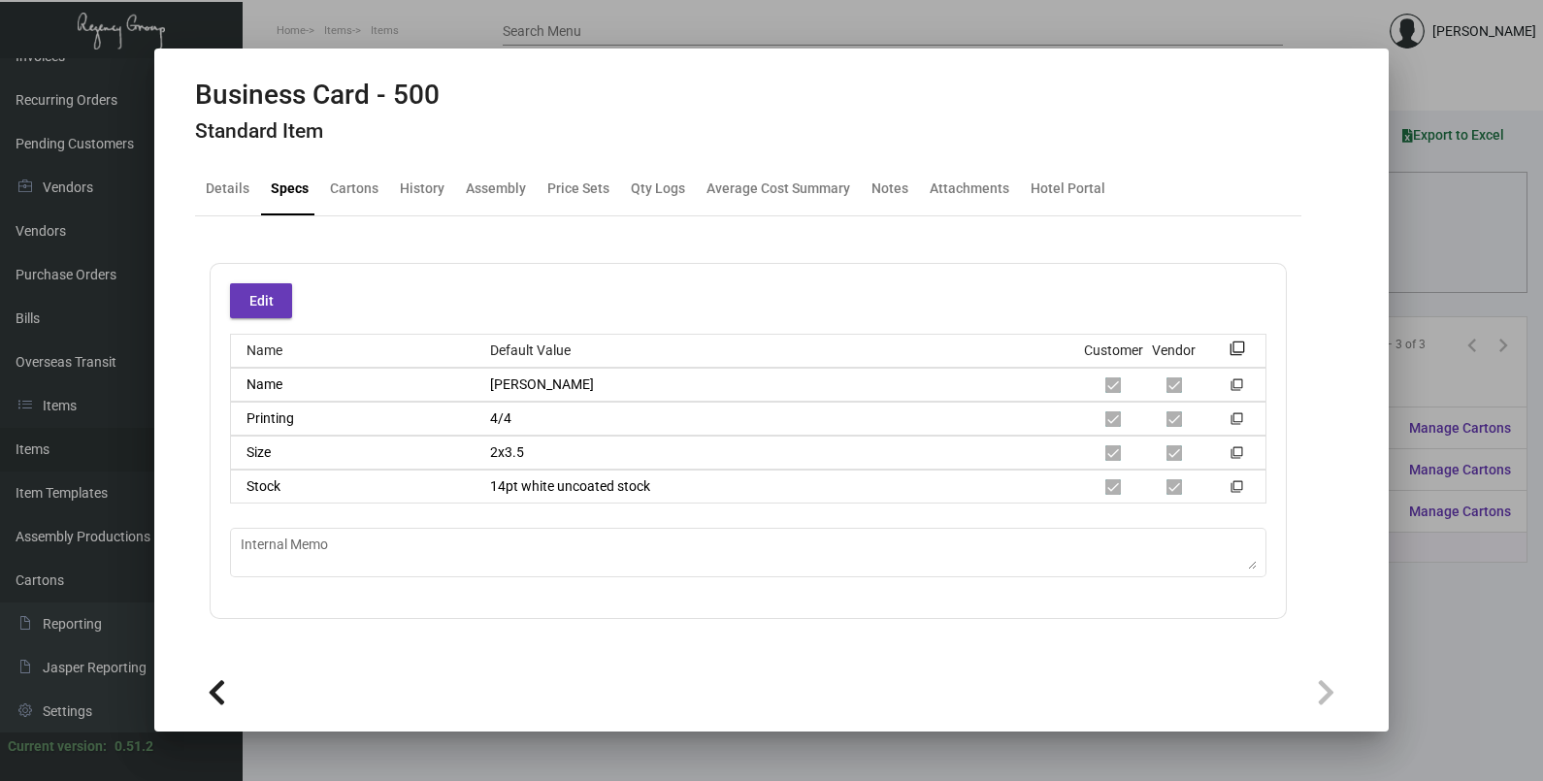
click at [1466, 612] on div at bounding box center [771, 390] width 1543 height 781
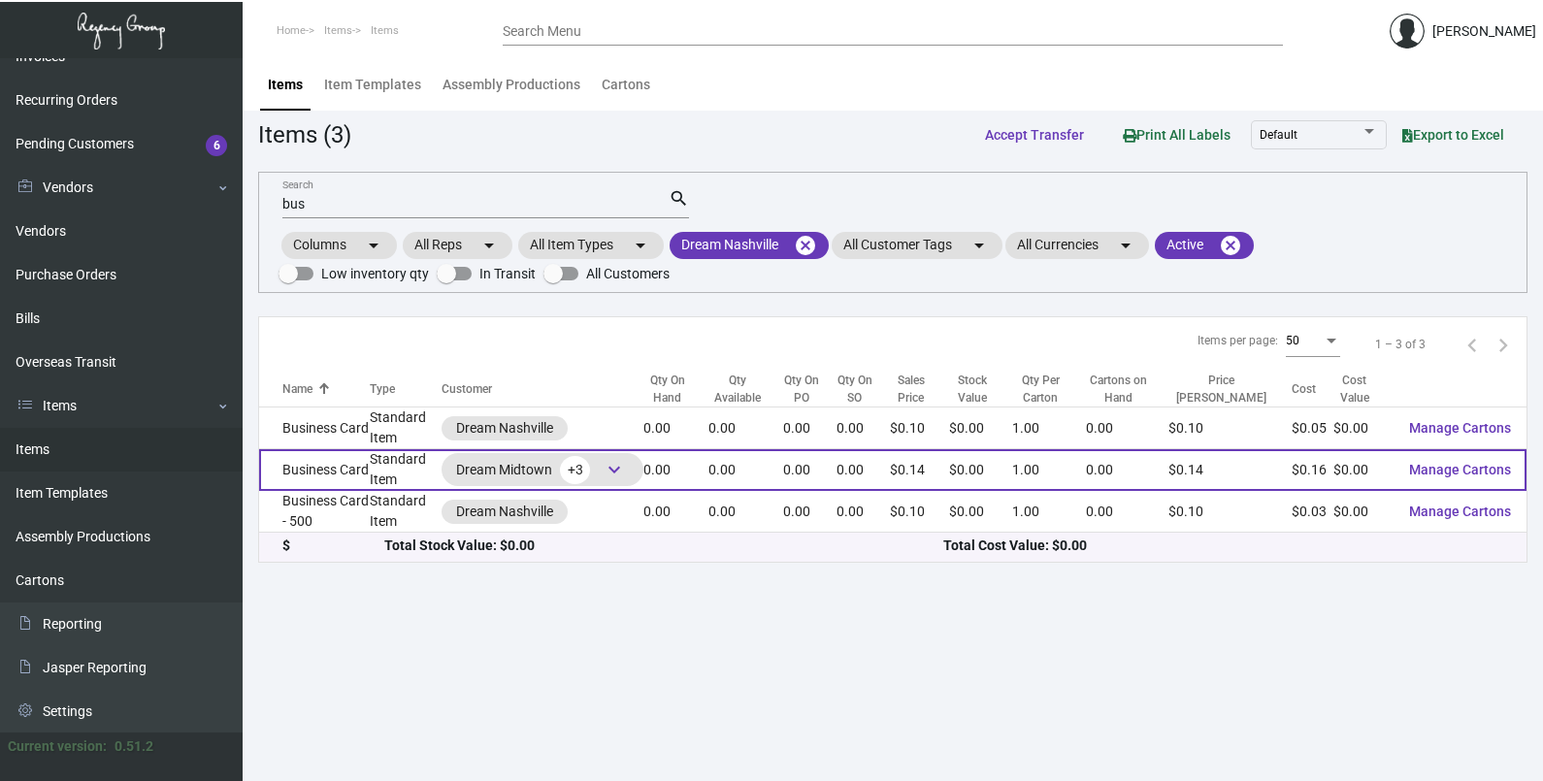
click at [319, 480] on td "Business Card" at bounding box center [314, 470] width 111 height 42
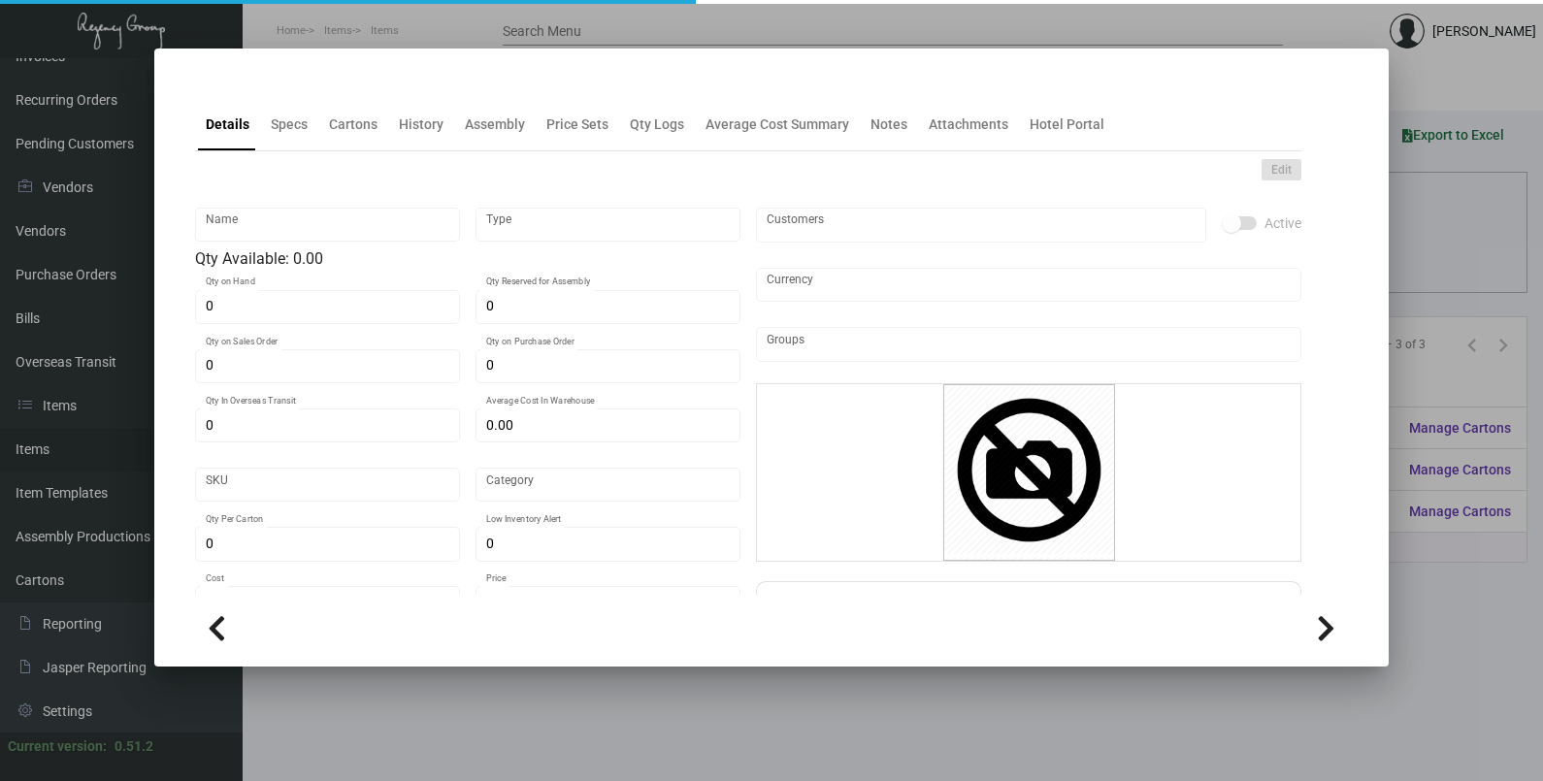
type input "Business Card"
type input "Standard Item"
type input "$ 0.00"
type input "603-Business Card-59"
type input "Standard"
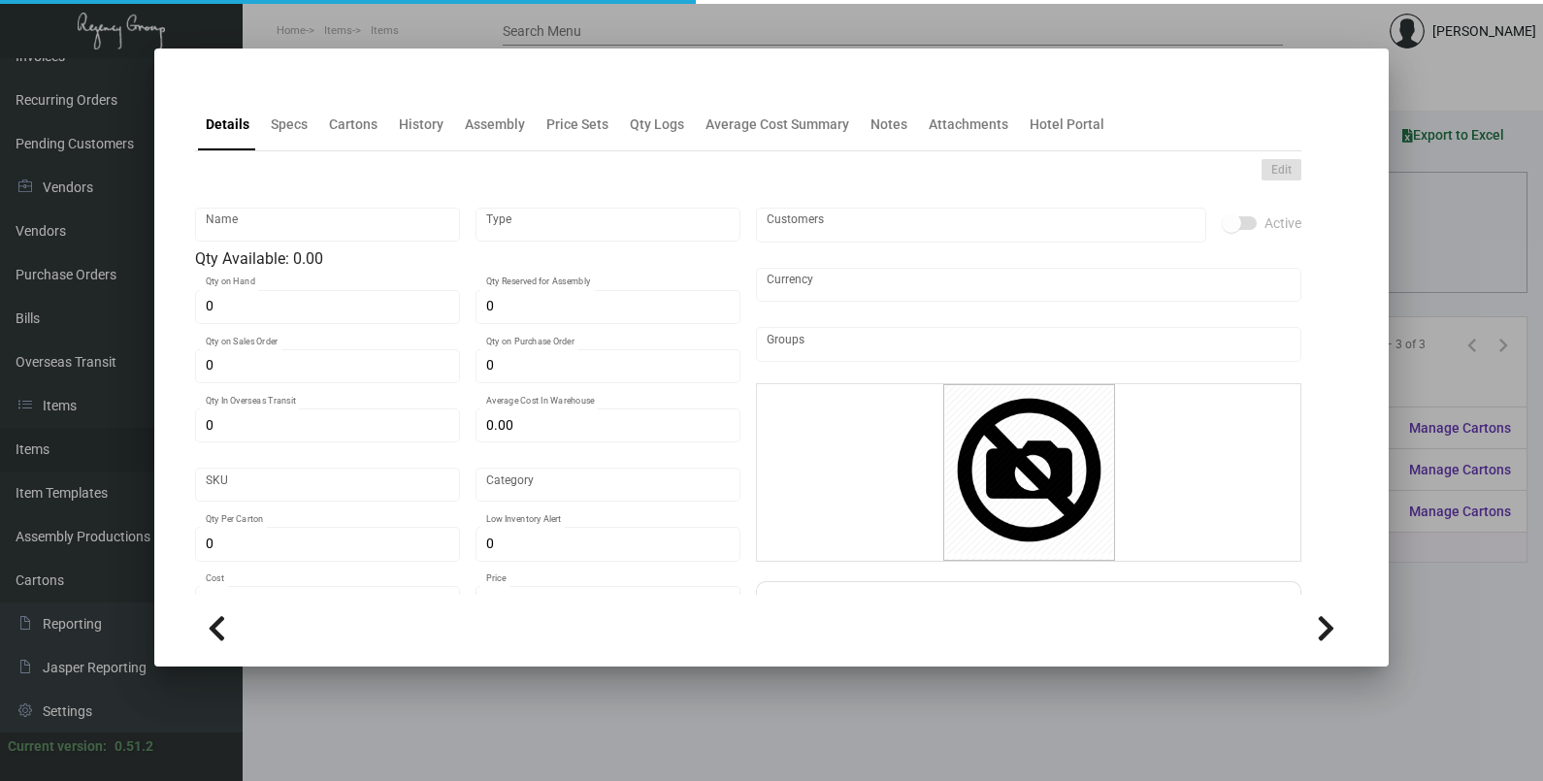
type input "1"
type input "$ 0.1557"
type input "$ 0.138"
checkbox input "true"
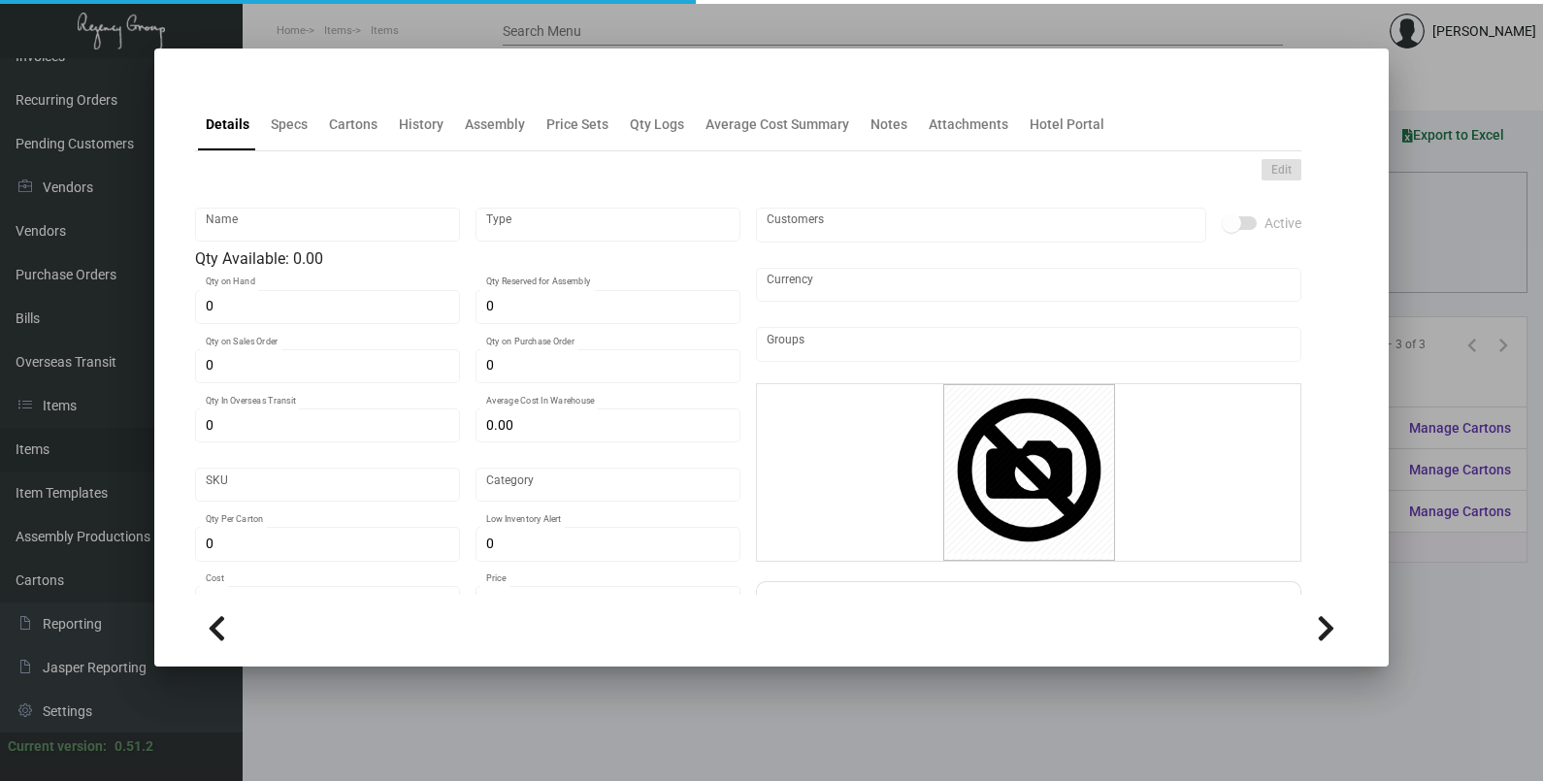
type input "United States Dollar $"
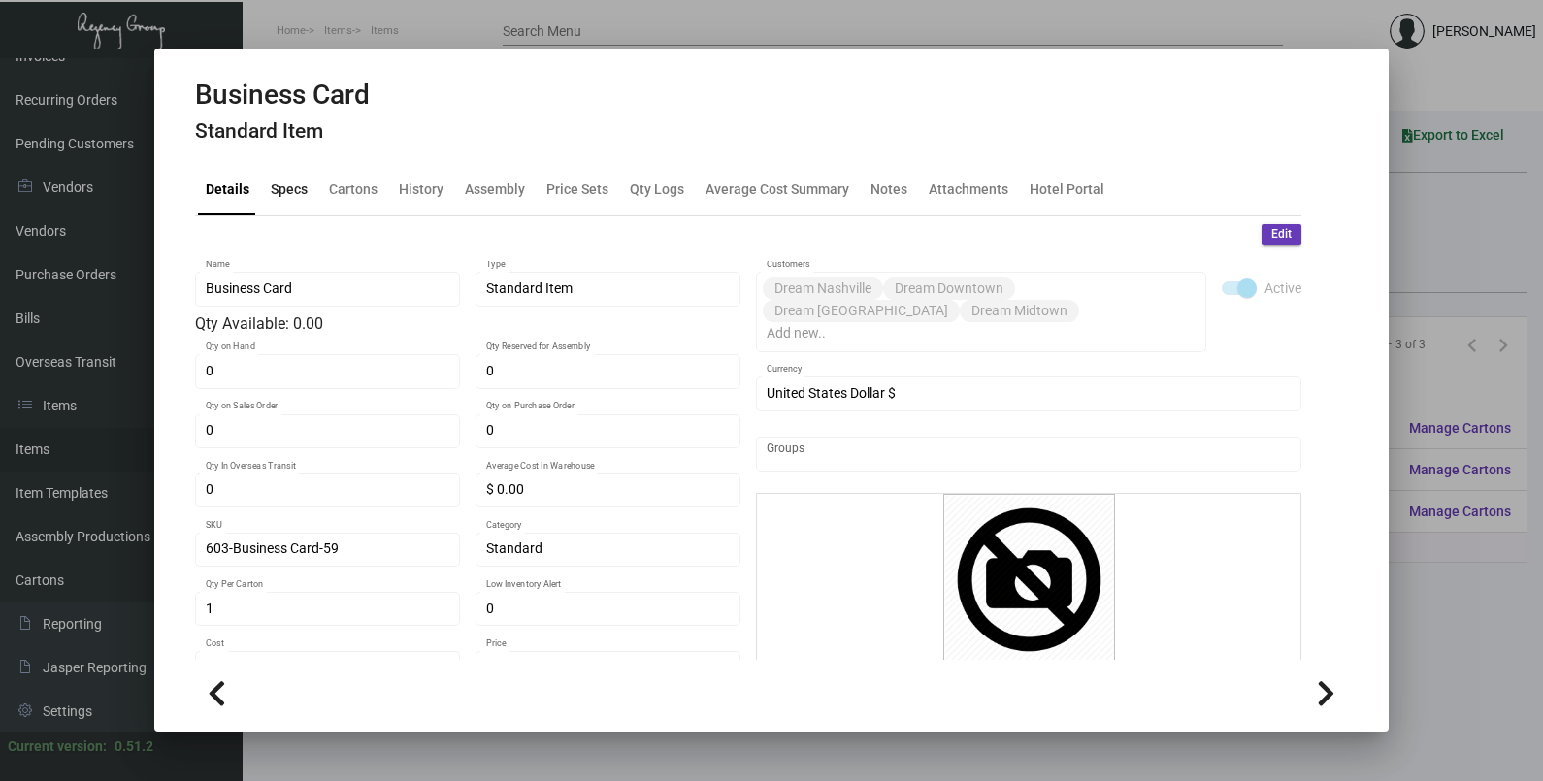
click at [292, 188] on div "Specs" at bounding box center [289, 189] width 37 height 20
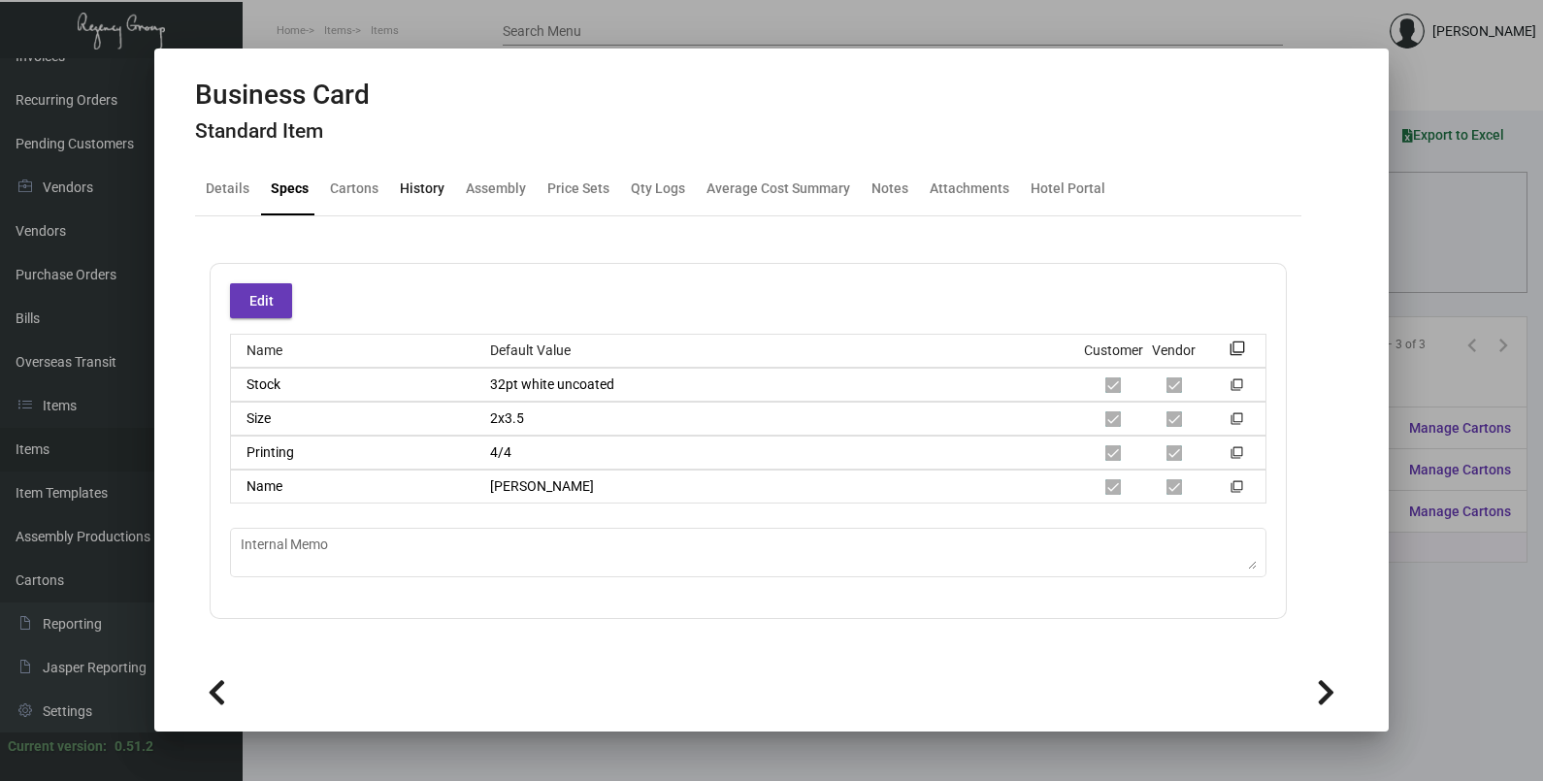
click at [431, 194] on div "History" at bounding box center [422, 189] width 45 height 20
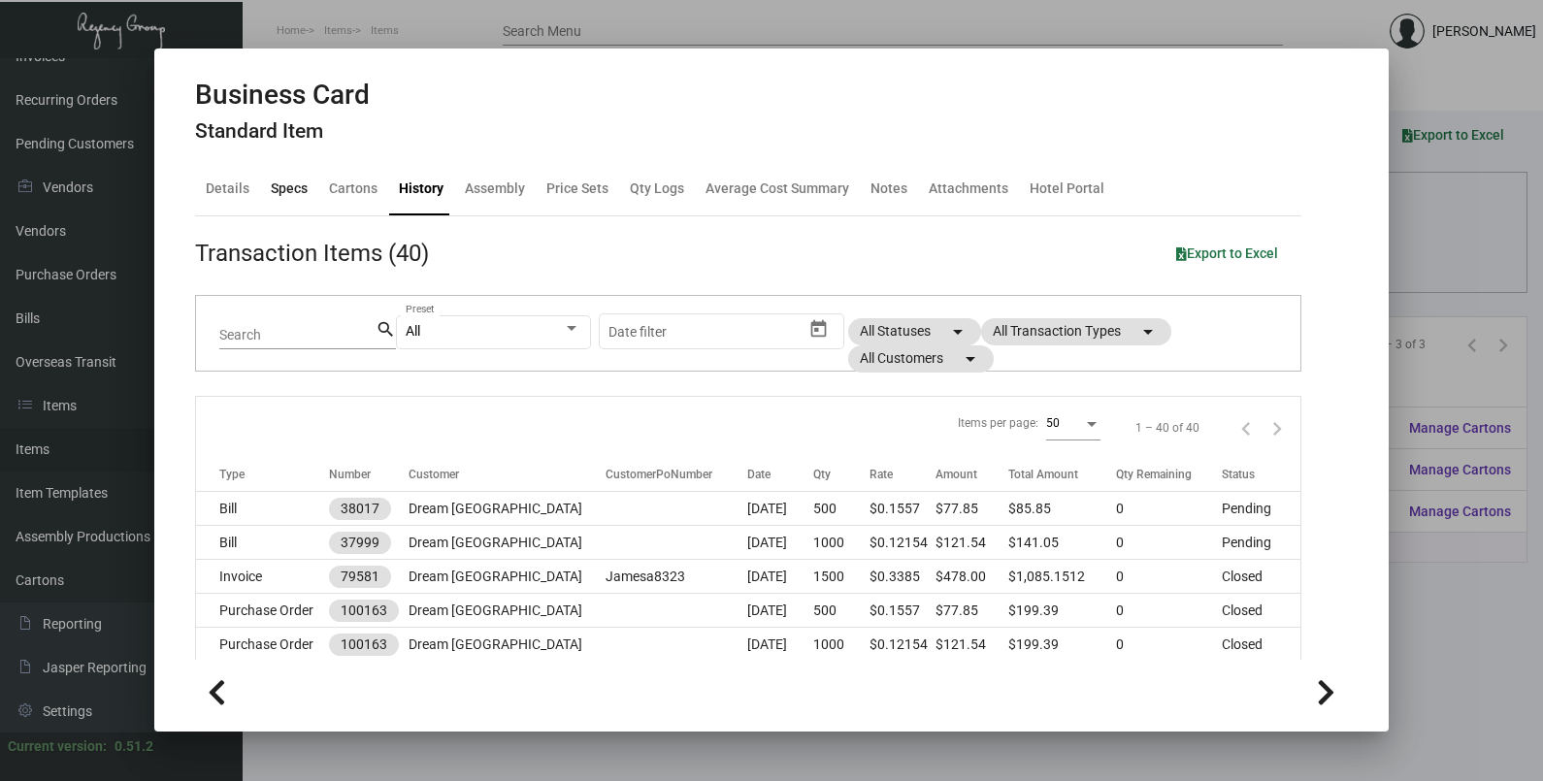
click at [283, 182] on div "Specs" at bounding box center [289, 189] width 37 height 20
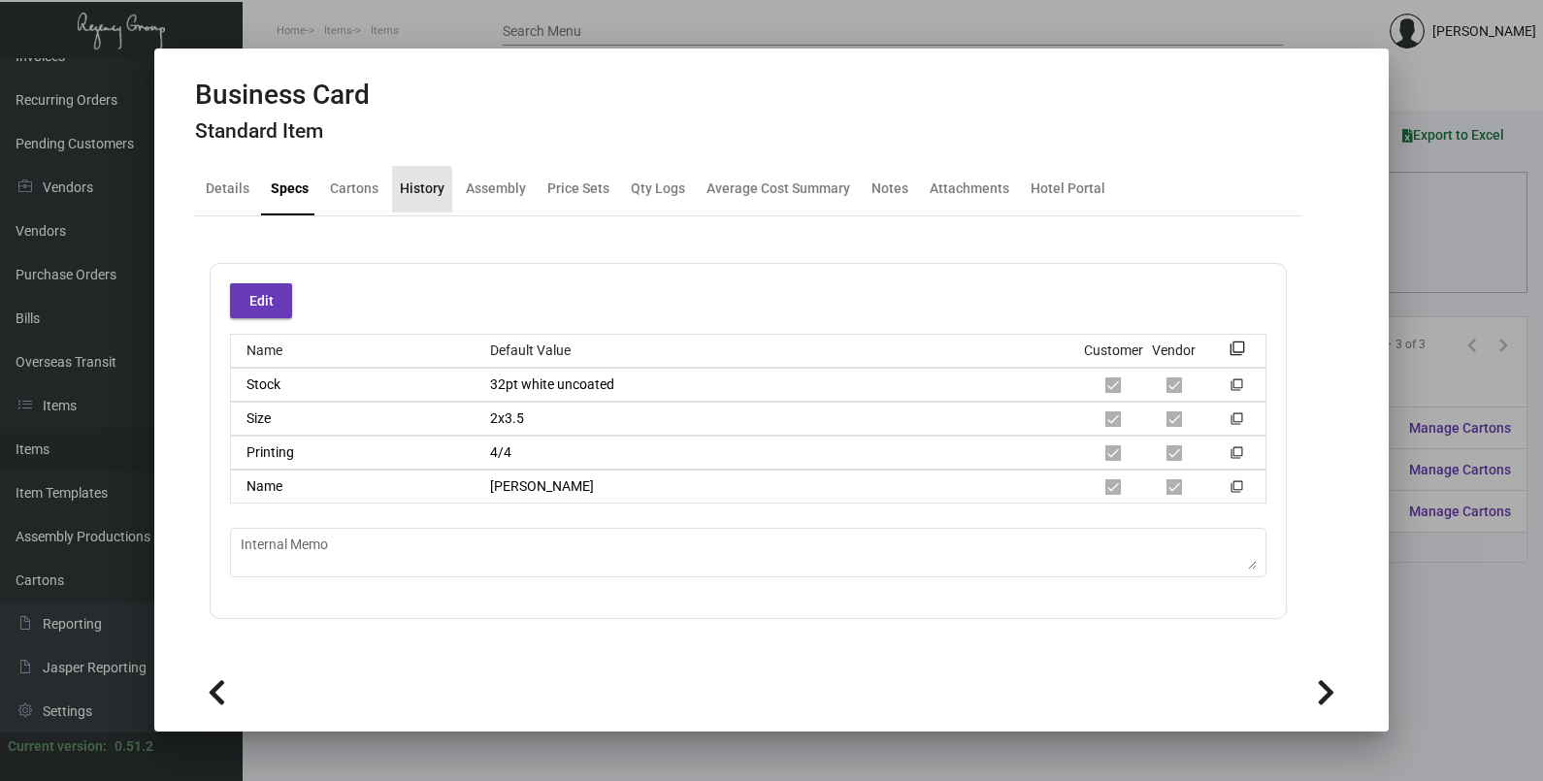
click at [403, 189] on div "History" at bounding box center [422, 189] width 45 height 20
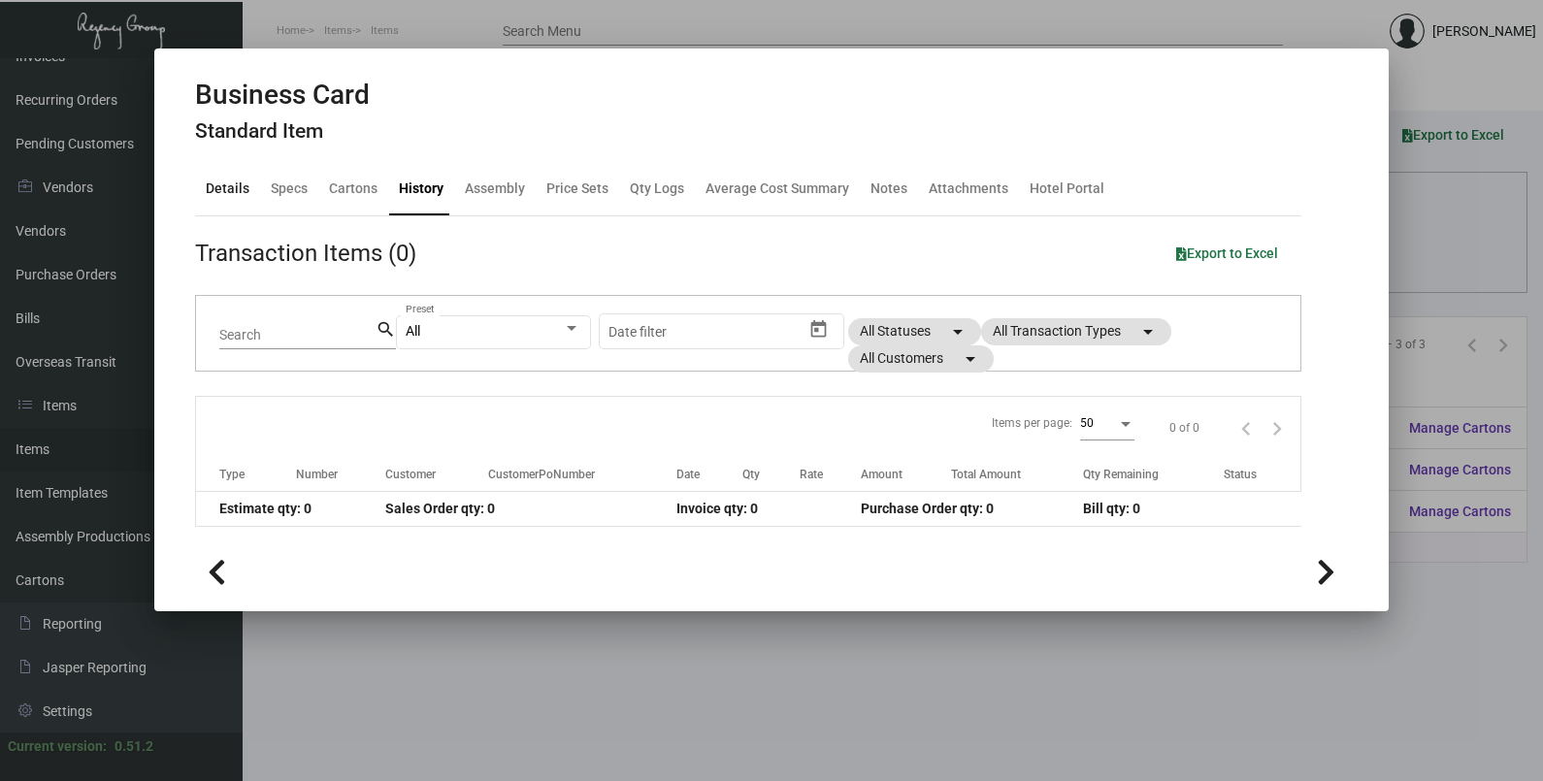
click at [233, 195] on div "Details" at bounding box center [228, 189] width 44 height 20
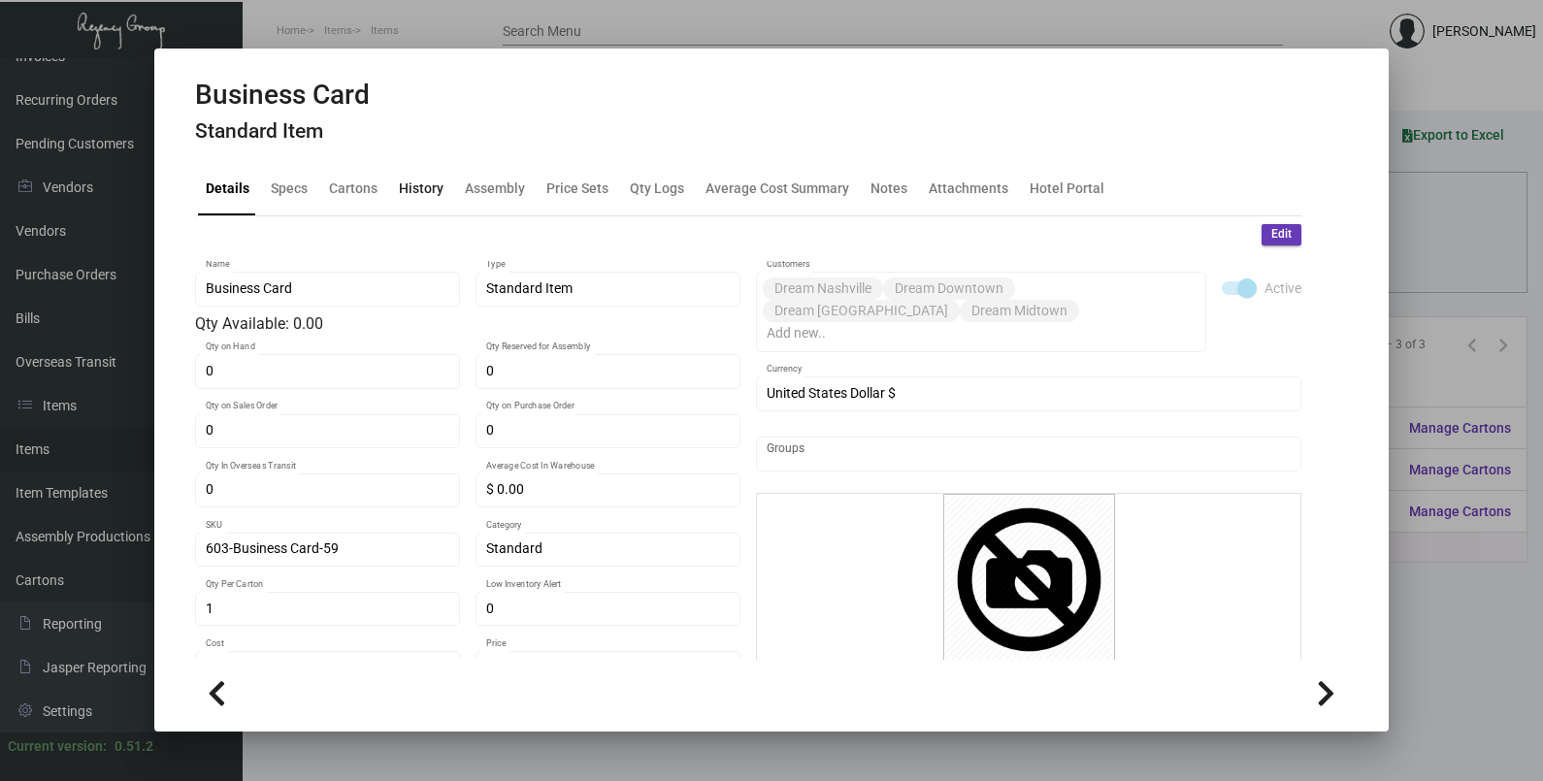
click at [422, 194] on div "History" at bounding box center [421, 189] width 45 height 20
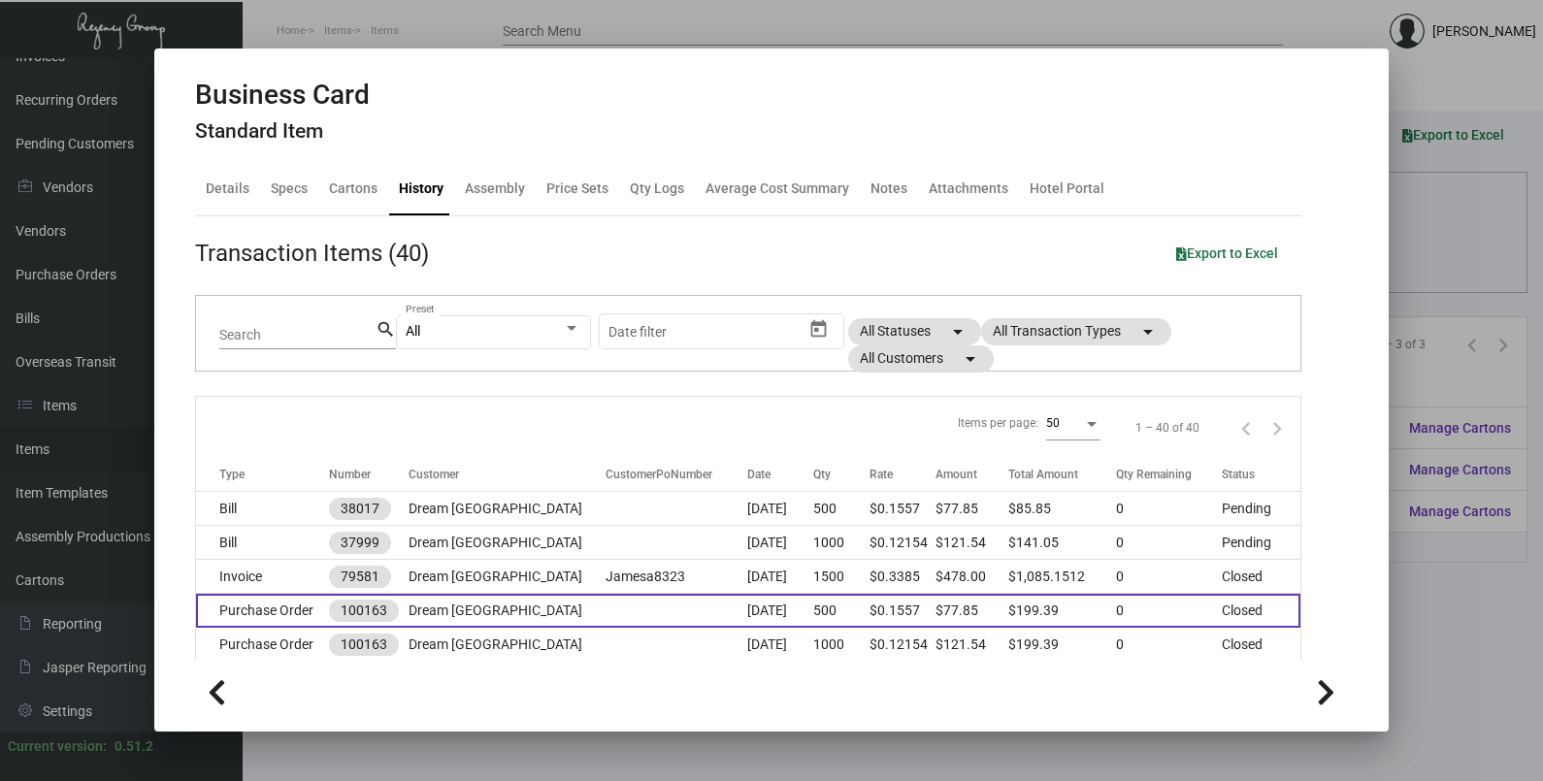
click at [605, 602] on td at bounding box center [675, 611] width 141 height 34
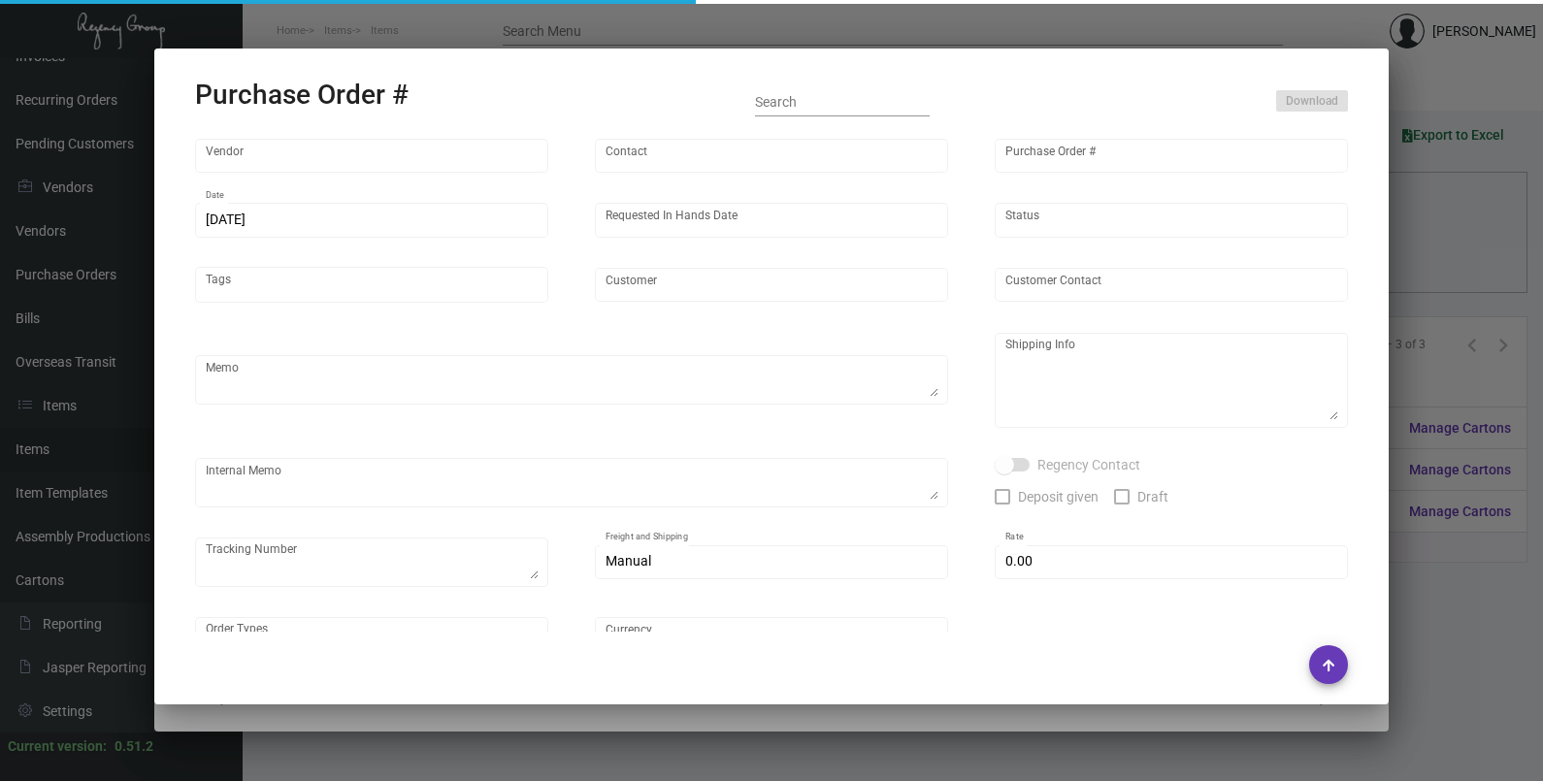
type input "4 Over"
type input "100163"
type input "[DATE]"
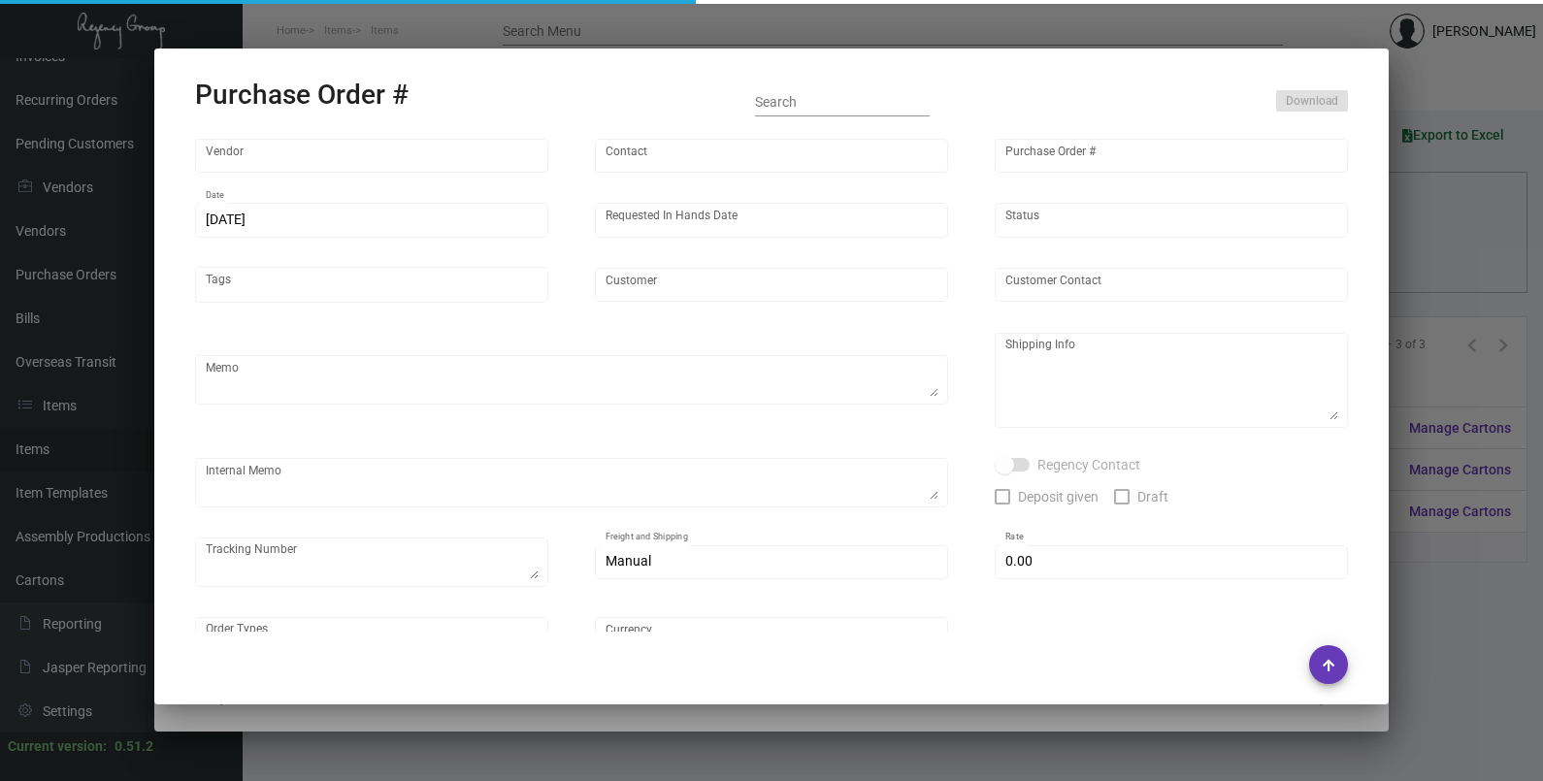
type input "Dream [GEOGRAPHIC_DATA]"
type input "[PERSON_NAME]"
type textarea "Dream [GEOGRAPHIC_DATA] - [PERSON_NAME] [STREET_ADDRESS][PERSON_NAME]"
type textarea "Dropship $8 for [PERSON_NAME] (J3614129079), $19.51 for [PERSON_NAME] (J3614129…"
type input "$ 0.00"
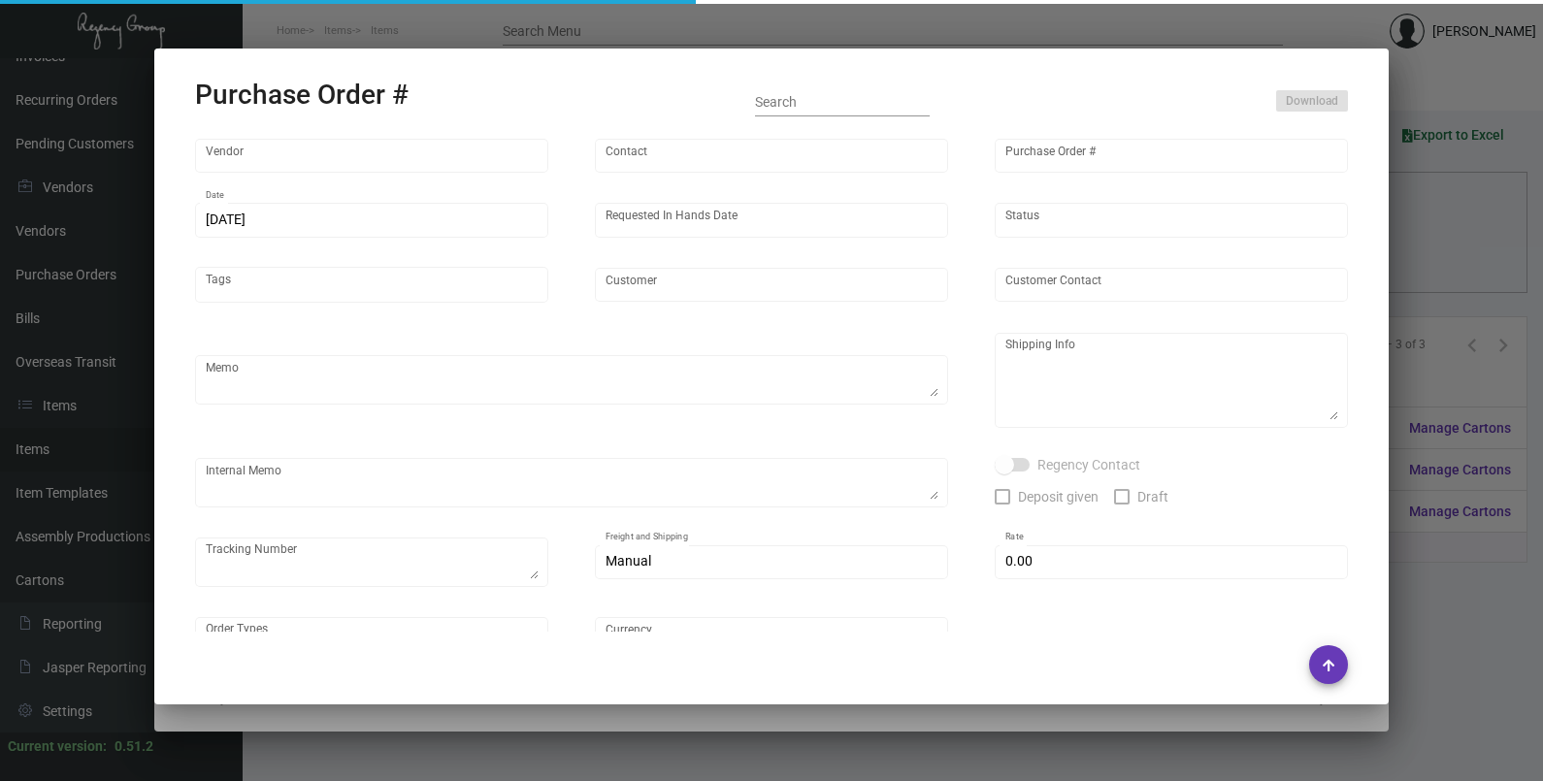
type input "United States Dollar $"
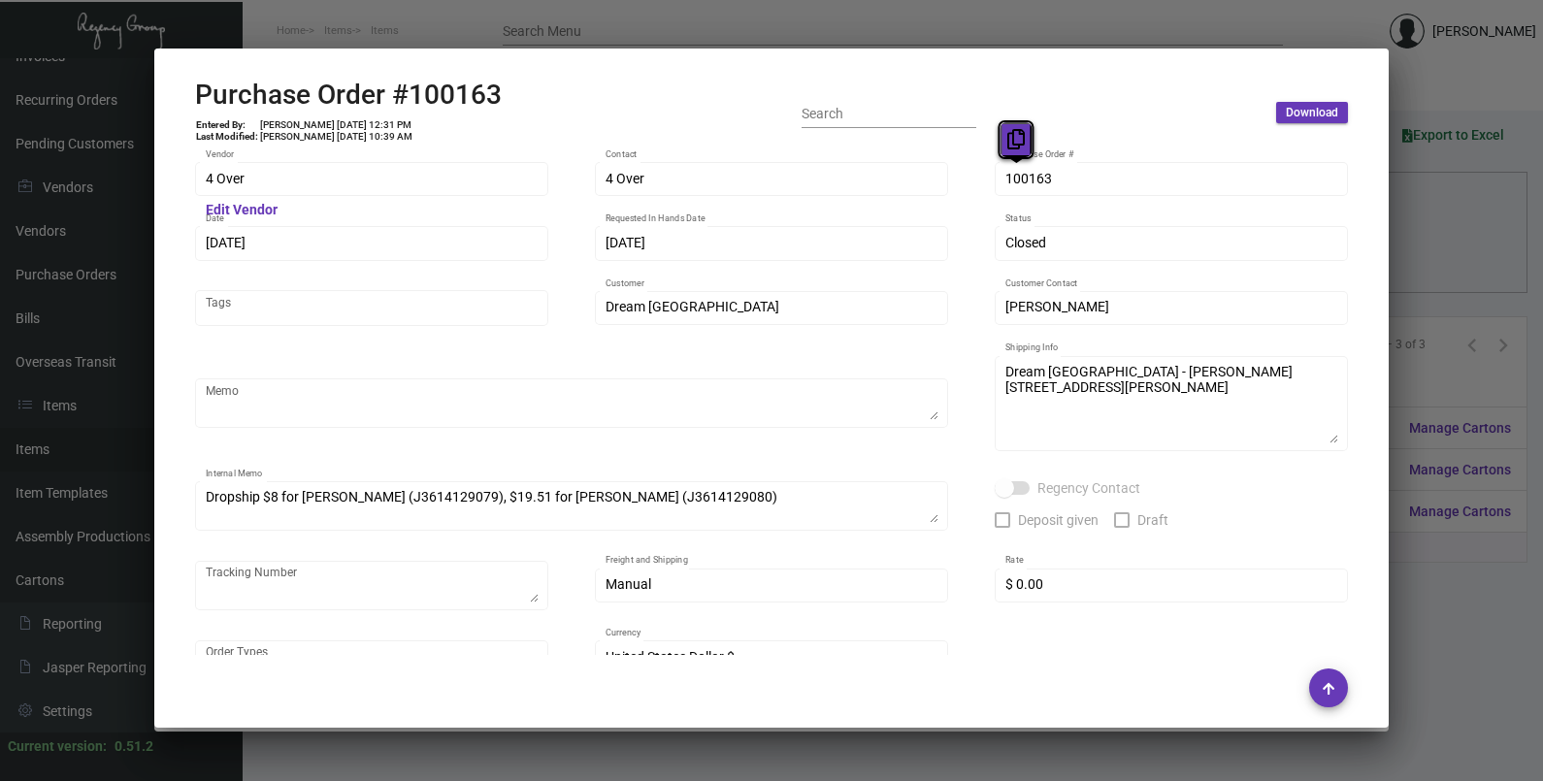
drag, startPoint x: 1018, startPoint y: 179, endPoint x: 1018, endPoint y: 148, distance: 31.0
click at [1018, 148] on icon at bounding box center [1015, 139] width 17 height 20
drag, startPoint x: 233, startPoint y: 239, endPoint x: 237, endPoint y: 179, distance: 60.3
click at [237, 214] on button at bounding box center [234, 203] width 32 height 35
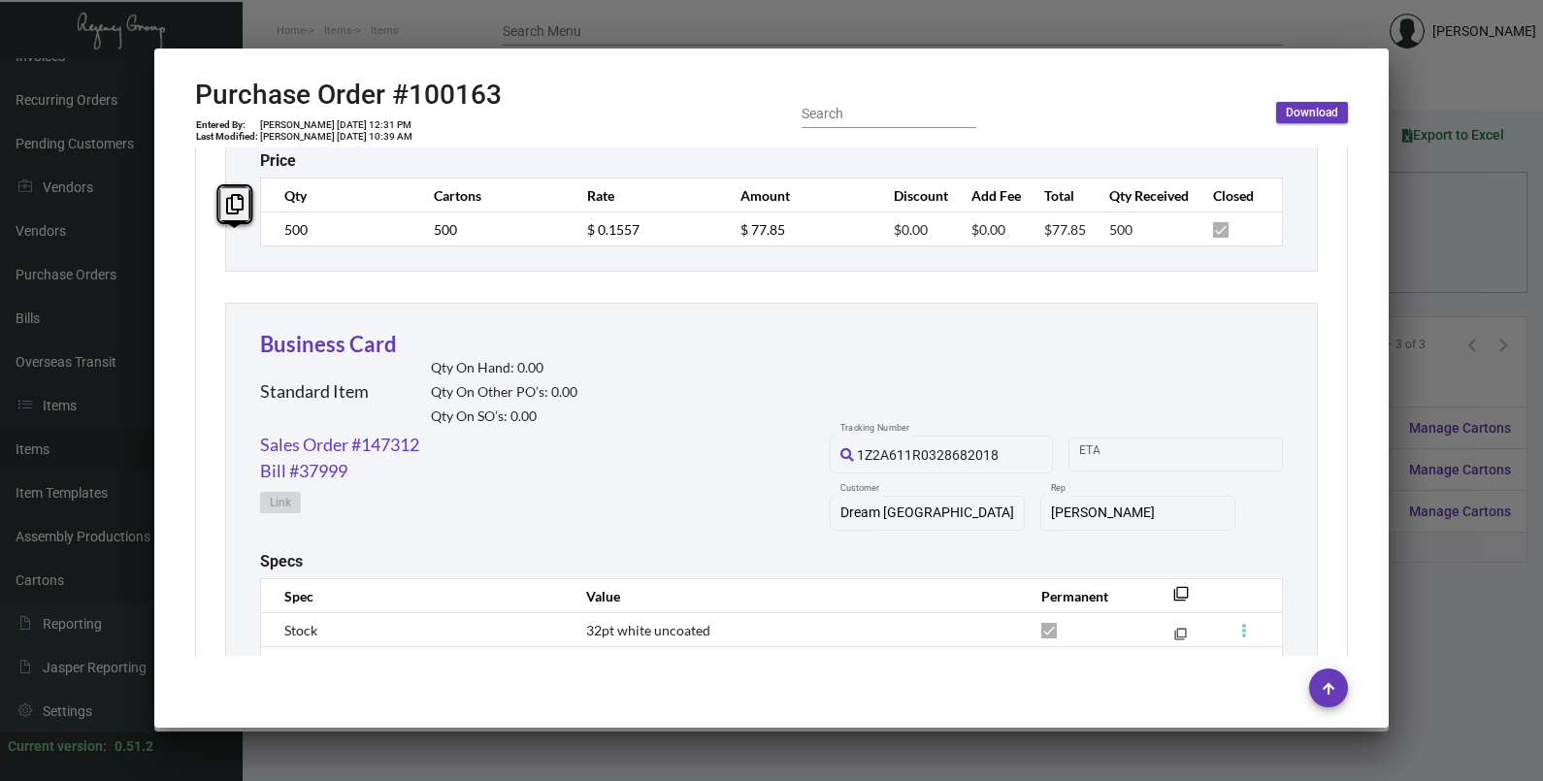
scroll to position [1067, 0]
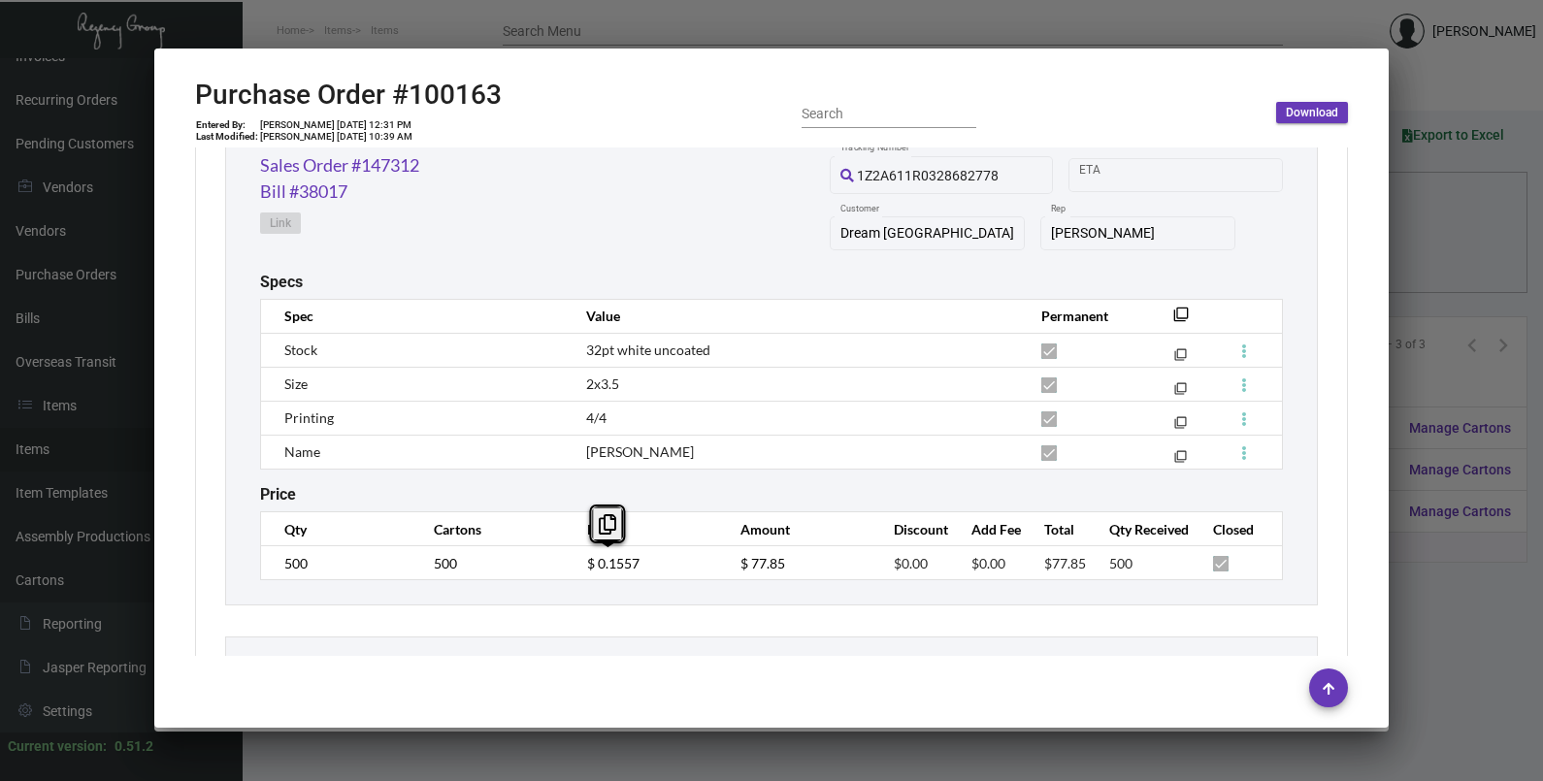
click at [568, 568] on td "$ 0.1557" at bounding box center [644, 563] width 153 height 34
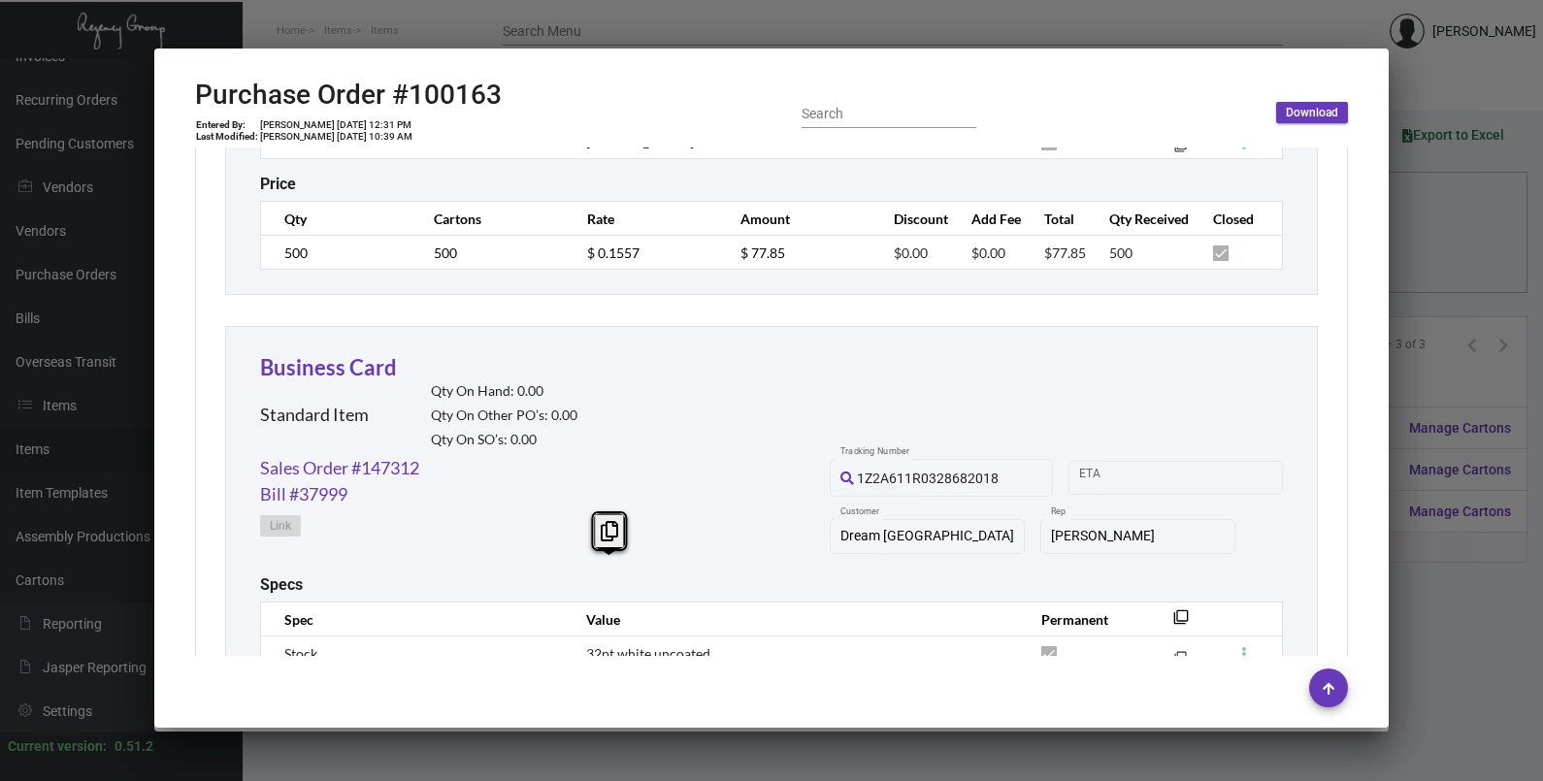
scroll to position [1310, 0]
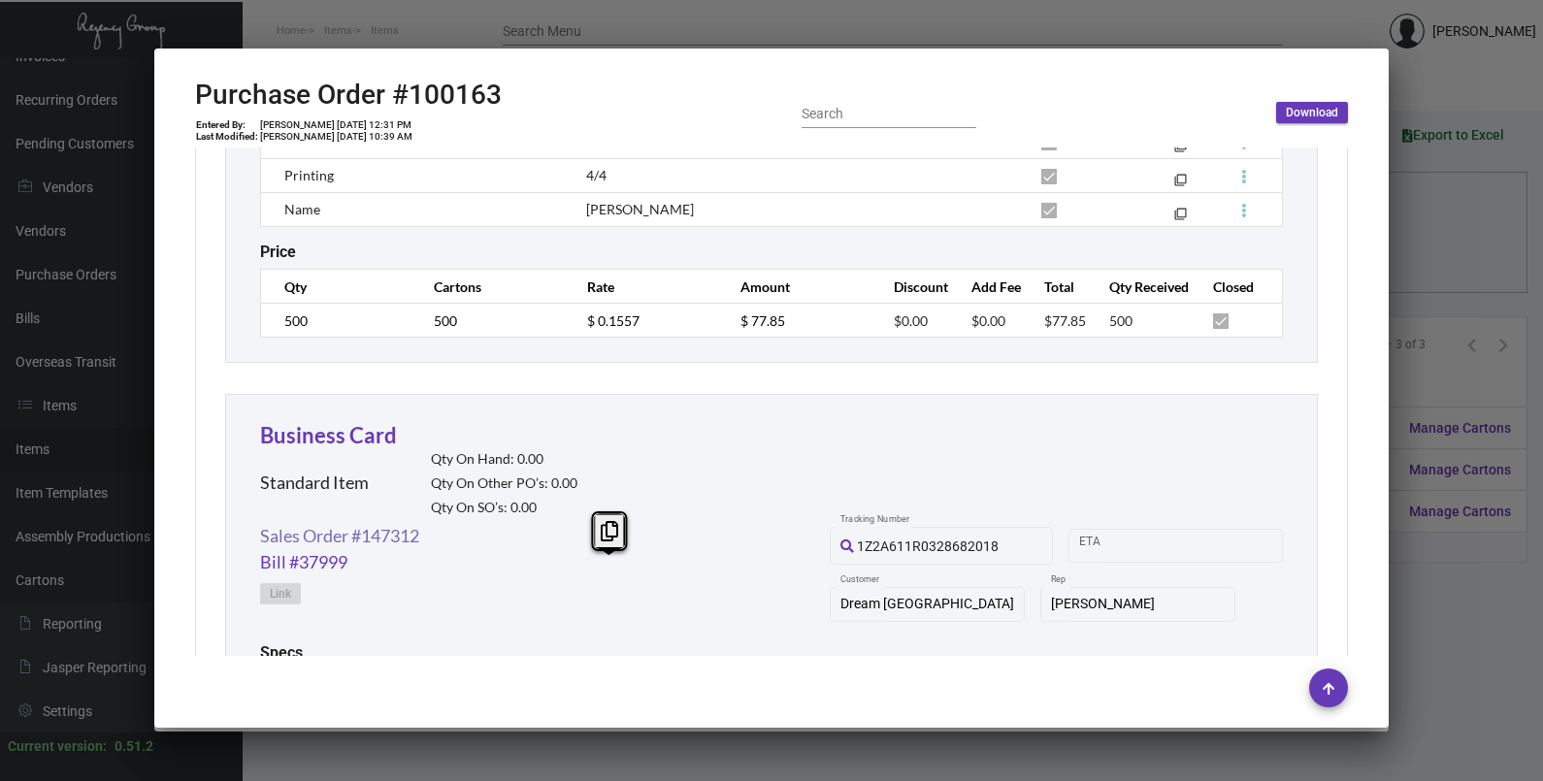
click at [353, 538] on link "Sales Order #147312" at bounding box center [339, 536] width 159 height 26
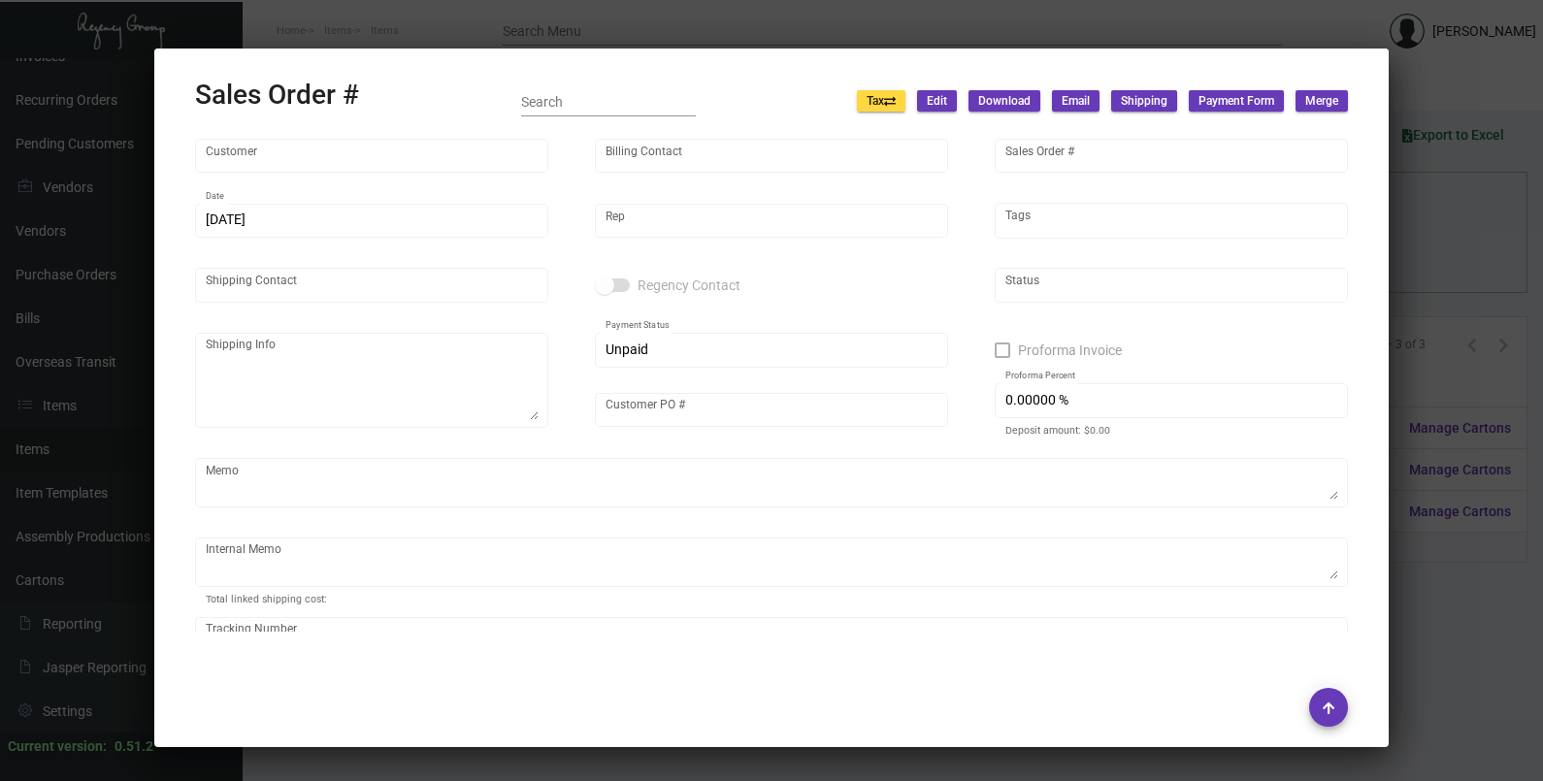
type input "Dream [GEOGRAPHIC_DATA]"
type input "Billing Department"
type input "147312"
type input "[DATE]"
type input "[PERSON_NAME]"
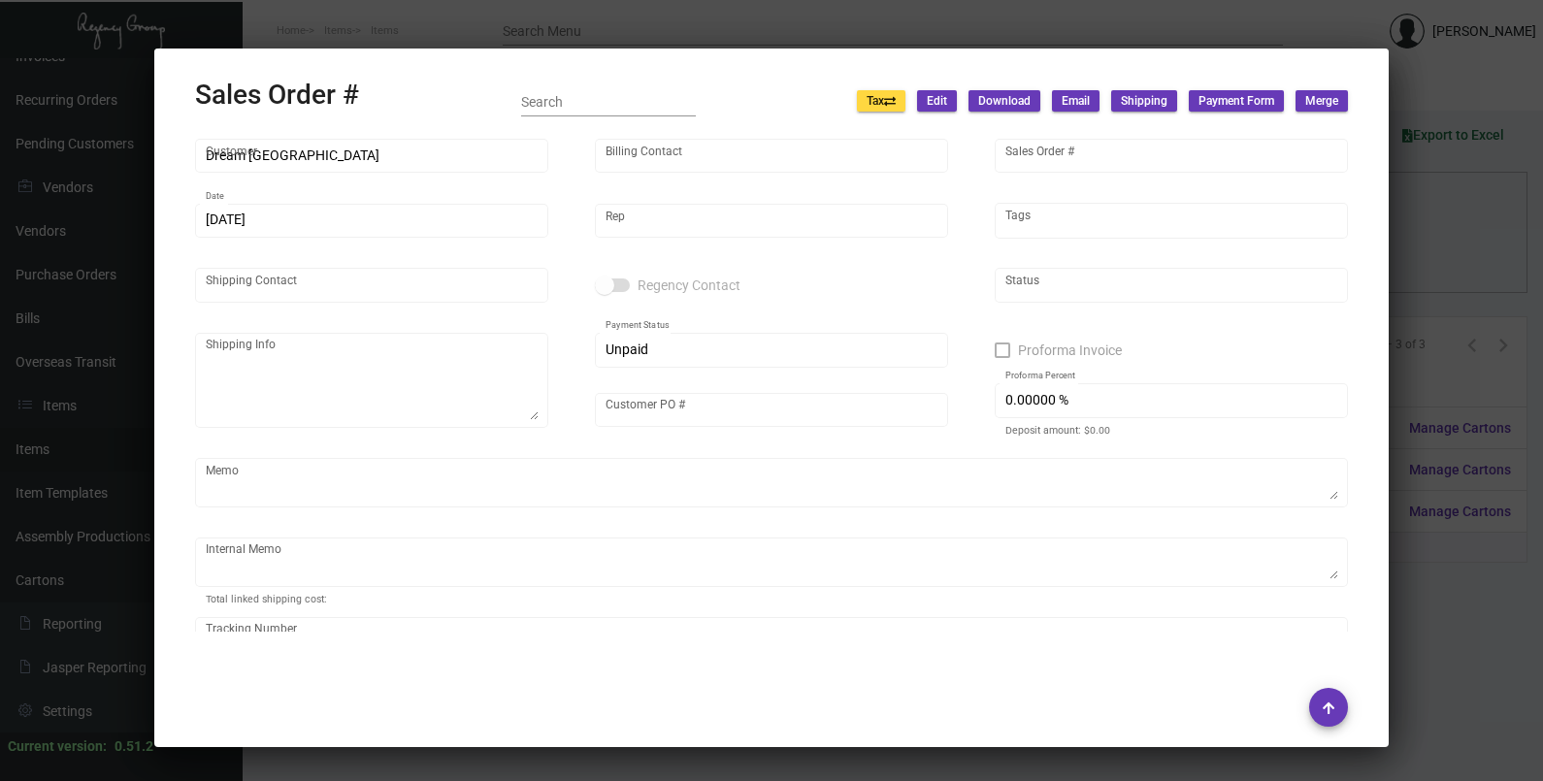
type input "[PERSON_NAME]"
type textarea "Dream [GEOGRAPHIC_DATA] - [PERSON_NAME] [STREET_ADDRESS][PERSON_NAME]"
type input "Jamesa8323"
type input "United States Dollar $"
type input "$ 0.00"
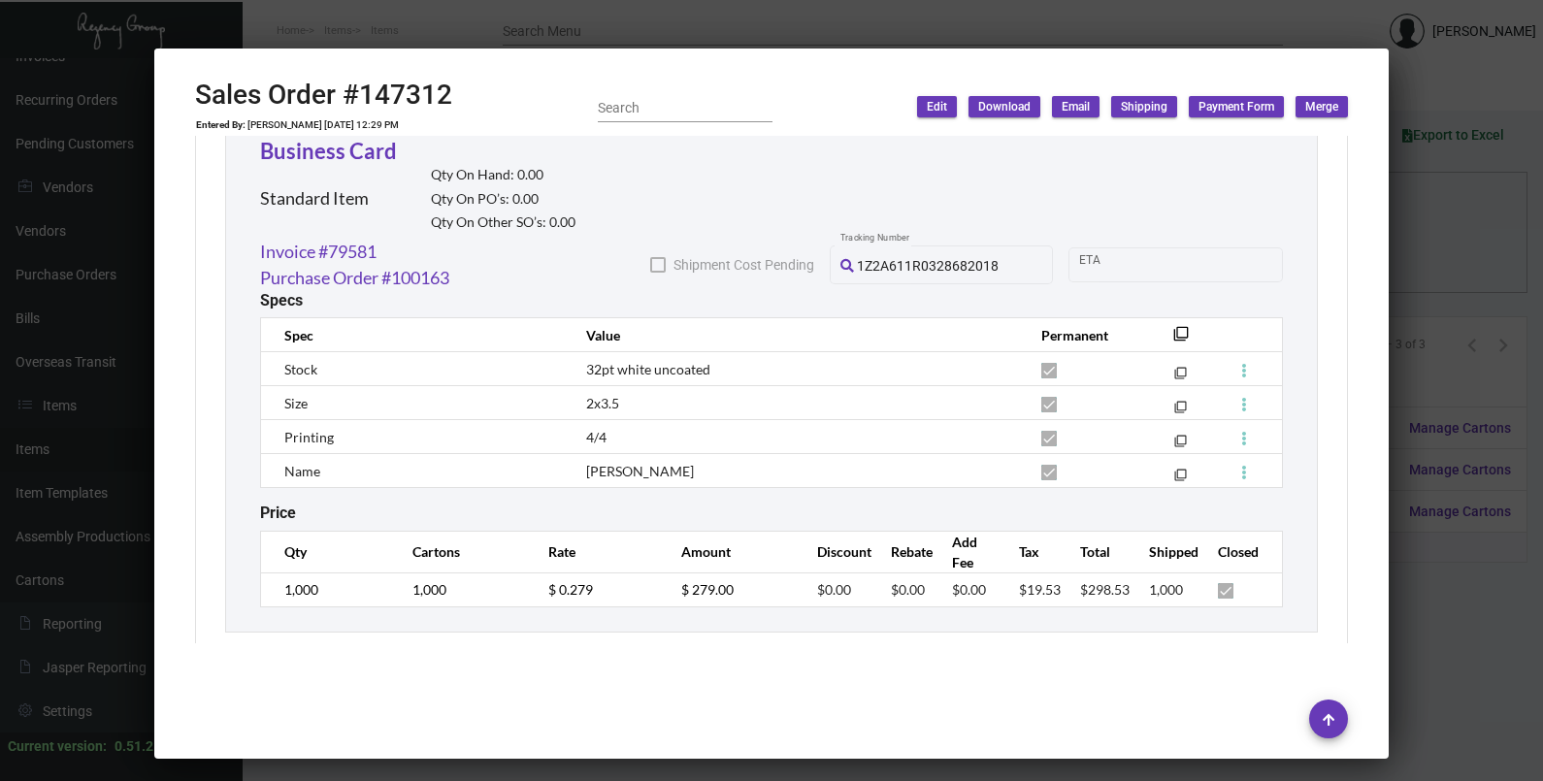
scroll to position [1455, 0]
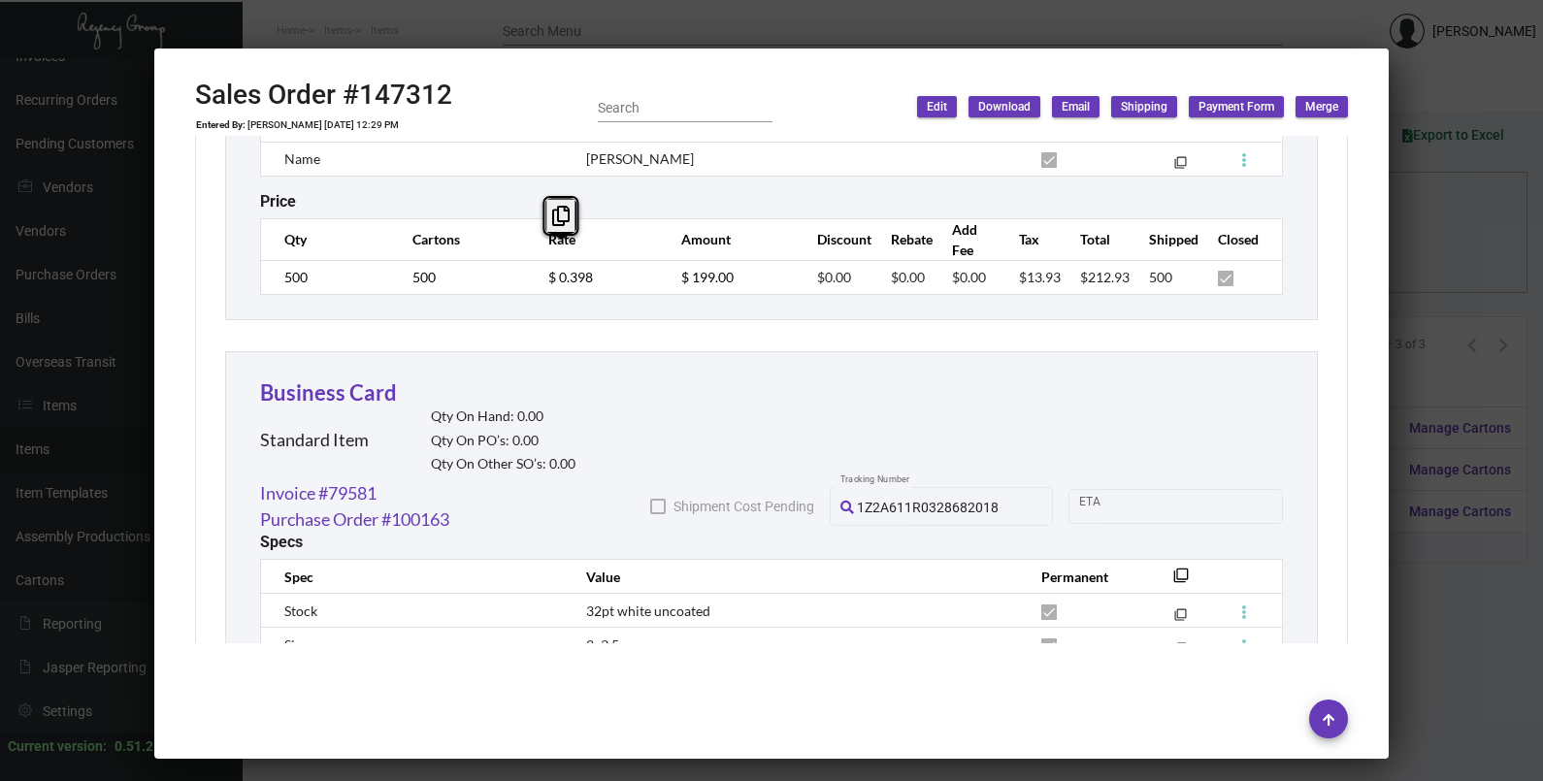
click at [534, 260] on td "$ 0.398" at bounding box center [595, 277] width 133 height 34
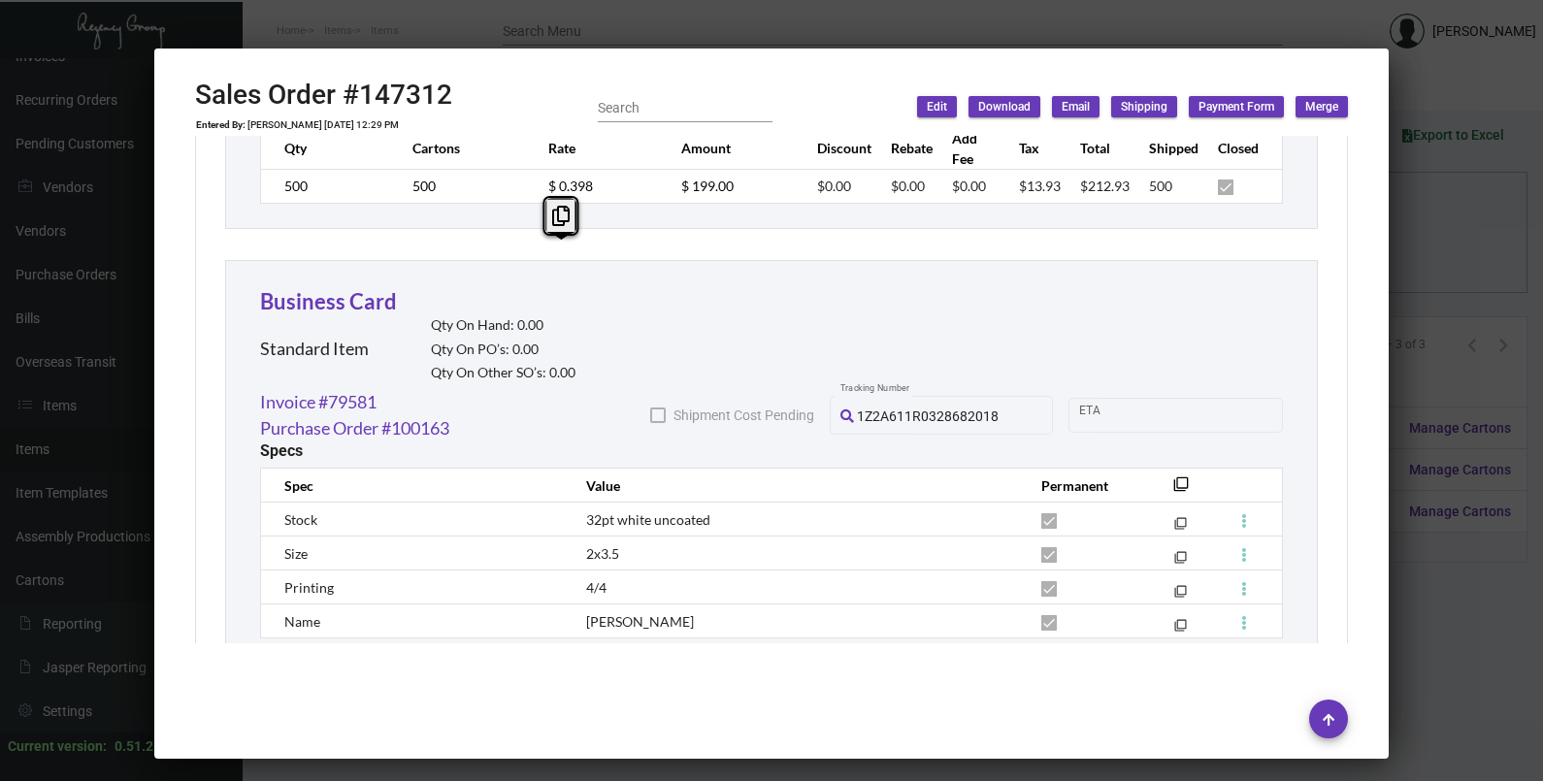
scroll to position [1697, 0]
